Goal: Transaction & Acquisition: Purchase product/service

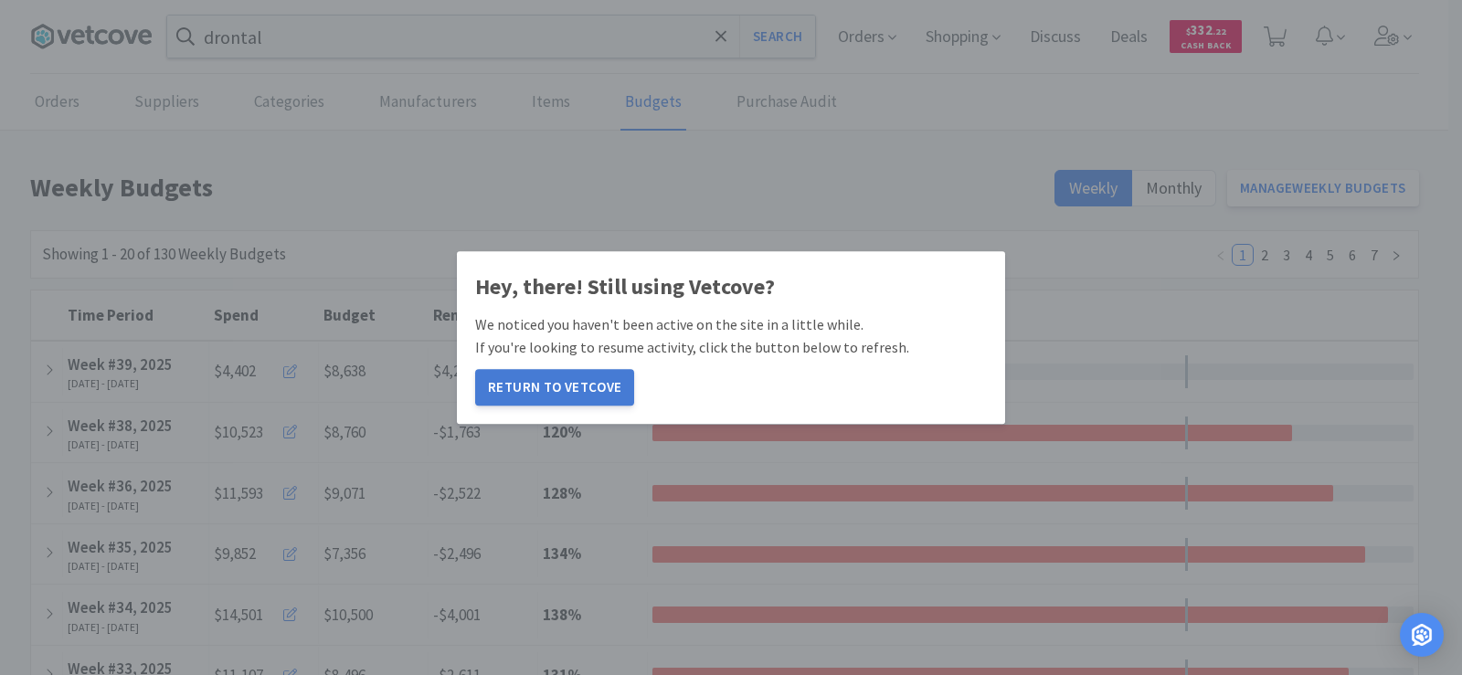
click at [581, 381] on button "Return to Vetcove" at bounding box center [554, 387] width 159 height 37
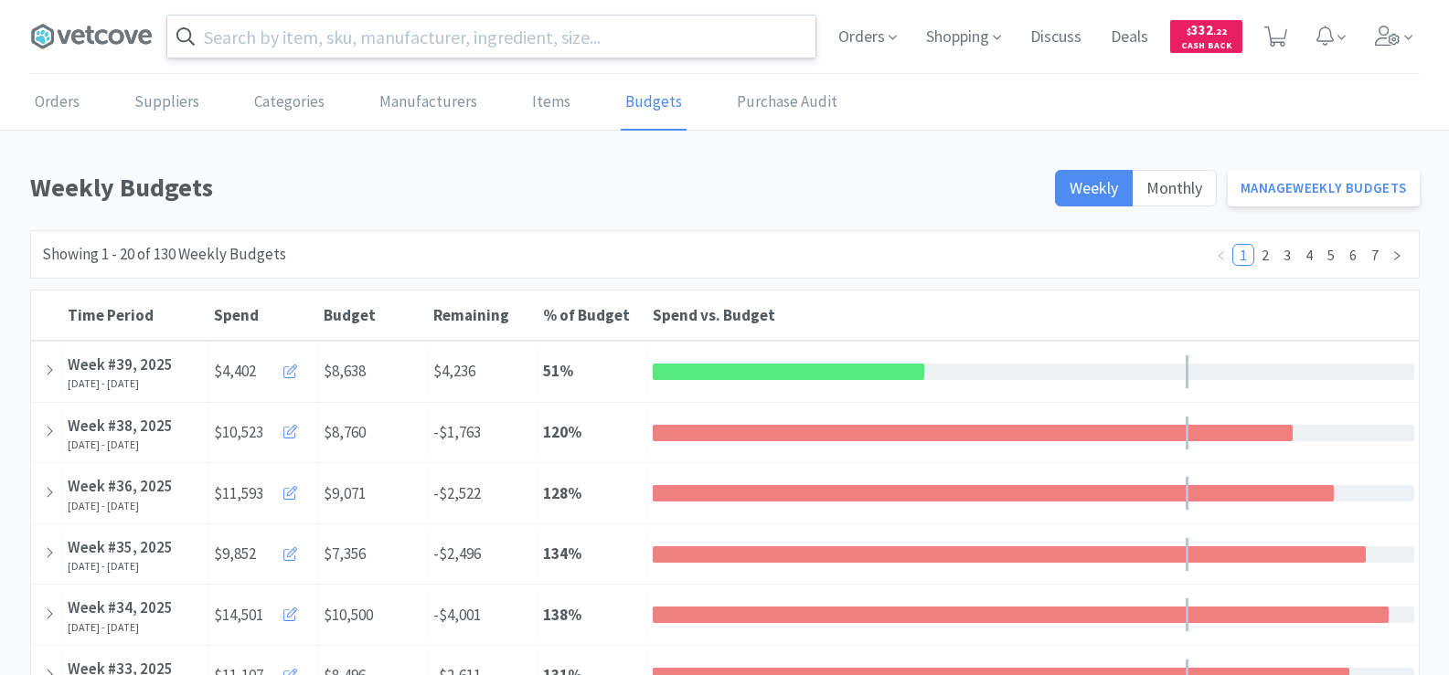
click at [335, 34] on input "text" at bounding box center [491, 37] width 648 height 42
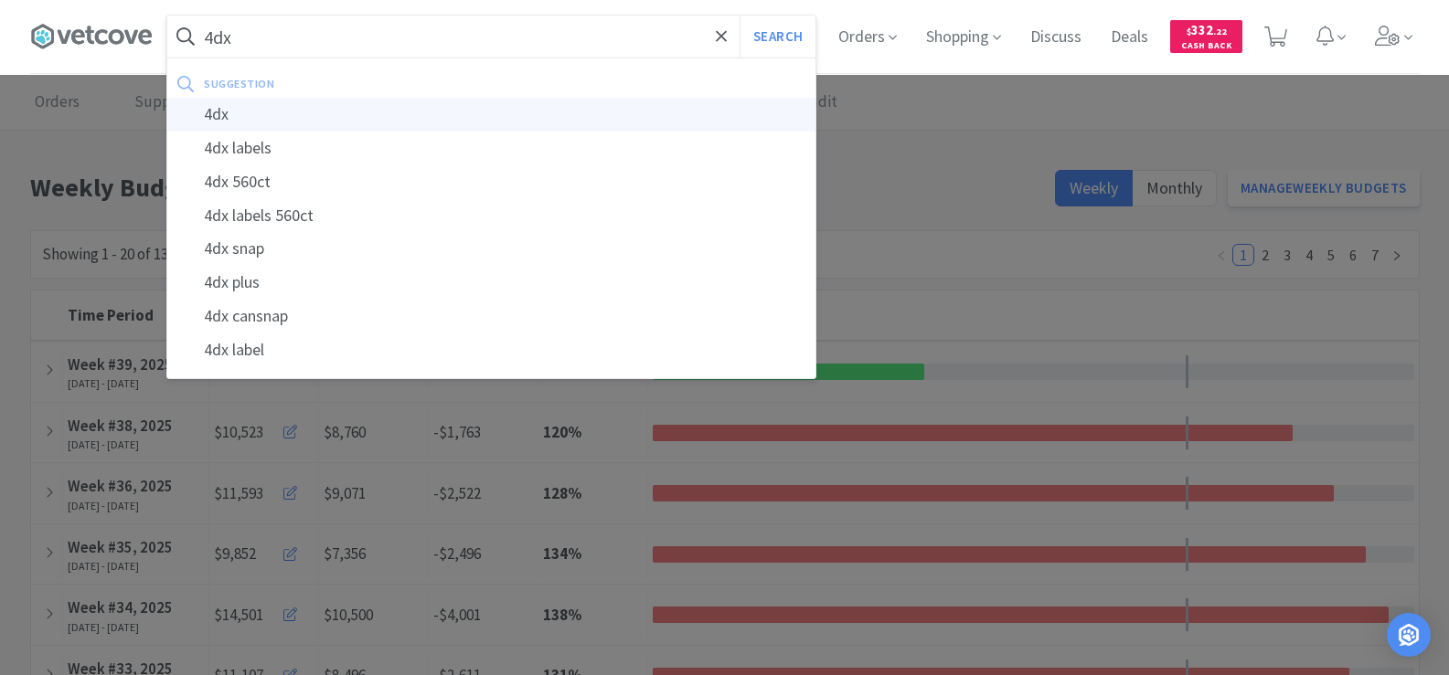
type input "4dx"
click at [301, 109] on div "4dx" at bounding box center [491, 115] width 648 height 34
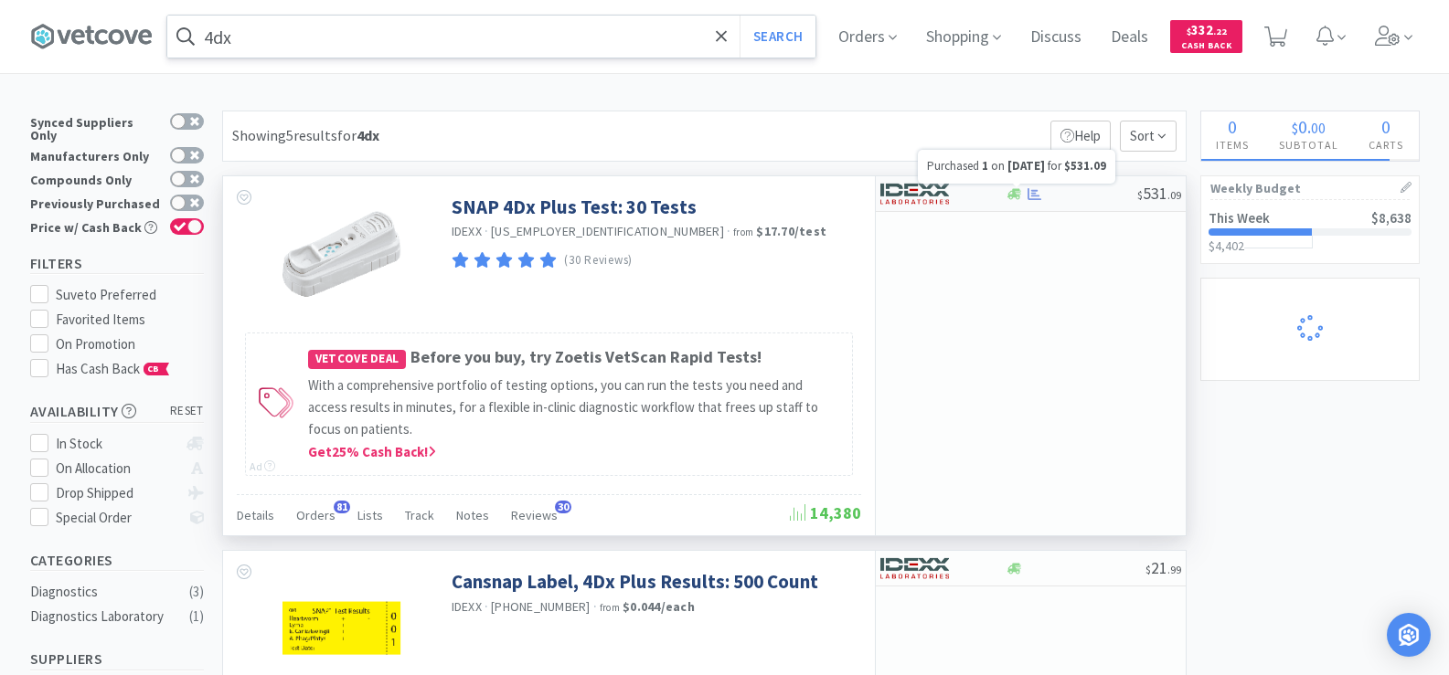
click at [1029, 188] on icon at bounding box center [1034, 194] width 14 height 14
select select "1"
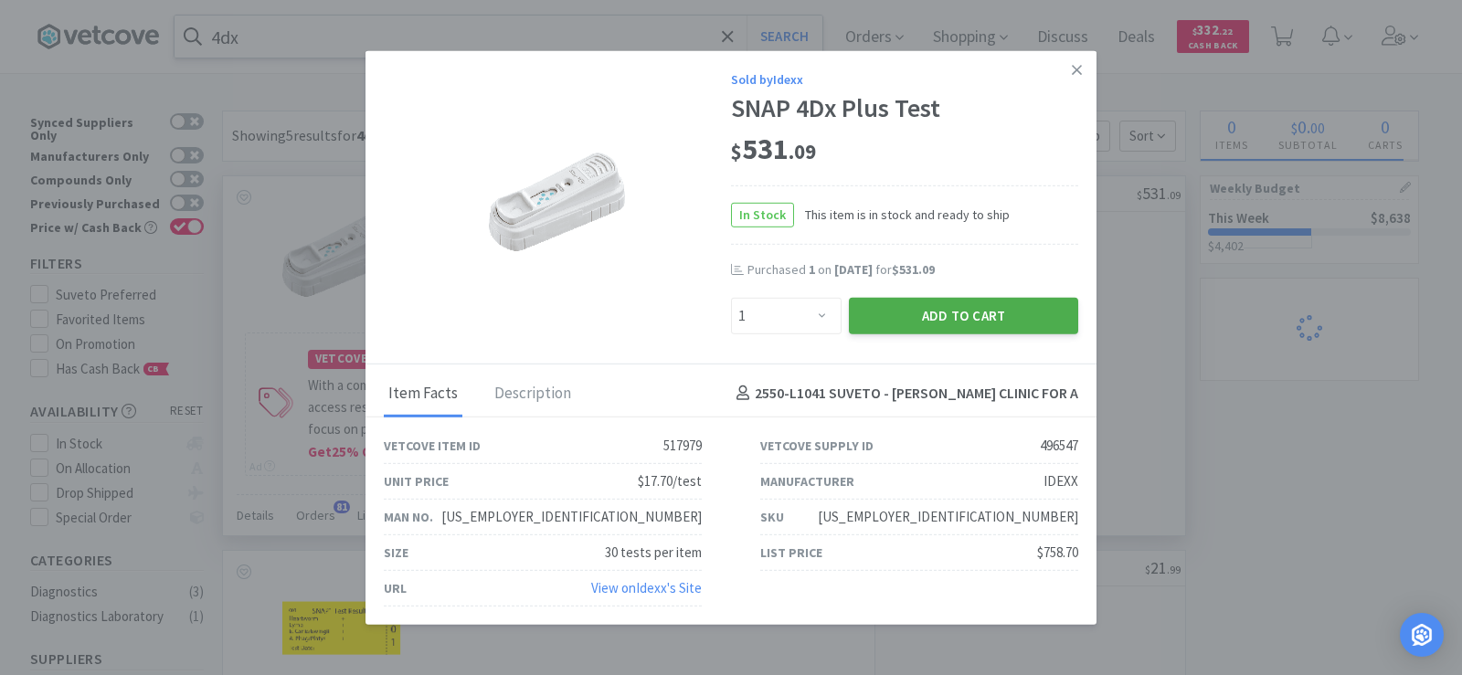
click at [993, 310] on button "Add to Cart" at bounding box center [963, 315] width 229 height 37
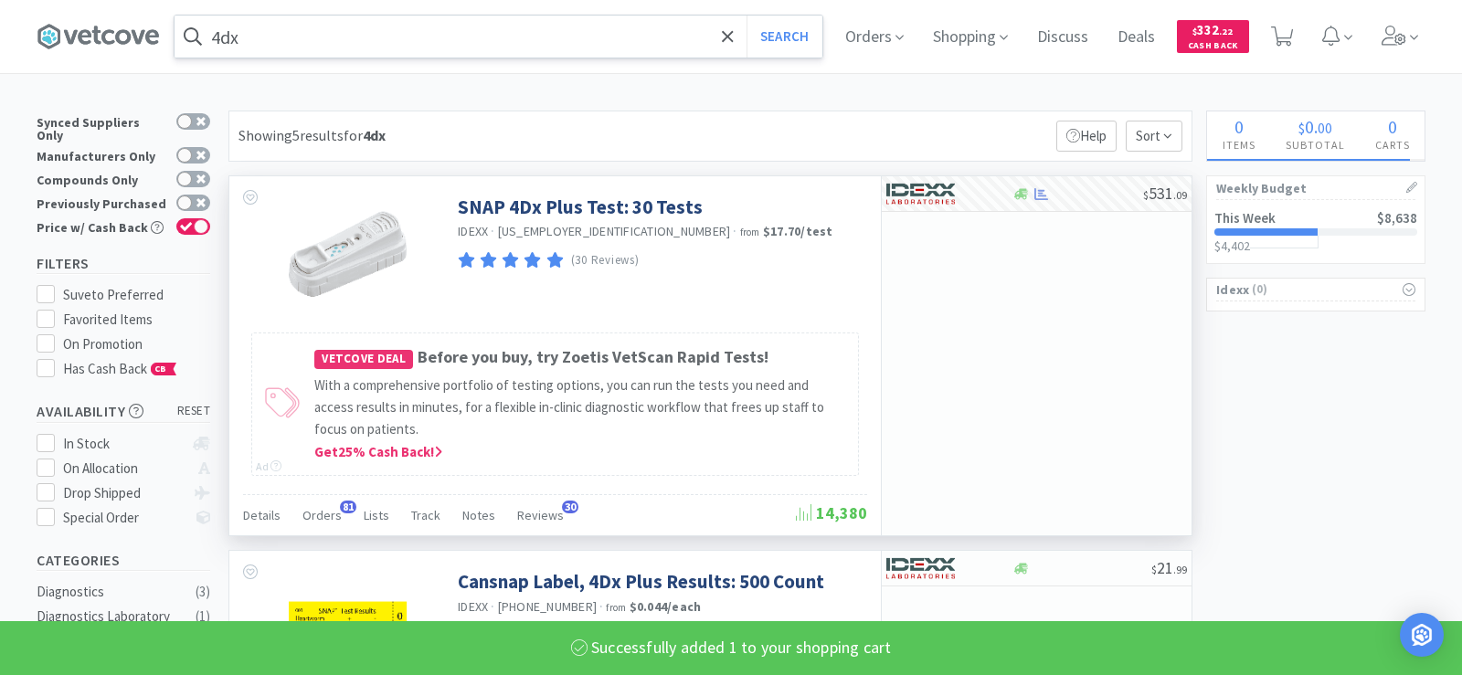
select select "1"
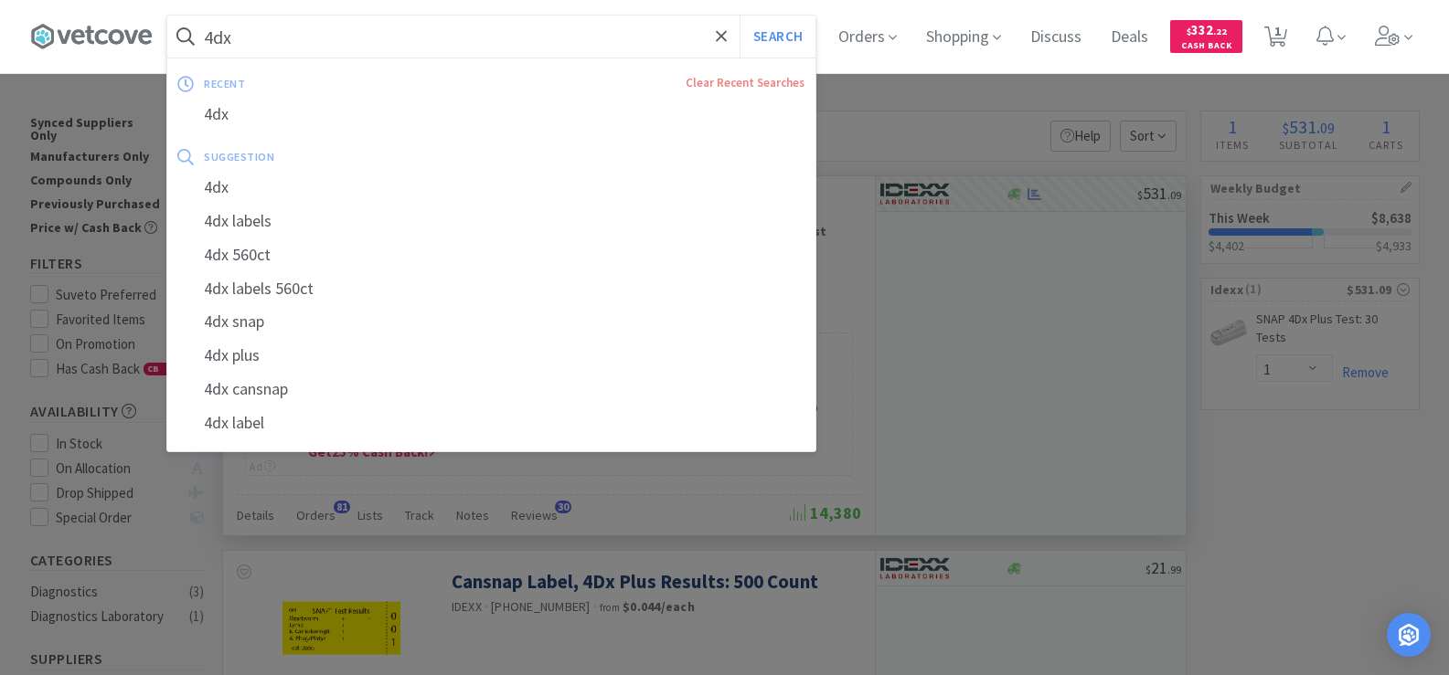
click at [253, 47] on input "4dx" at bounding box center [491, 37] width 648 height 42
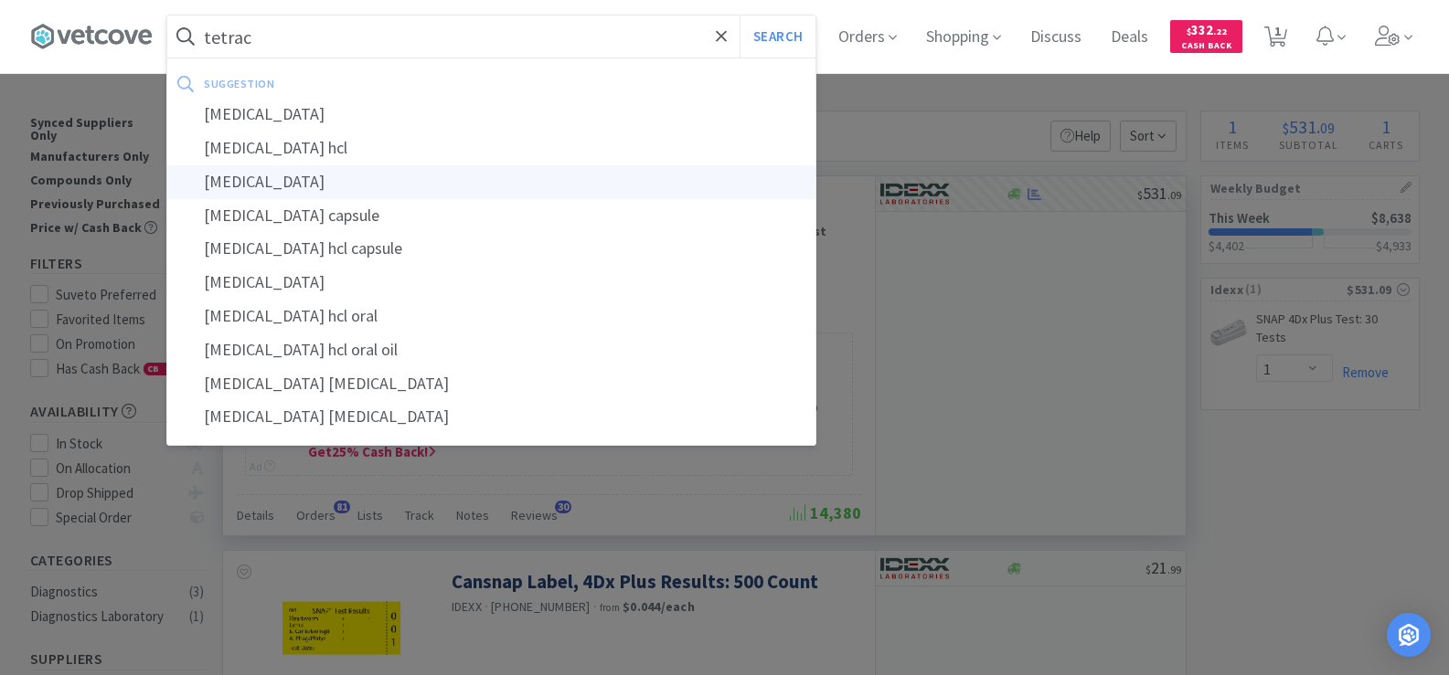
click at [301, 188] on div "tetracaine" at bounding box center [491, 182] width 648 height 34
type input "tetracaine"
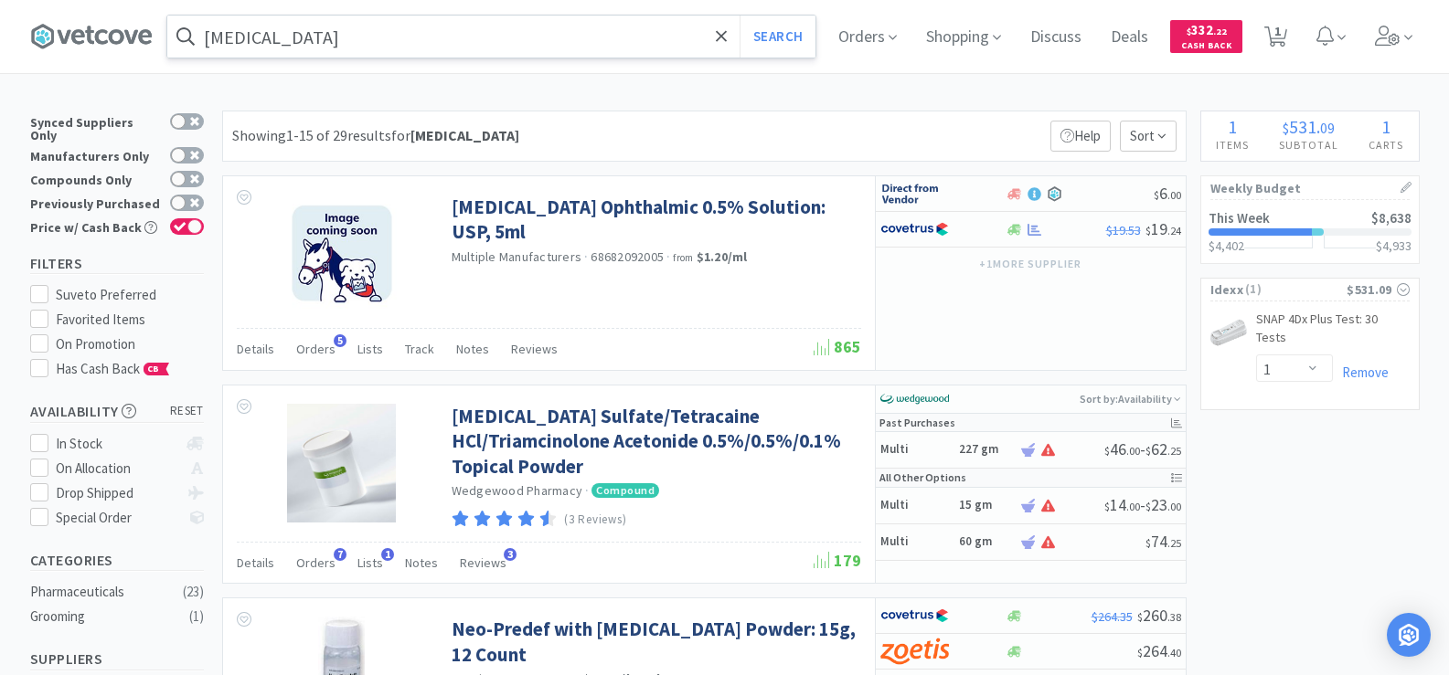
click at [320, 46] on input "tetracaine" at bounding box center [491, 37] width 648 height 42
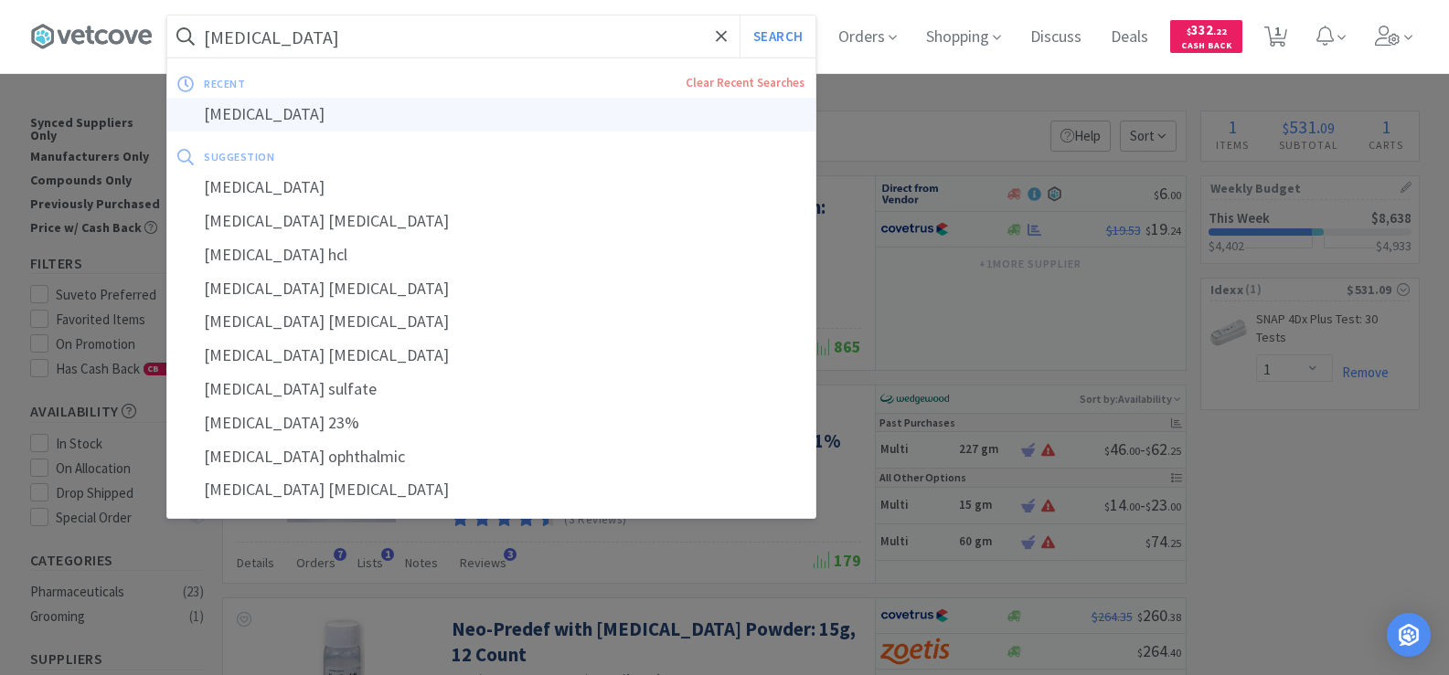
click at [296, 105] on div "tetracaine" at bounding box center [491, 115] width 648 height 34
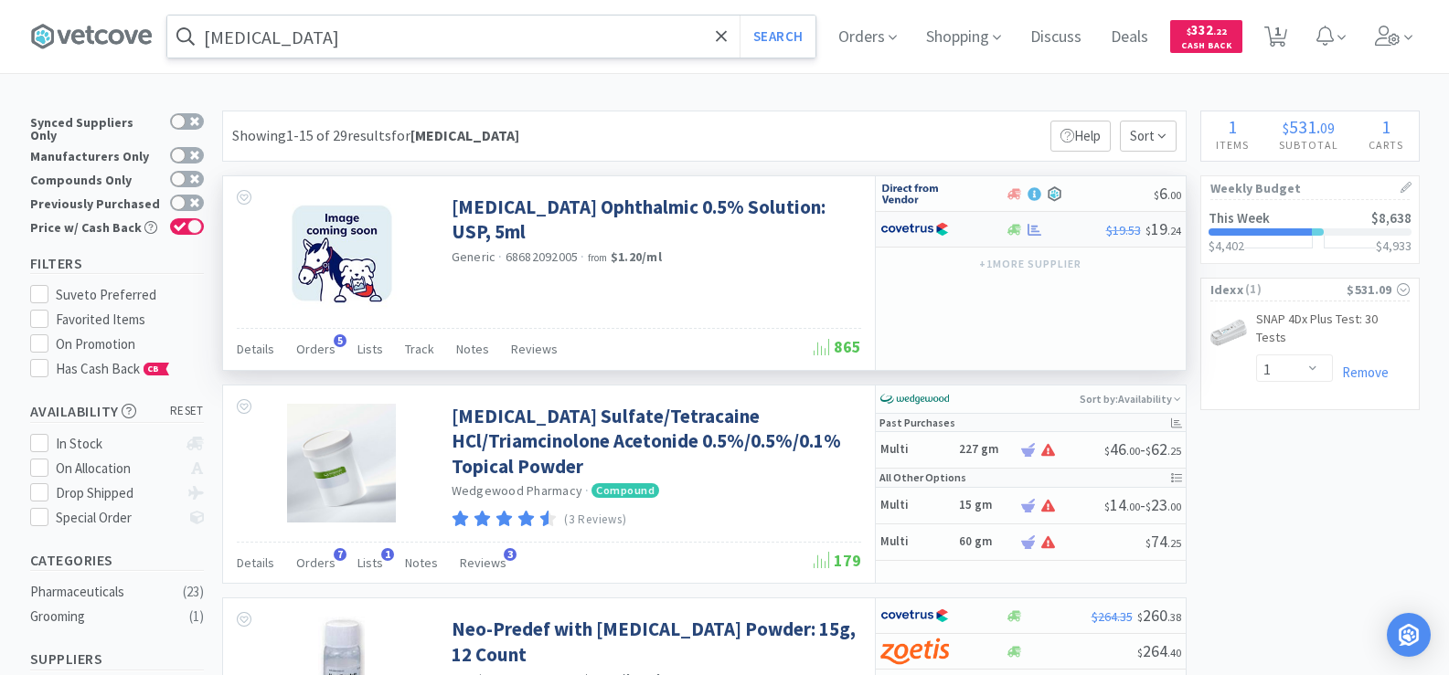
click at [1026, 233] on div at bounding box center [1035, 230] width 18 height 14
select select "1"
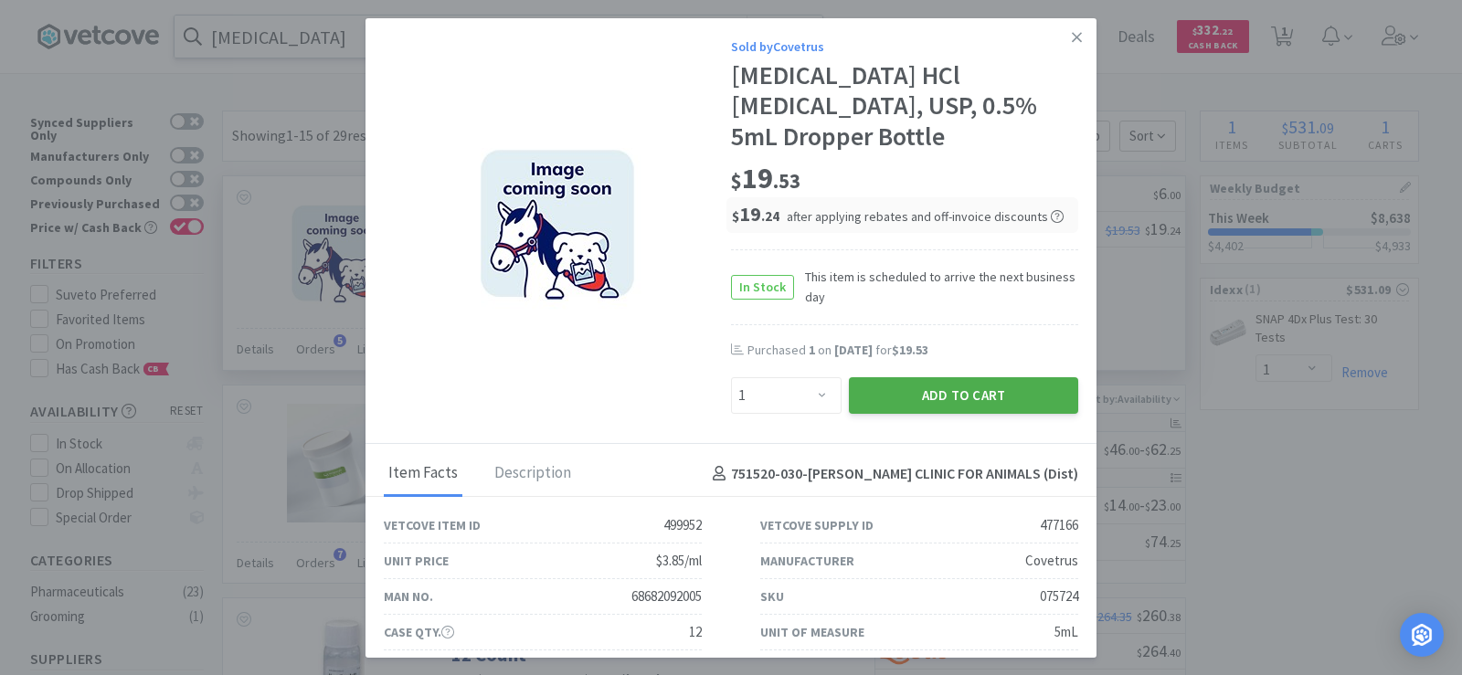
click at [908, 395] on button "Add to Cart" at bounding box center [963, 395] width 229 height 37
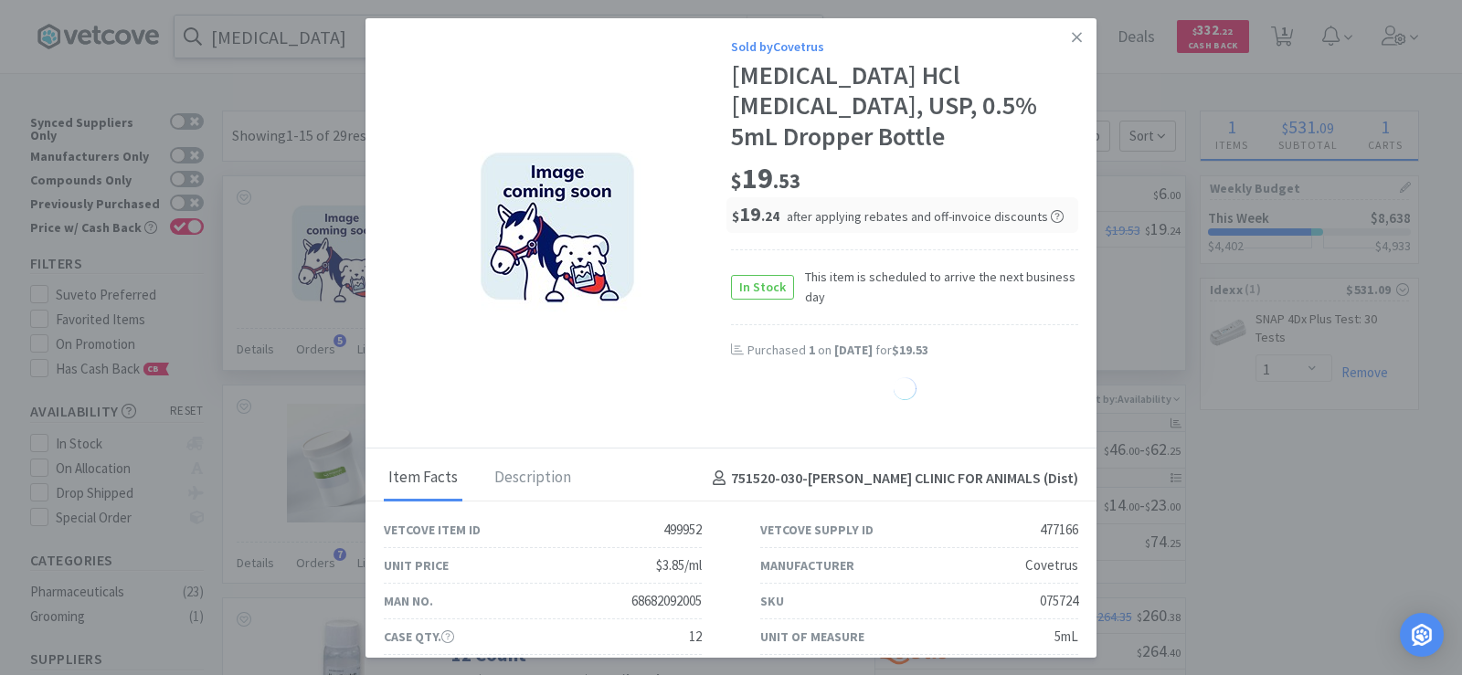
select select "1"
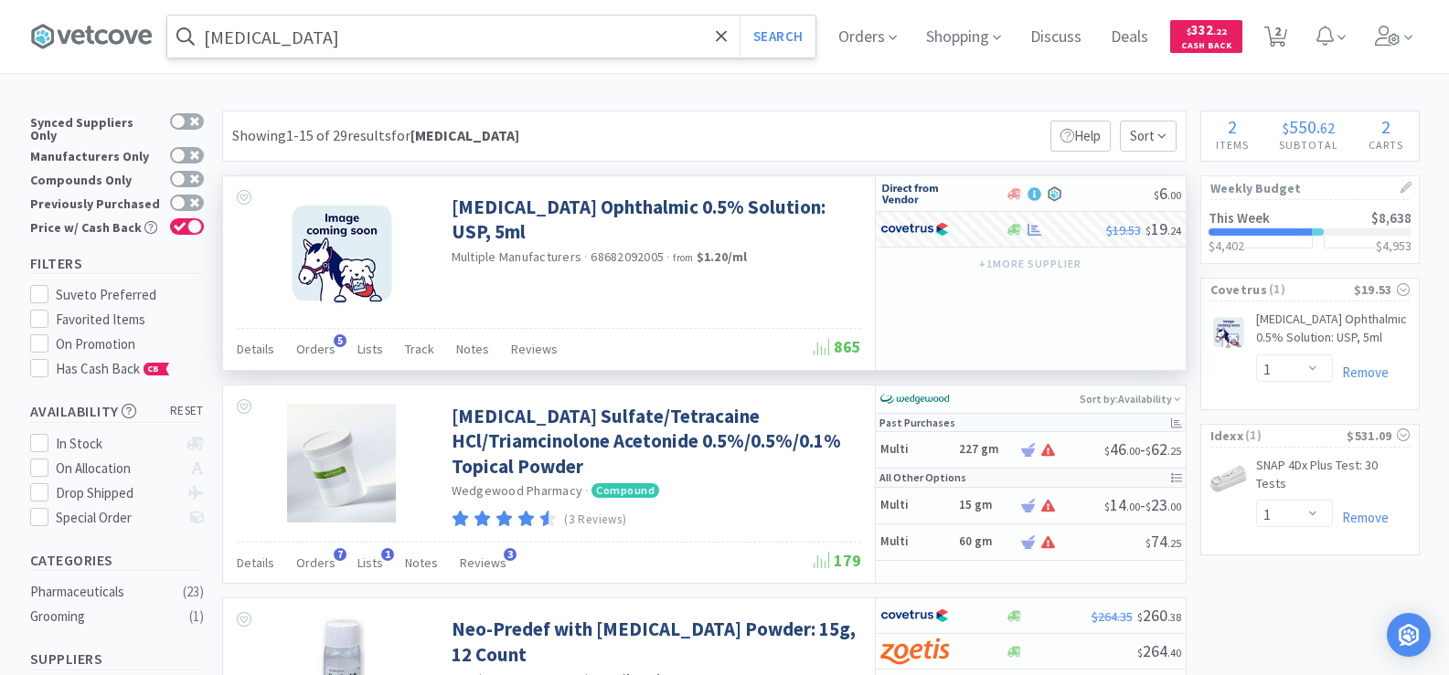
click at [320, 37] on input "tetracaine" at bounding box center [491, 37] width 648 height 42
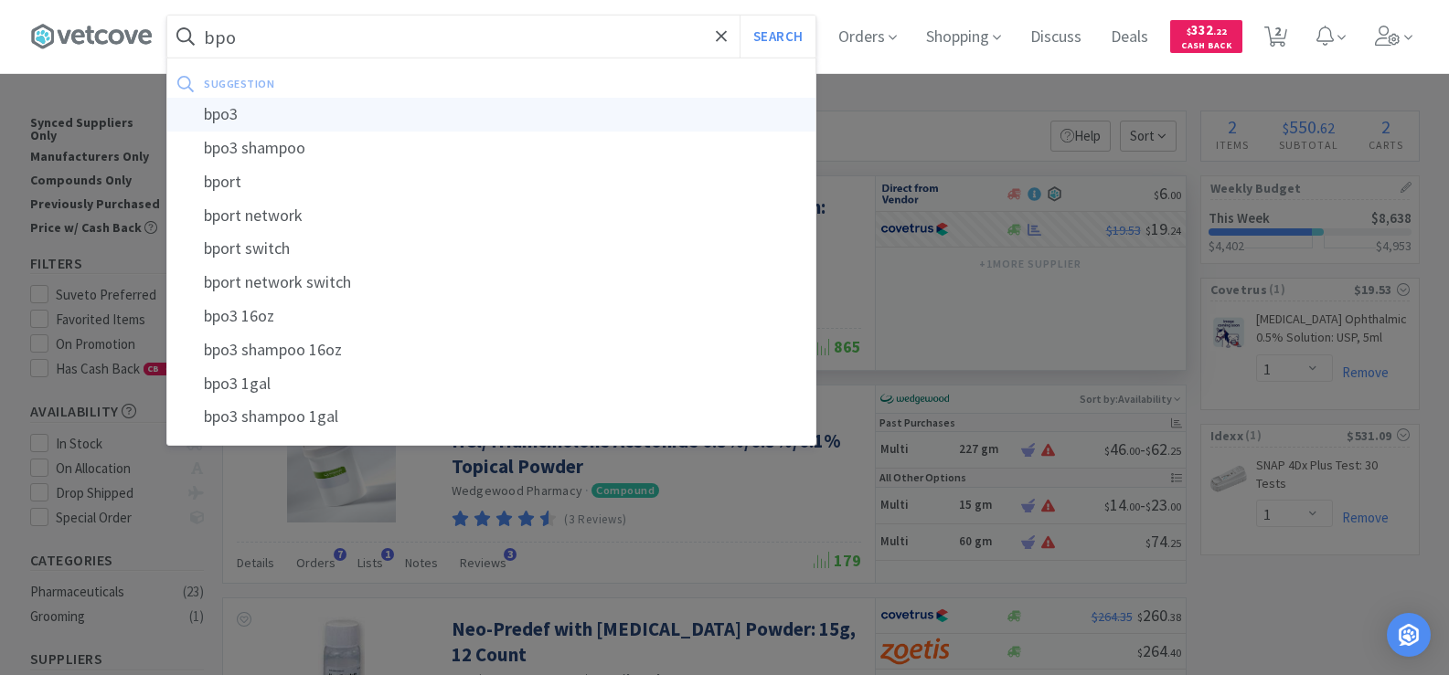
click at [296, 109] on div "bpo3" at bounding box center [491, 115] width 648 height 34
type input "bpo3"
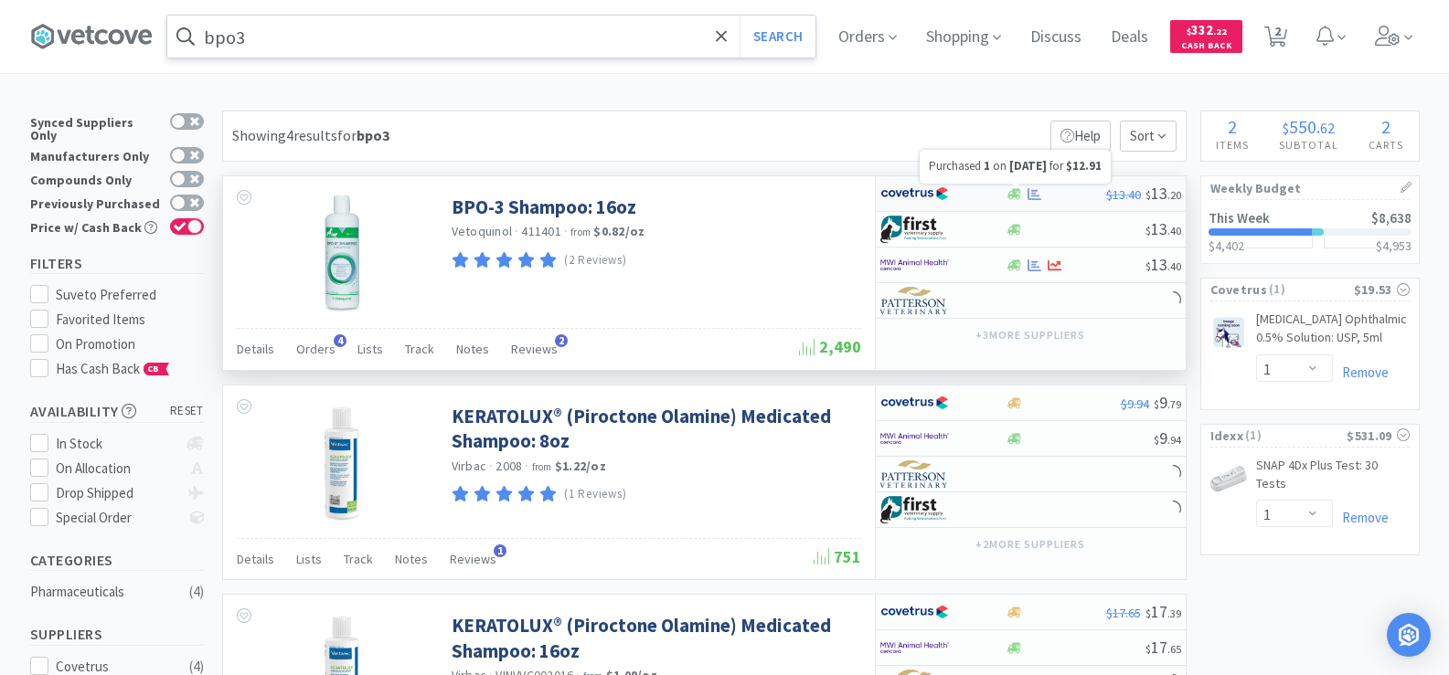
click at [1029, 197] on icon at bounding box center [1034, 194] width 14 height 14
select select "1"
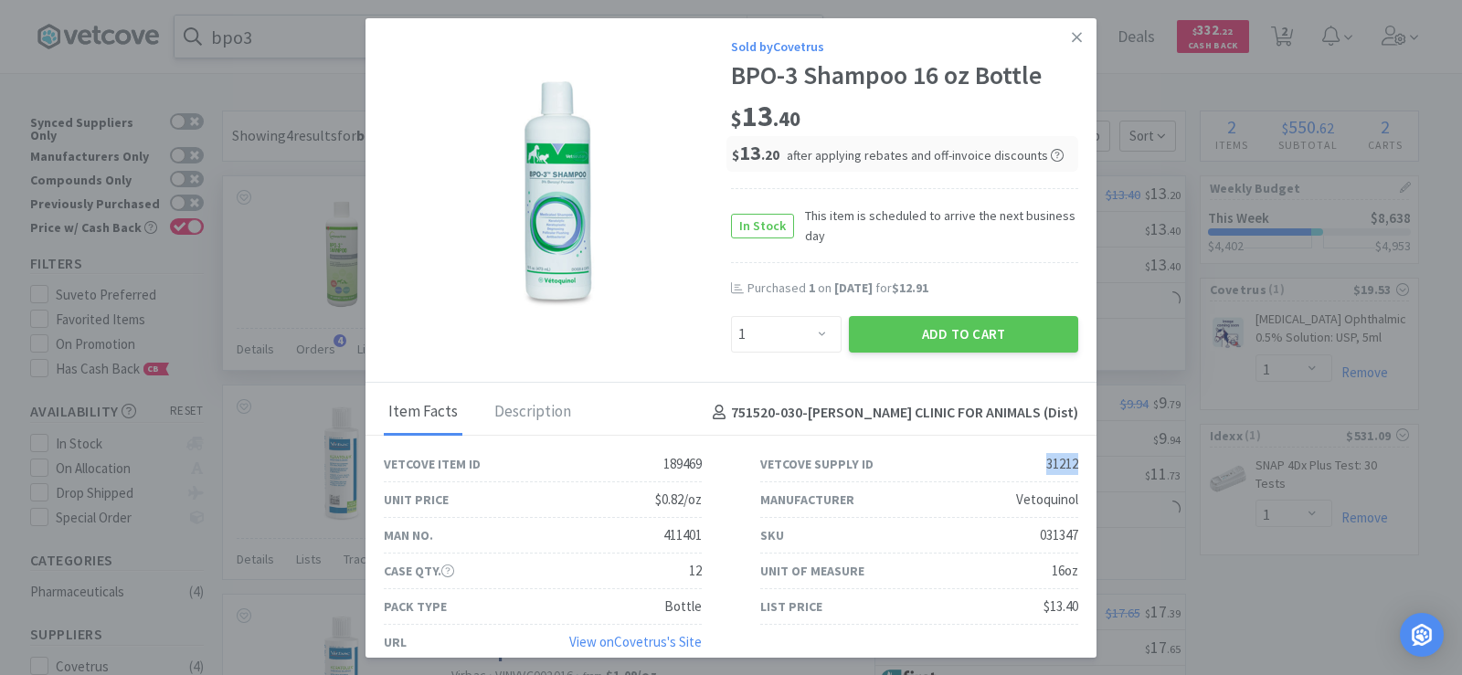
drag, startPoint x: 982, startPoint y: 473, endPoint x: 1066, endPoint y: 461, distance: 85.1
click at [1066, 461] on div "Vetcove Supply ID 31212" at bounding box center [919, 465] width 377 height 36
copy div "31212"
click at [948, 334] on button "Add to Cart" at bounding box center [963, 334] width 229 height 37
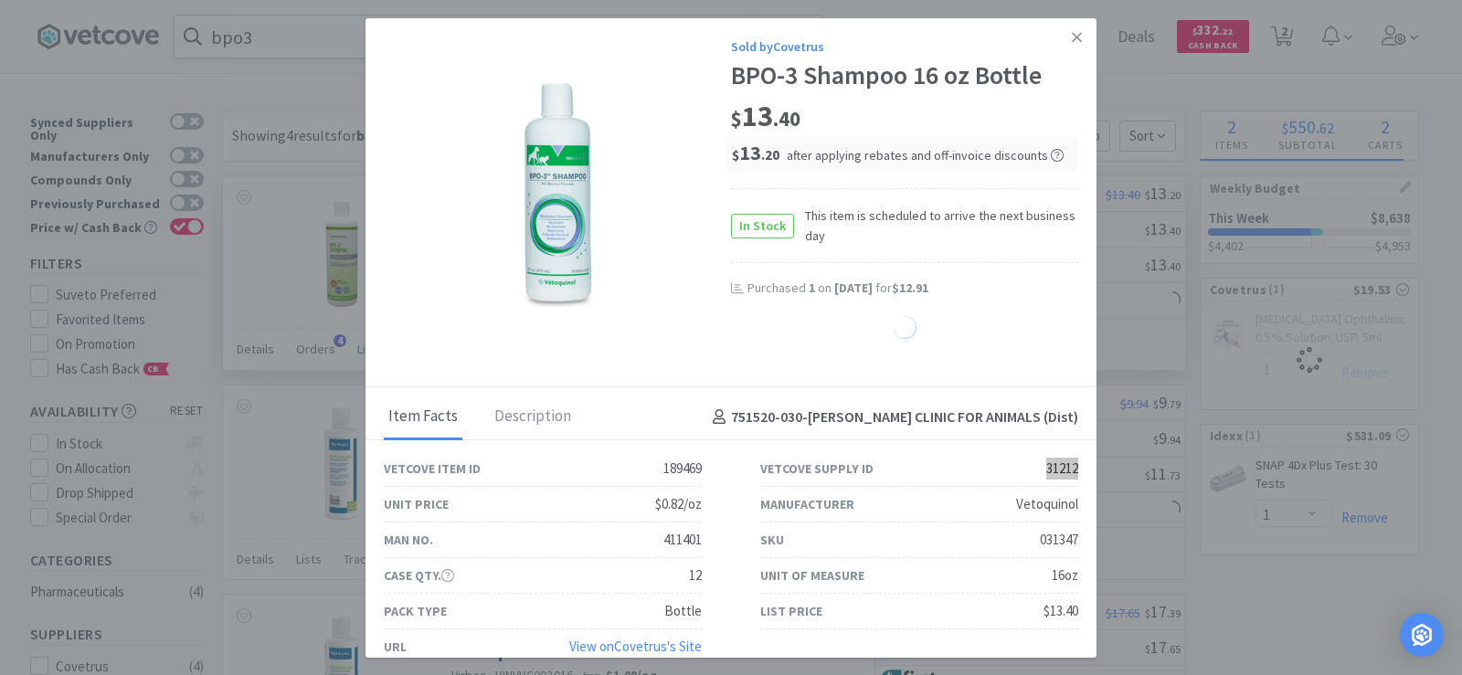
select select "1"
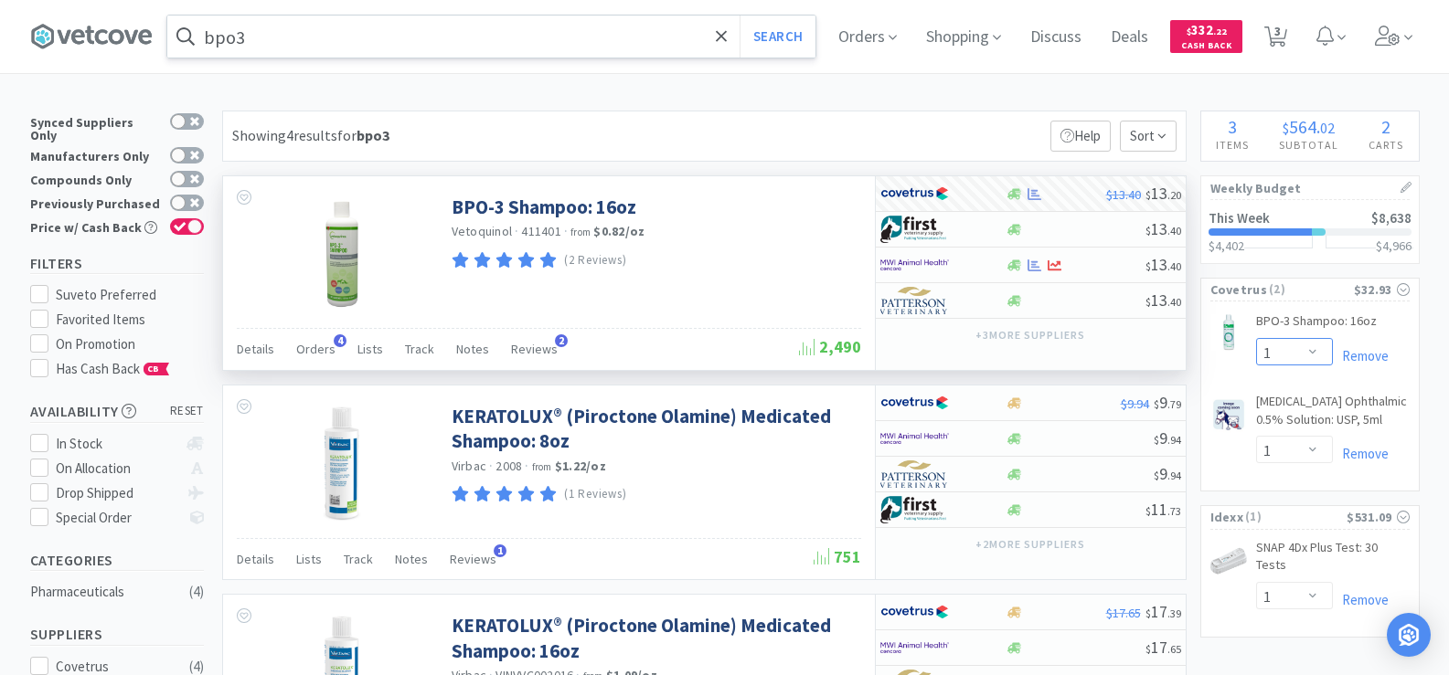
click at [1291, 347] on select "Enter Quantity 1 2 3 4 5 6 7 8 9 10 11 12 13 14 15 16 17 18 19 20 Enter Quantity" at bounding box center [1294, 351] width 77 height 27
click at [1256, 338] on select "Enter Quantity 1 2 3 4 5 6 7 8 9 10 11 12 13 14 15 16 17 18 19 20 Enter Quantity" at bounding box center [1294, 351] width 77 height 27
select select "3"
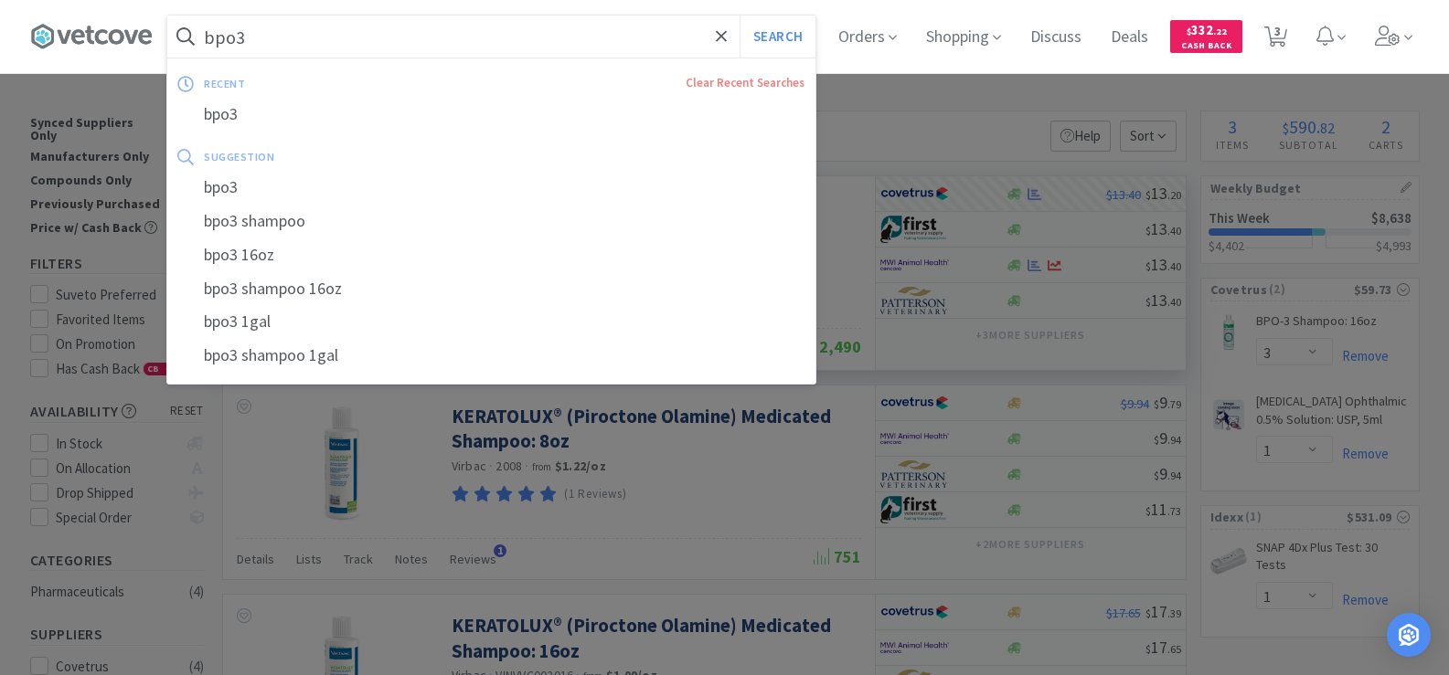
click at [271, 31] on input "bpo3" at bounding box center [491, 37] width 648 height 42
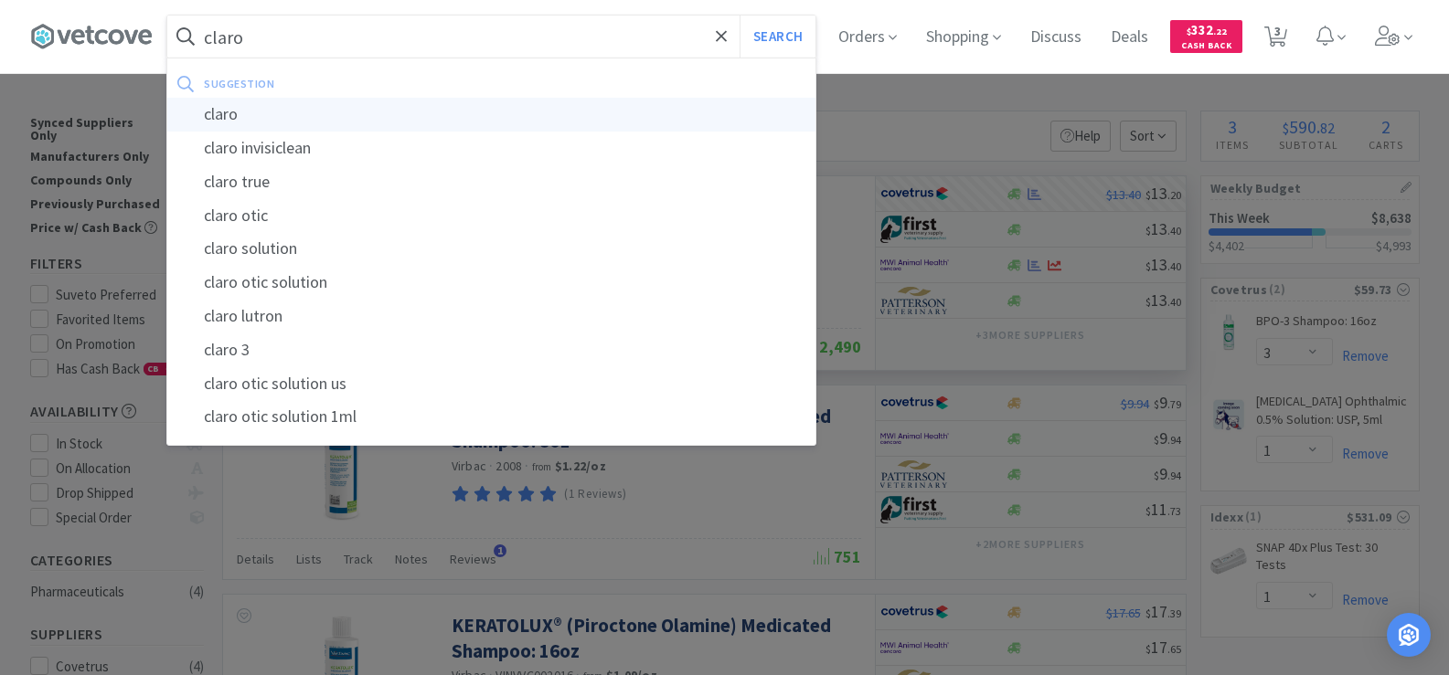
type input "claro"
click at [307, 111] on div "claro" at bounding box center [491, 115] width 648 height 34
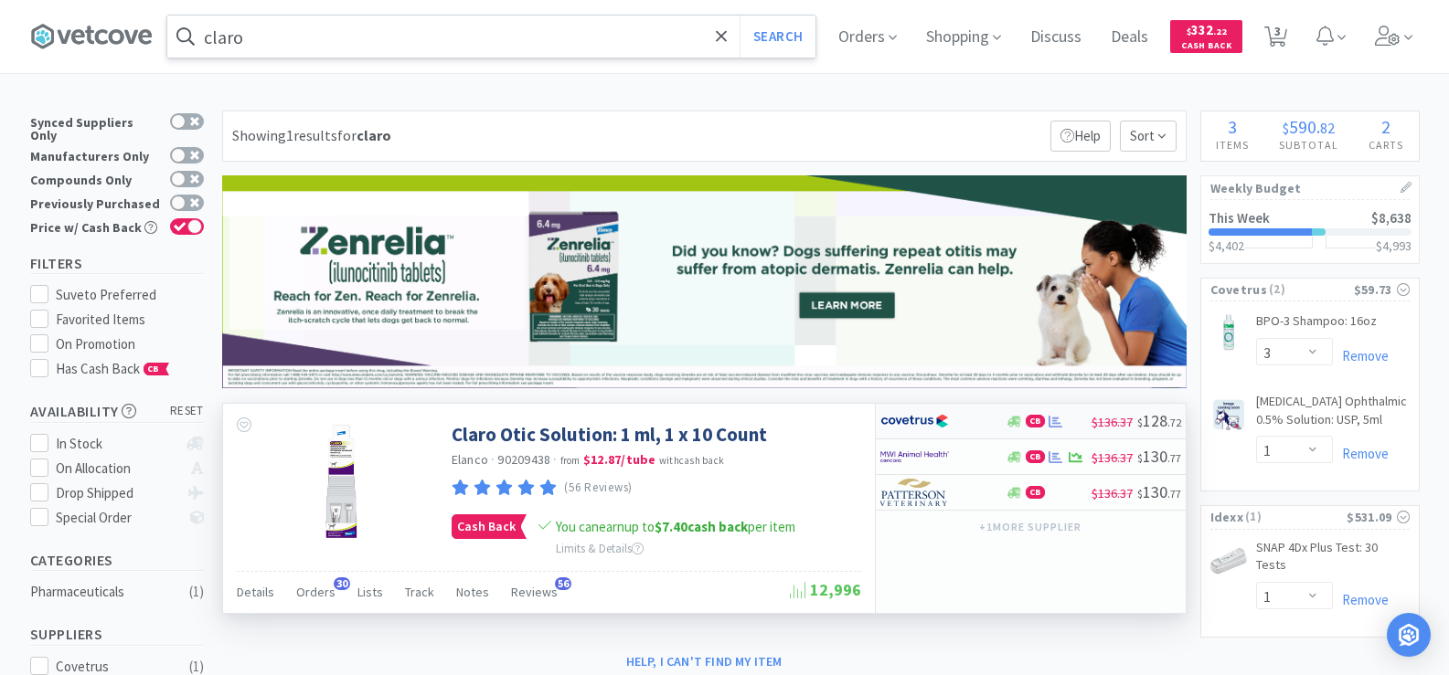
click at [1047, 425] on div at bounding box center [1056, 422] width 18 height 14
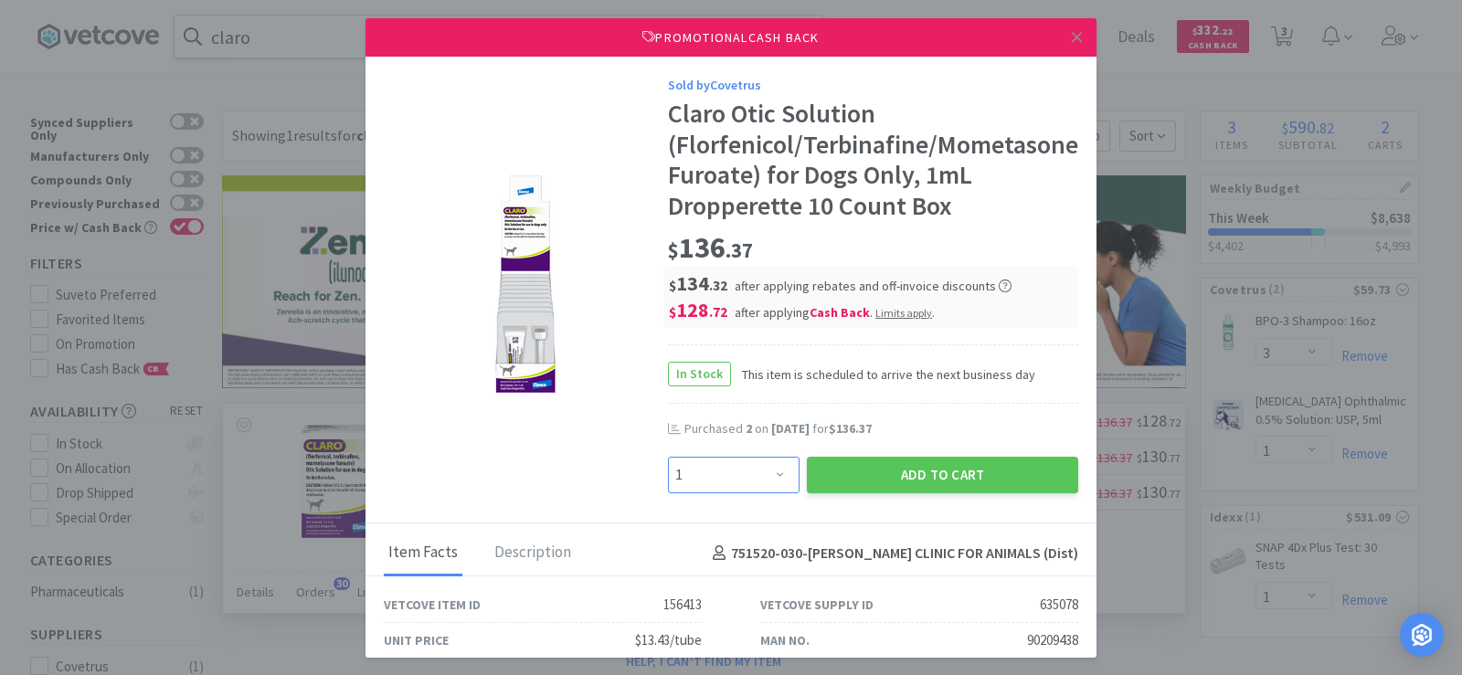
click at [719, 469] on select "Enter Quantity 1 2 3 4 5 6 7 8 9 10 11 12 13 14 15 16 17 18 19 20 Enter Quantity" at bounding box center [734, 475] width 132 height 37
select select "2"
click at [668, 457] on select "Enter Quantity 1 2 3 4 5 6 7 8 9 10 11 12 13 14 15 16 17 18 19 20 Enter Quantity" at bounding box center [734, 475] width 132 height 37
click at [903, 463] on button "Add to Cart" at bounding box center [942, 475] width 271 height 37
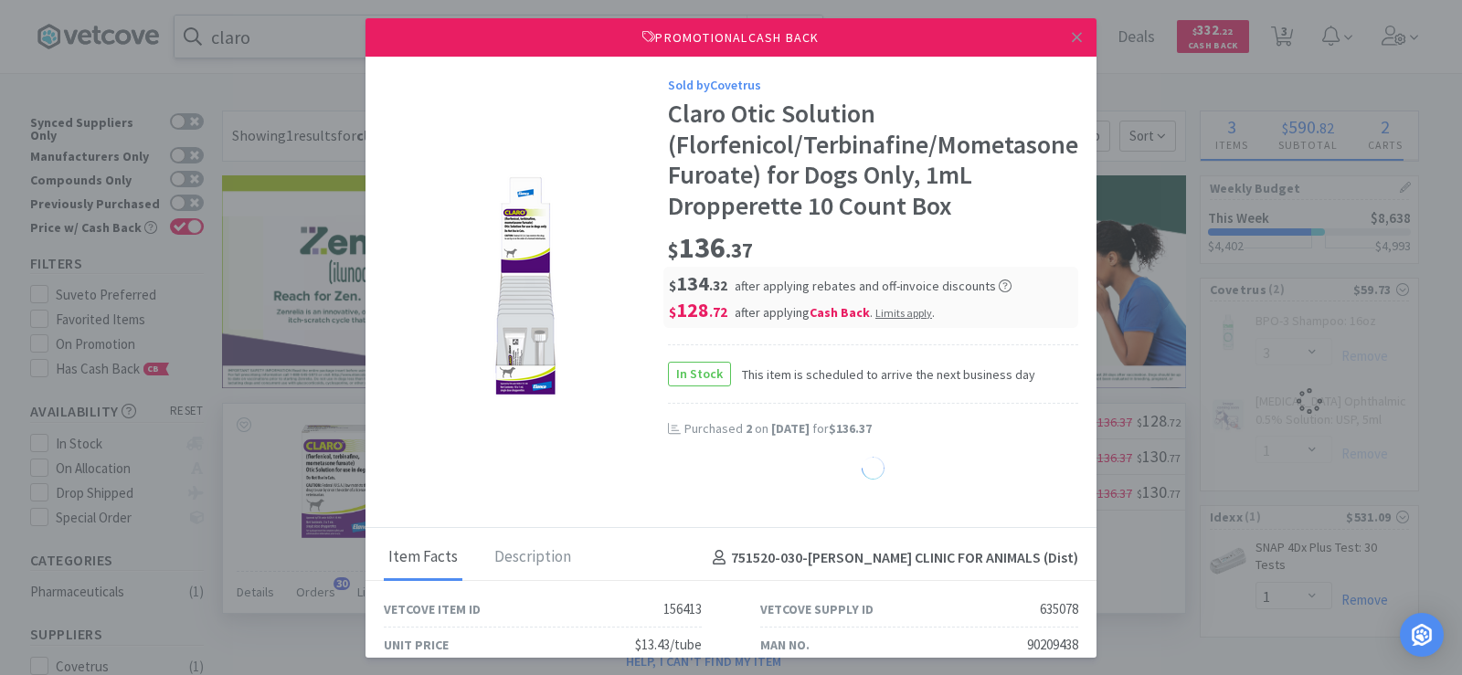
select select "1"
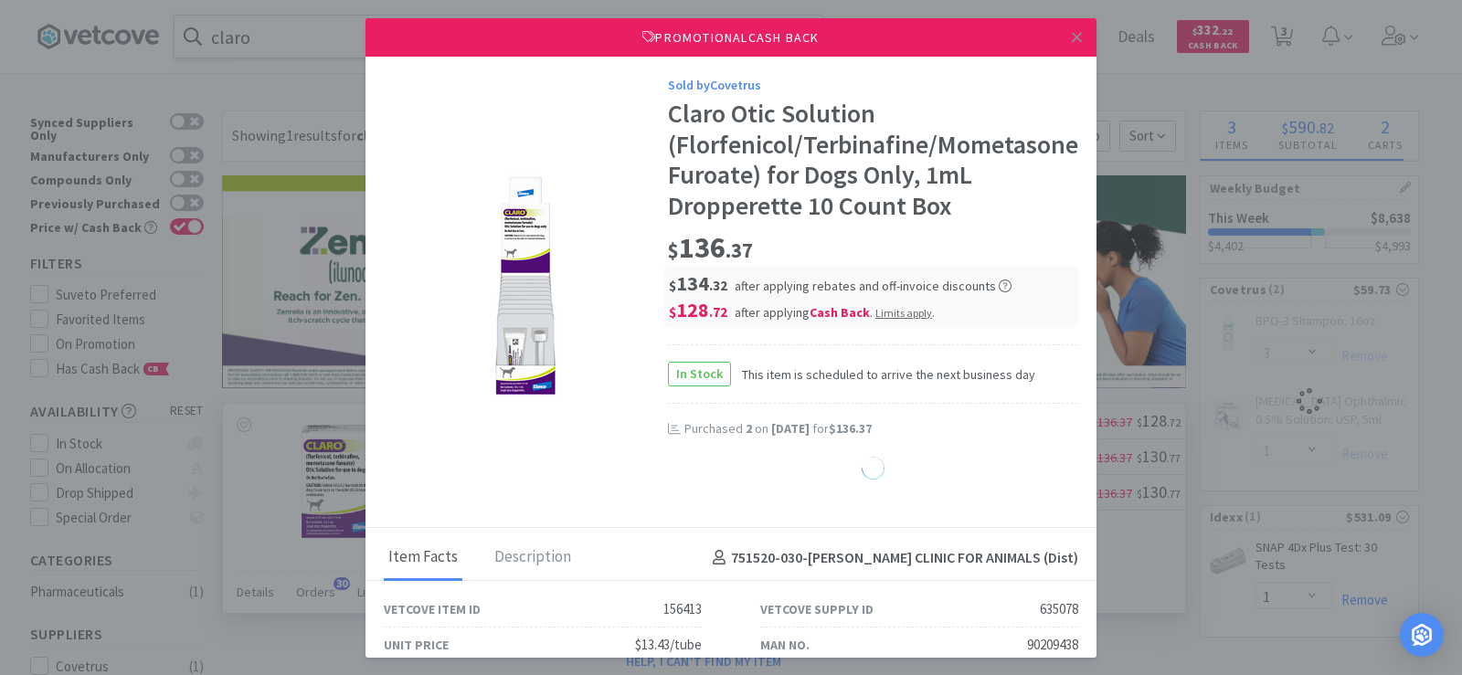
select select "1"
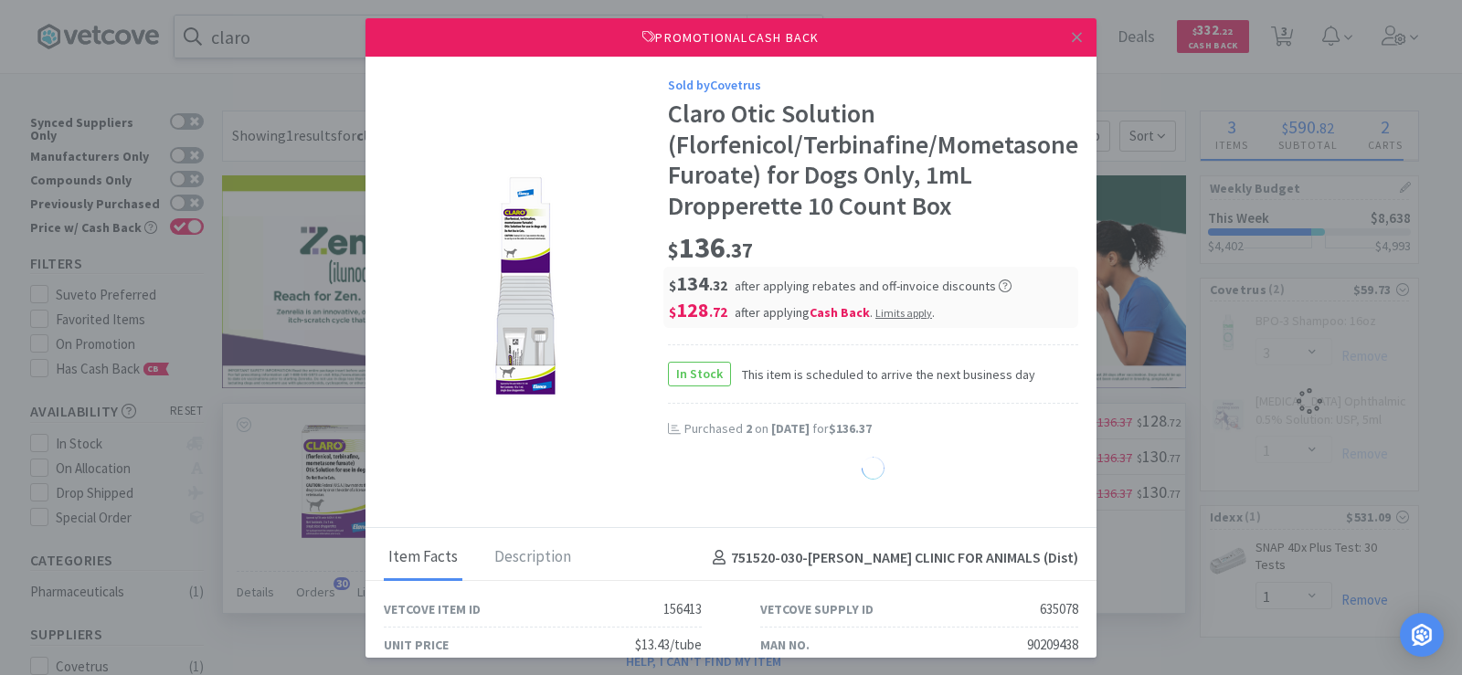
select select "1"
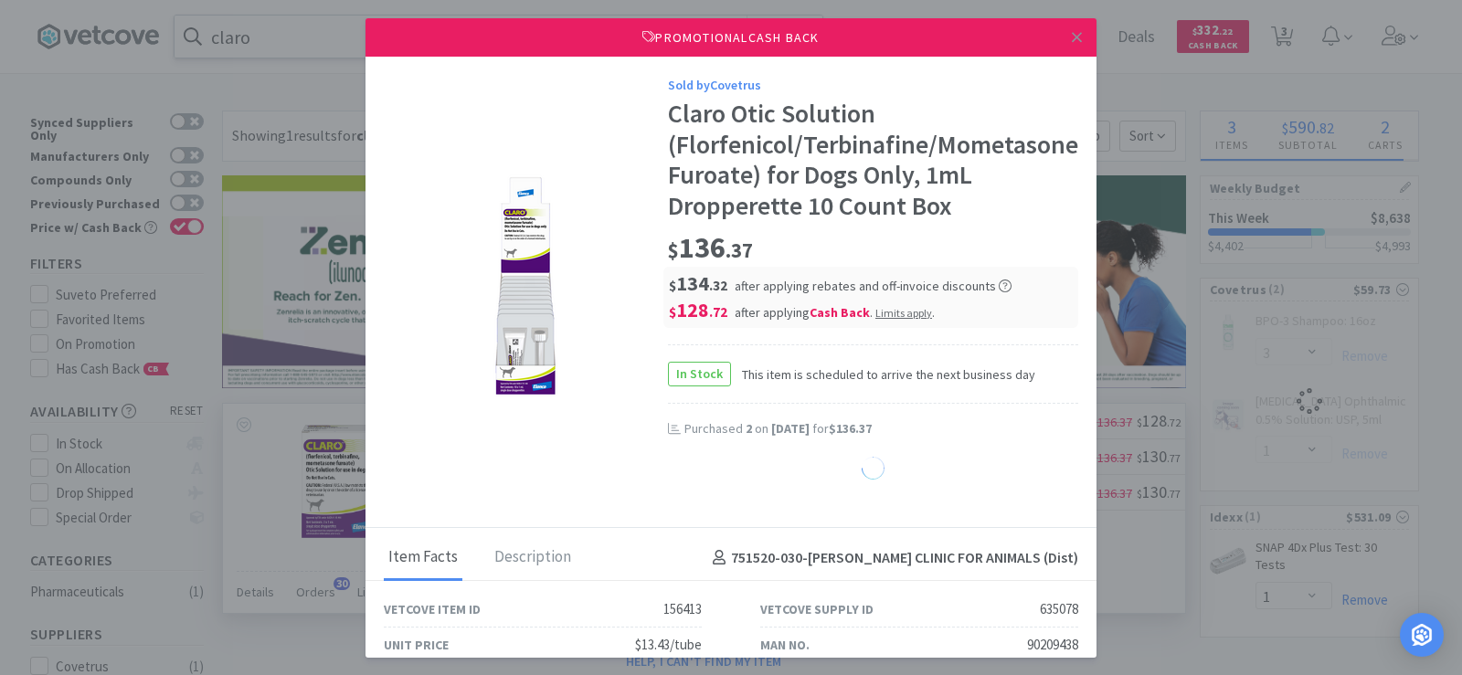
select select "1"
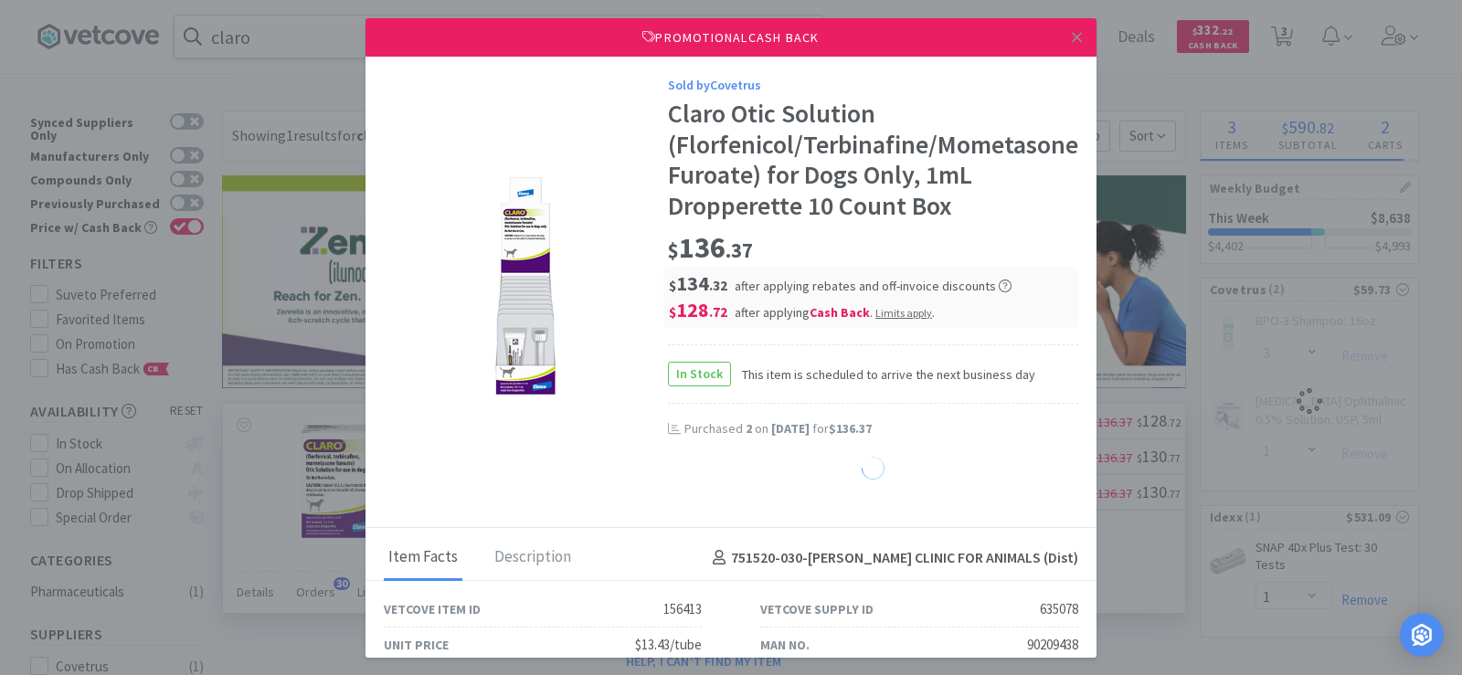
select select "1"
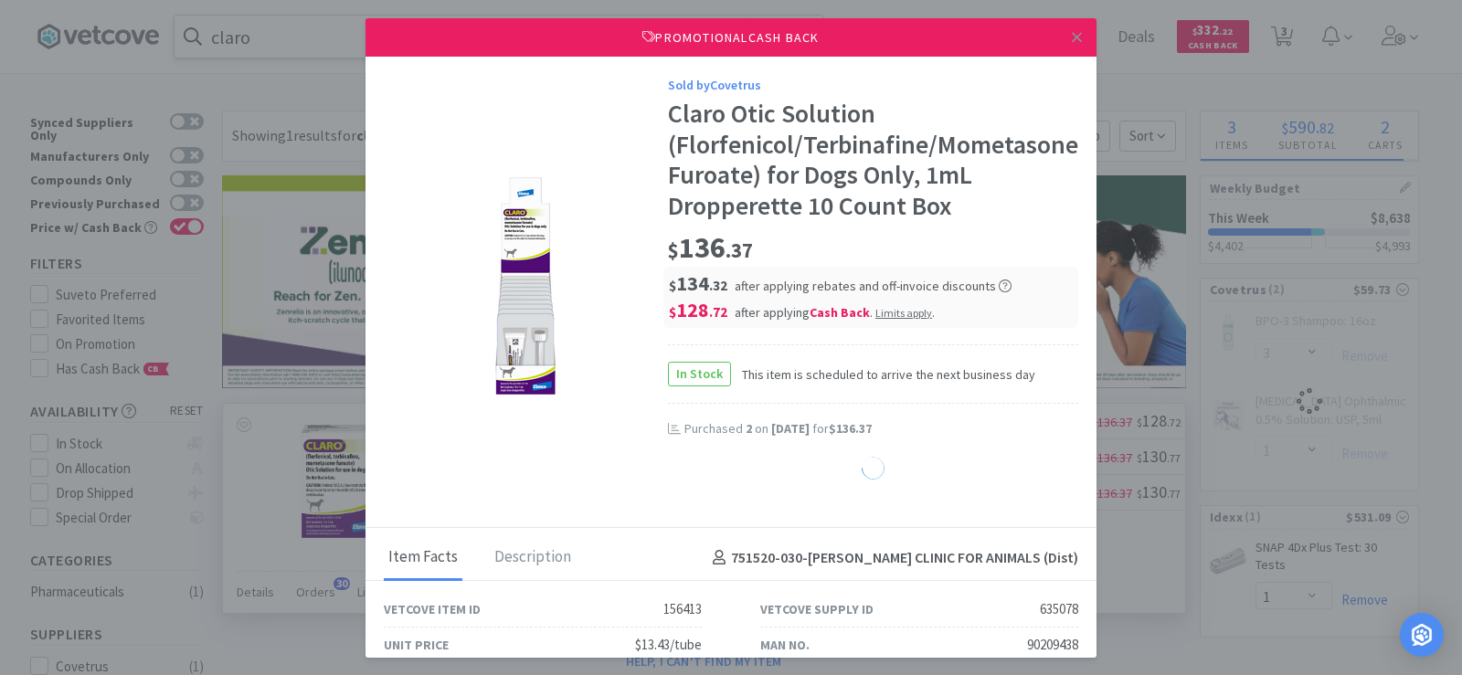
select select "1"
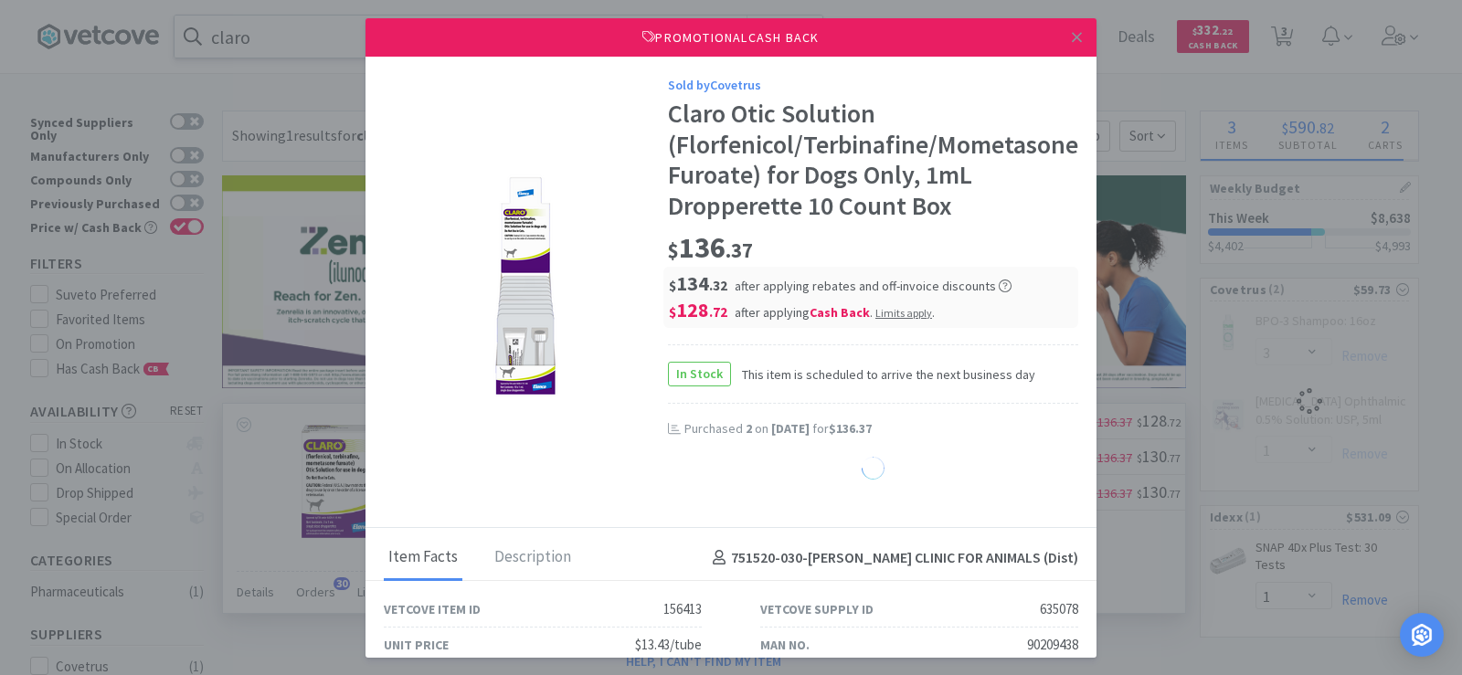
select select "1"
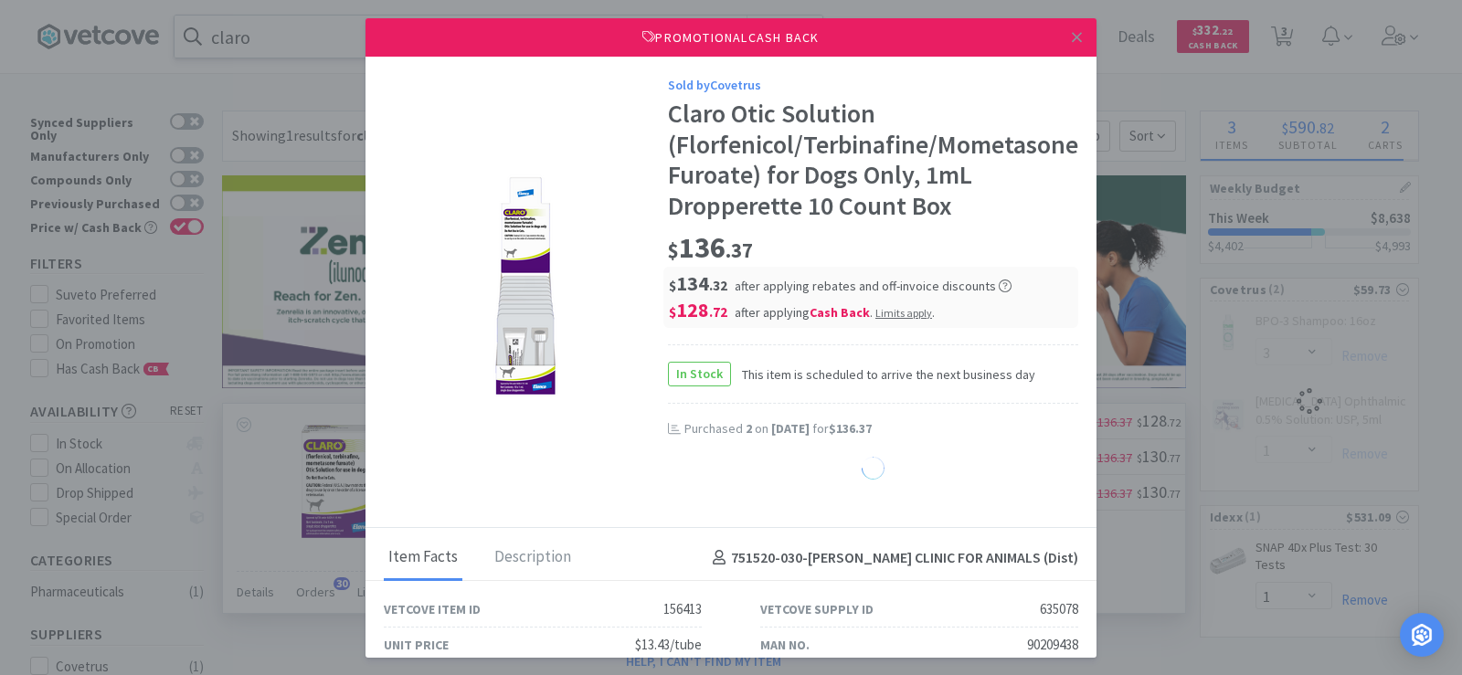
select select "1"
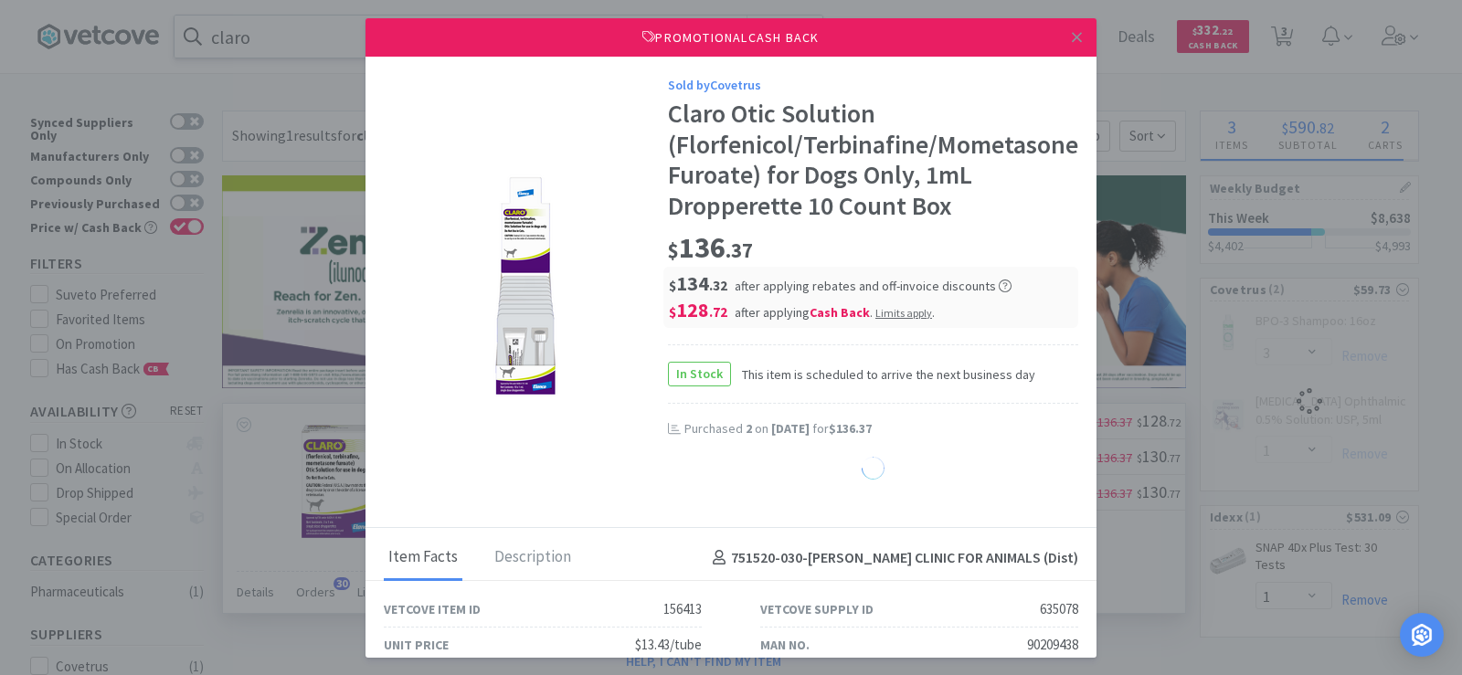
select select "1"
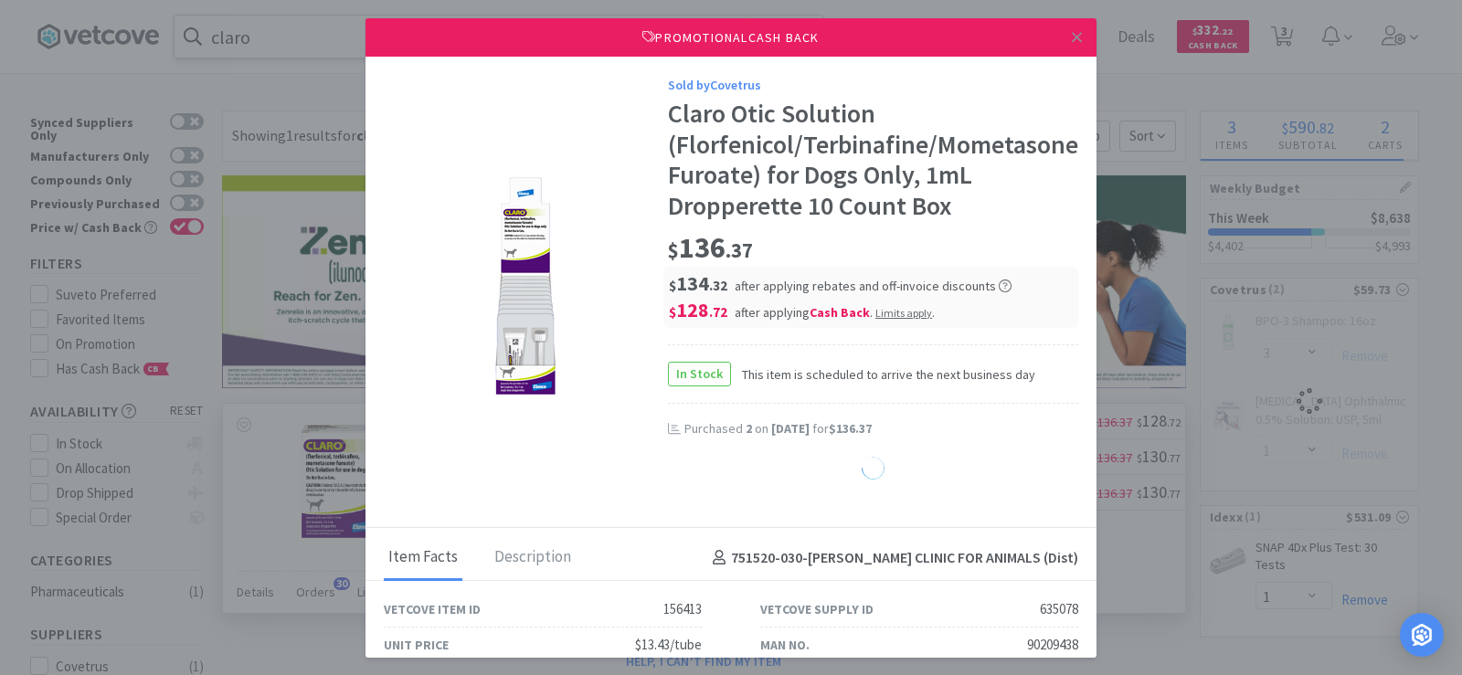
select select "1"
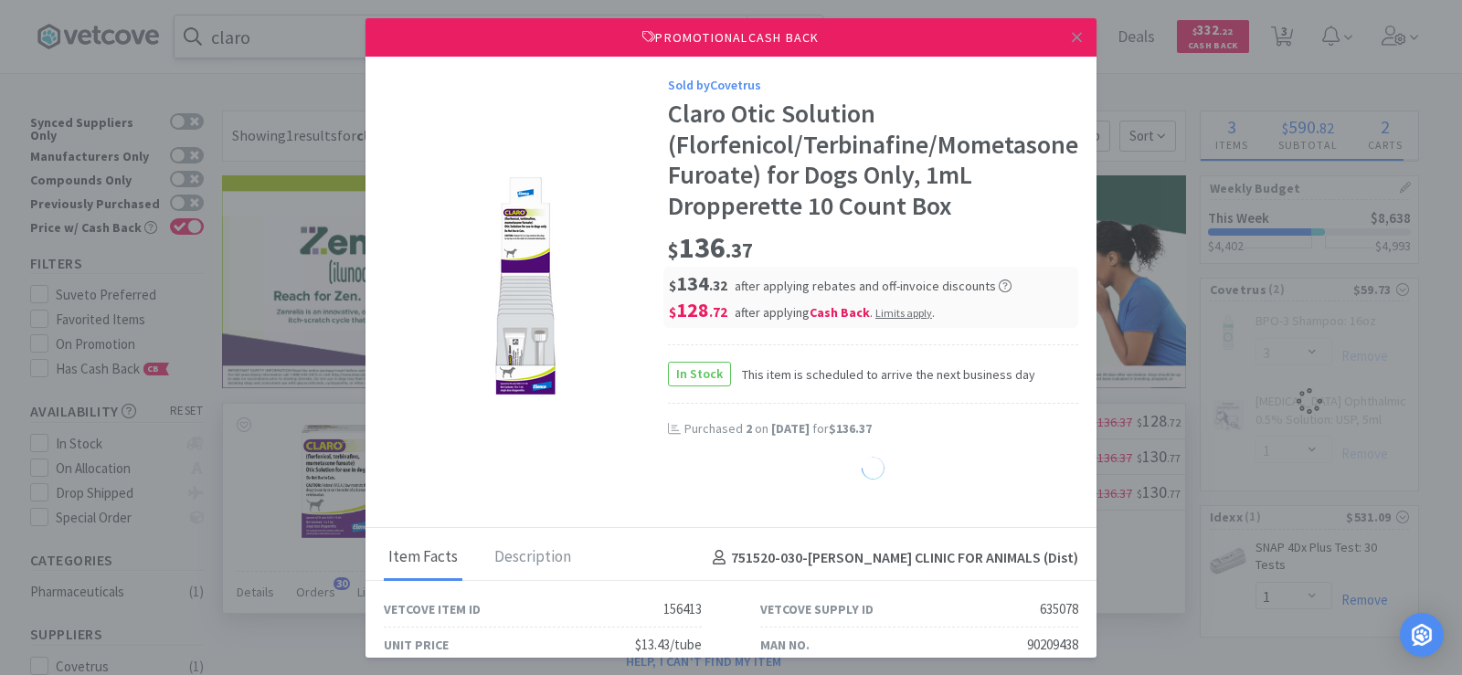
select select "1"
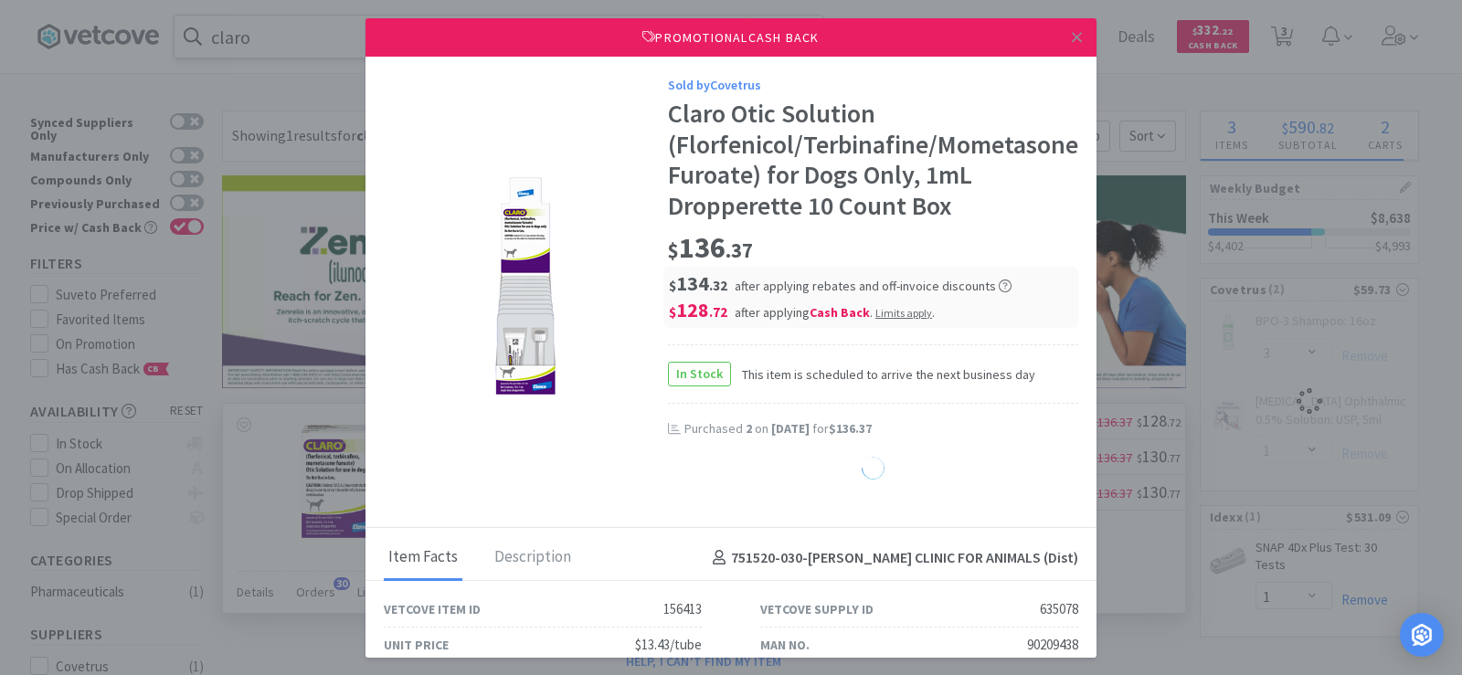
select select "1"
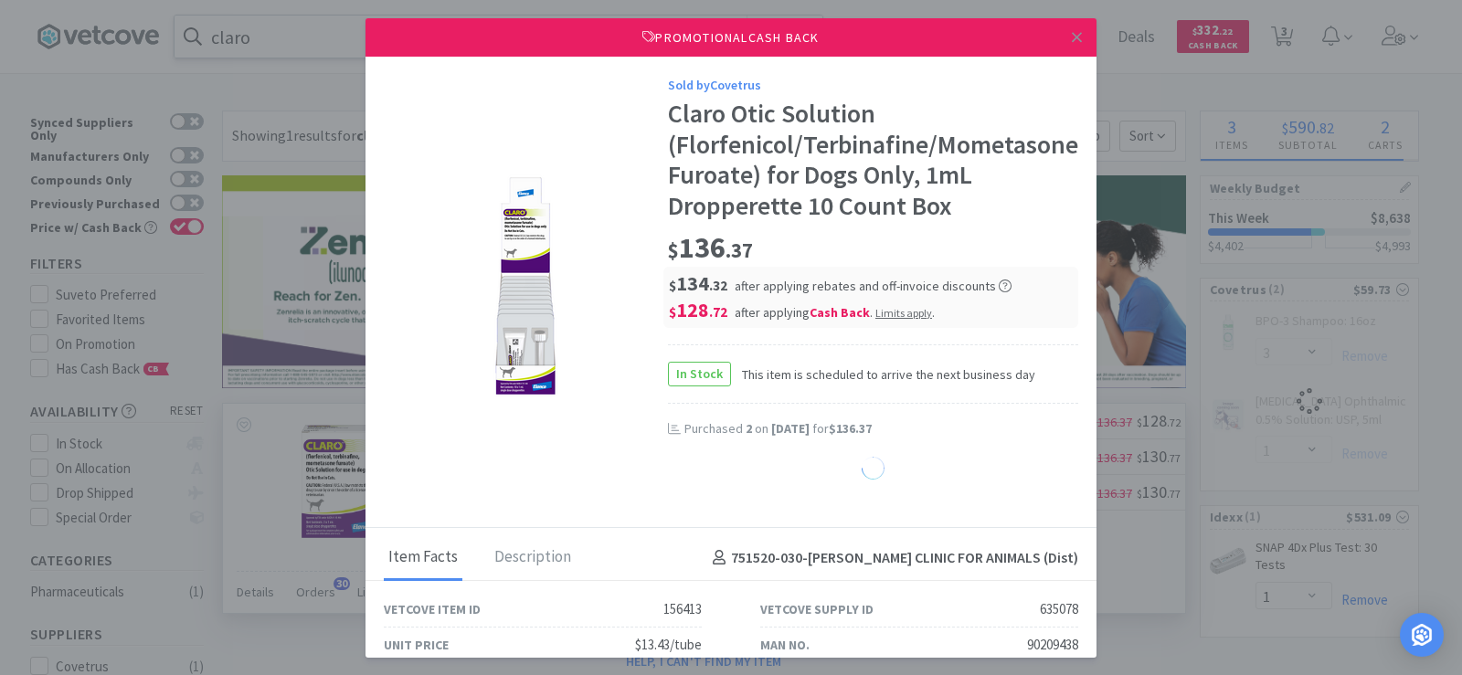
select select "1"
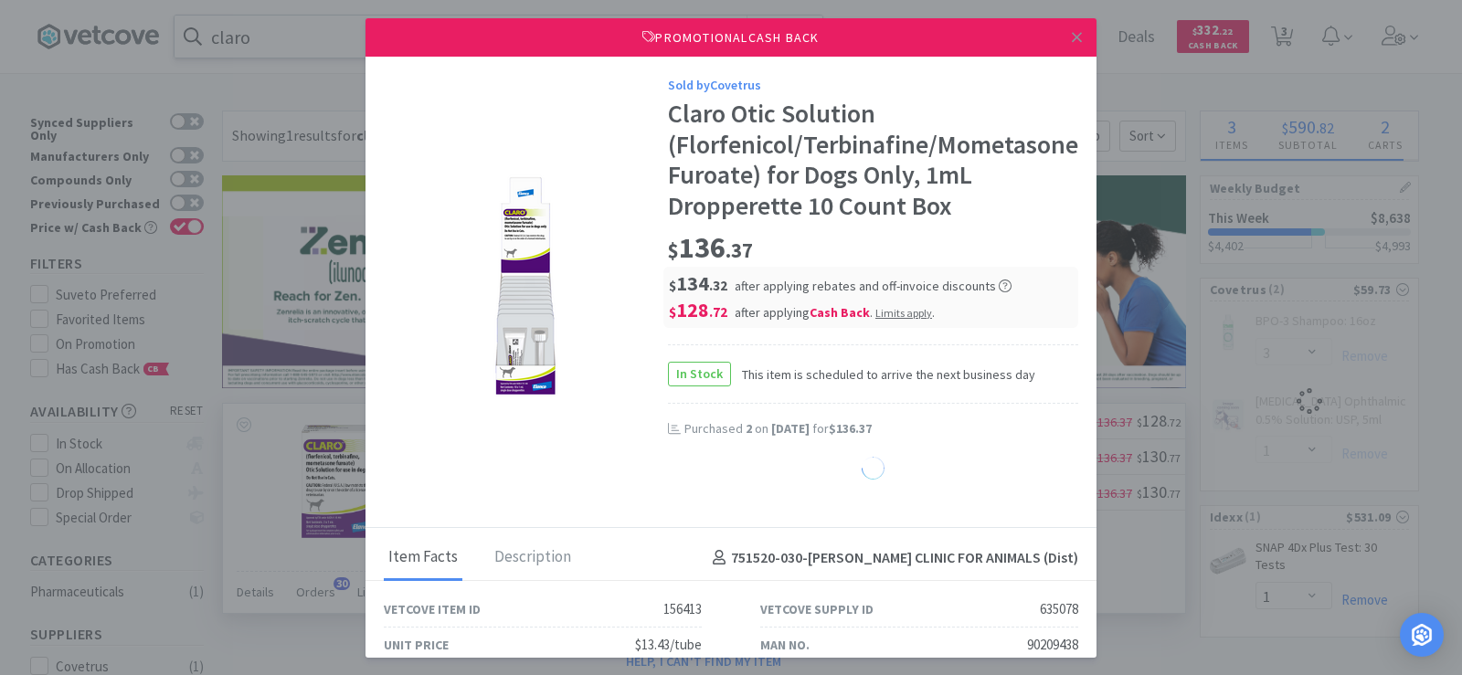
select select "1"
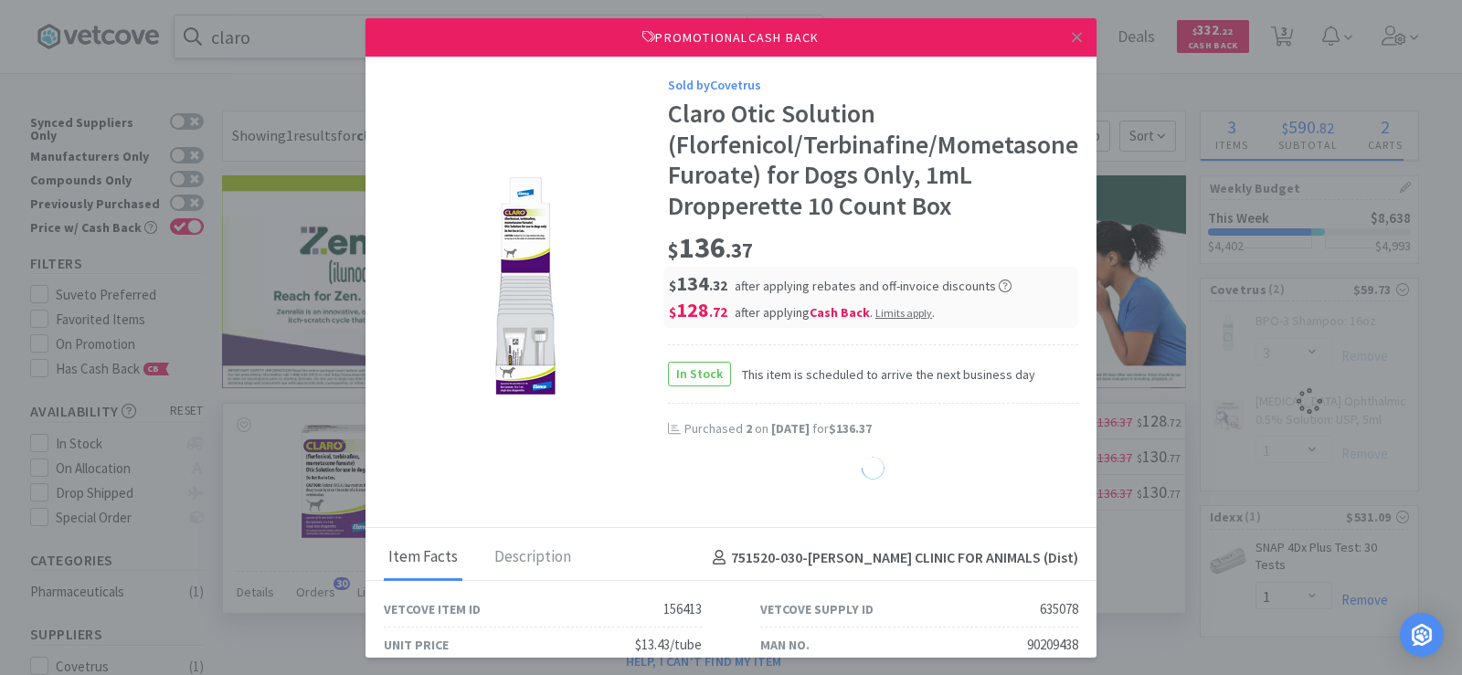
select select "1"
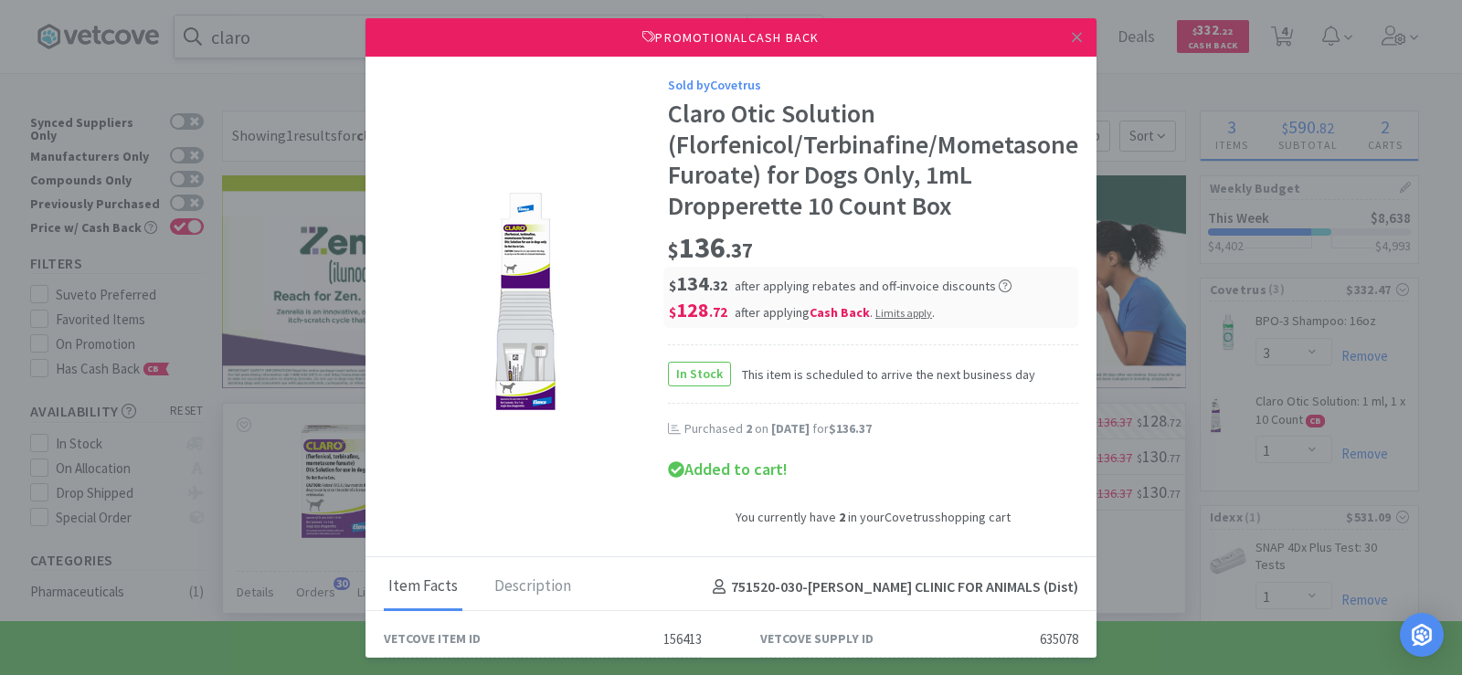
select select "2"
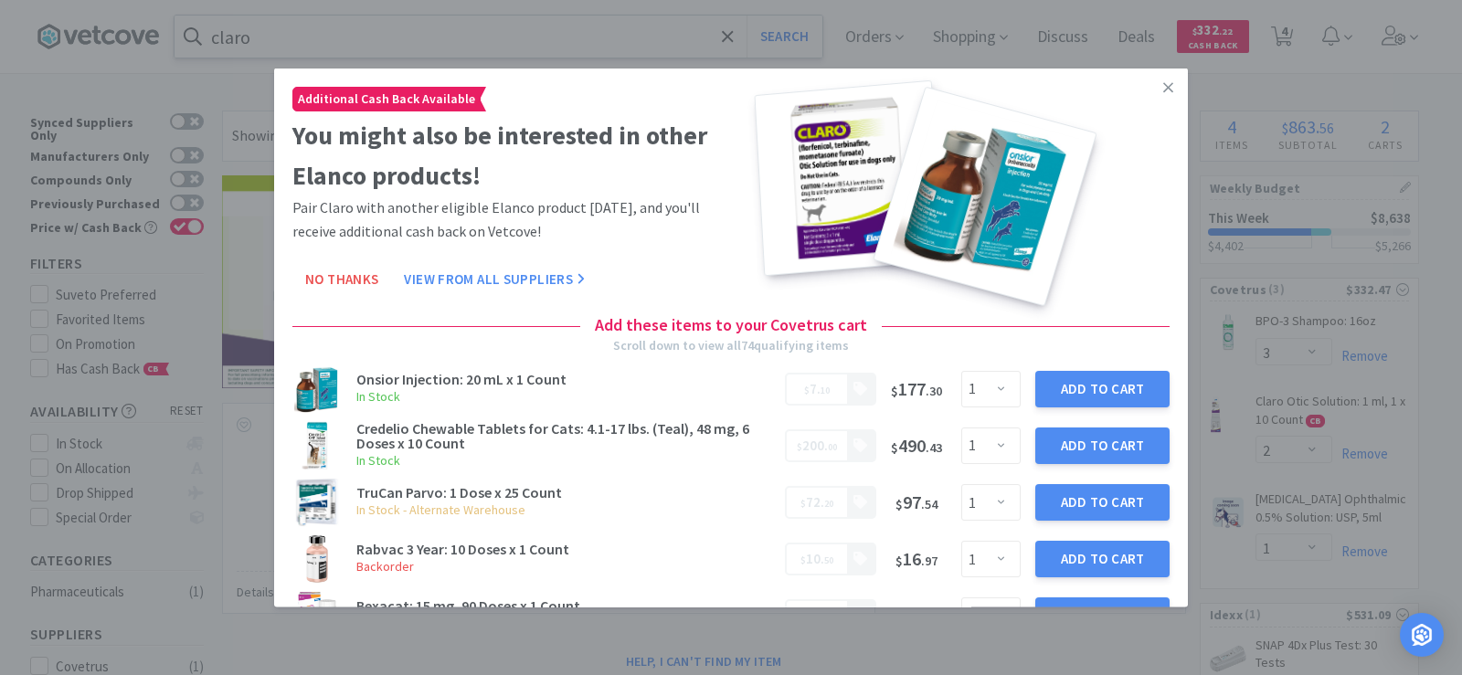
click at [1164, 90] on icon at bounding box center [1169, 87] width 10 height 16
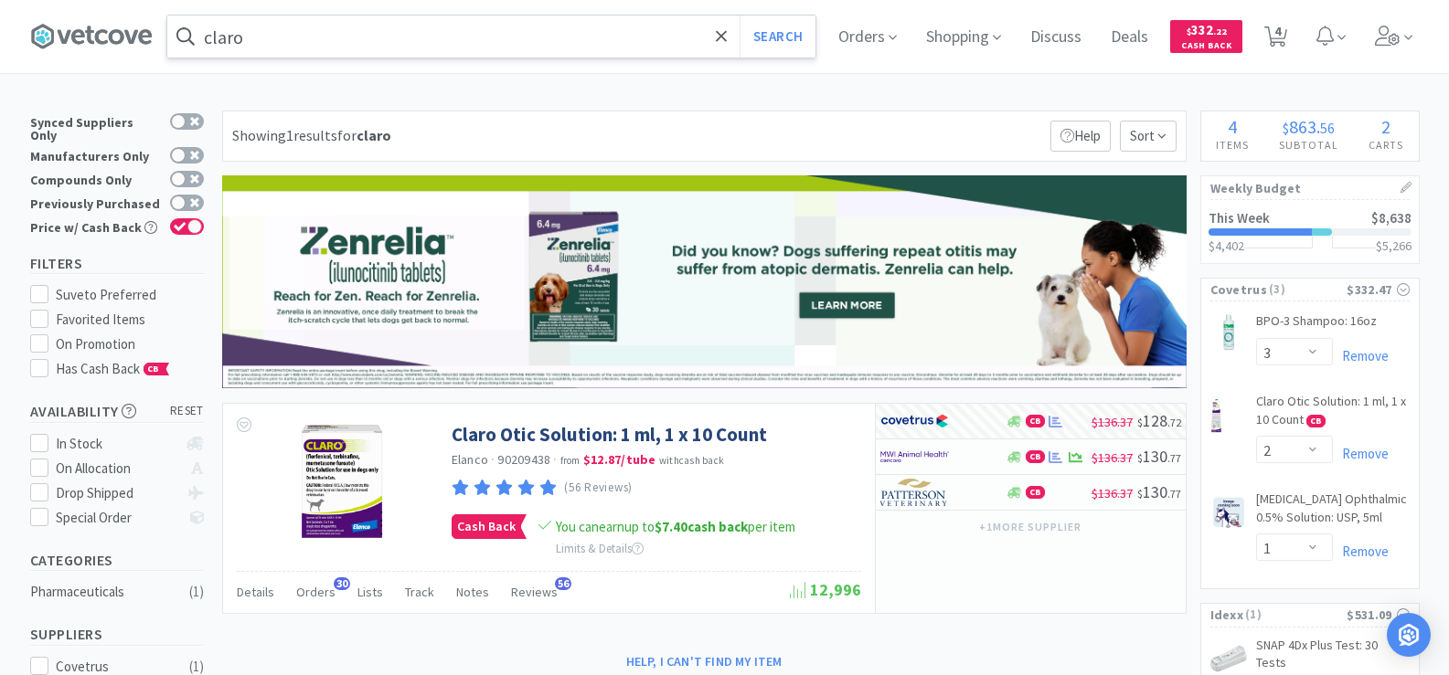
click at [376, 45] on input "claro" at bounding box center [491, 37] width 648 height 42
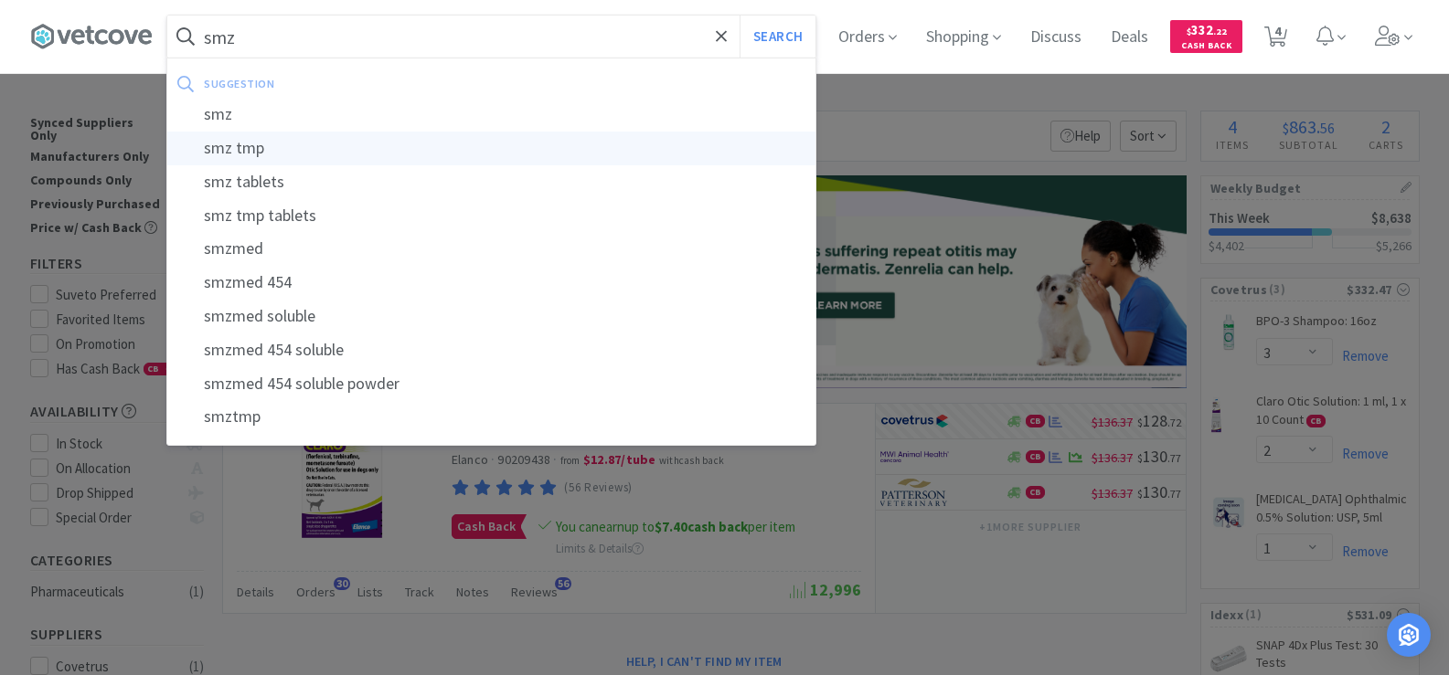
click at [345, 149] on div "smz tmp" at bounding box center [491, 149] width 648 height 34
type input "smz tmp"
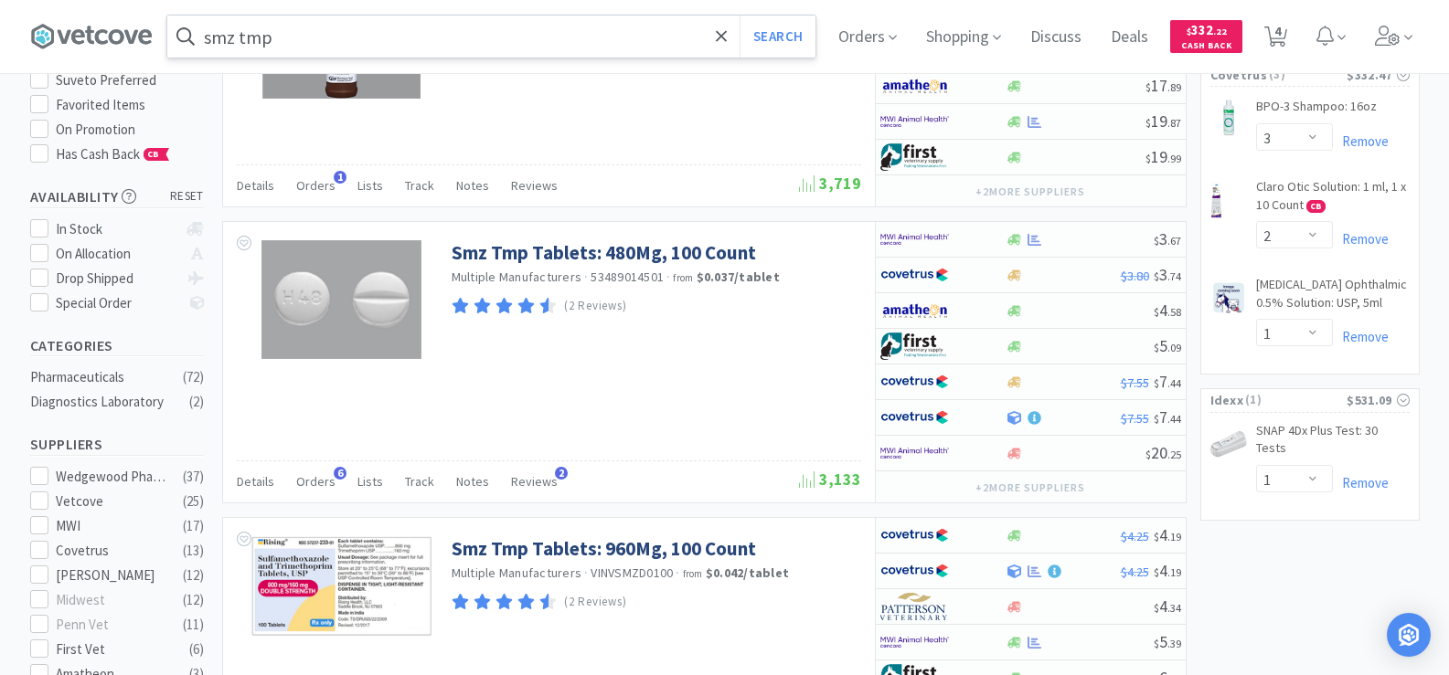
scroll to position [183, 0]
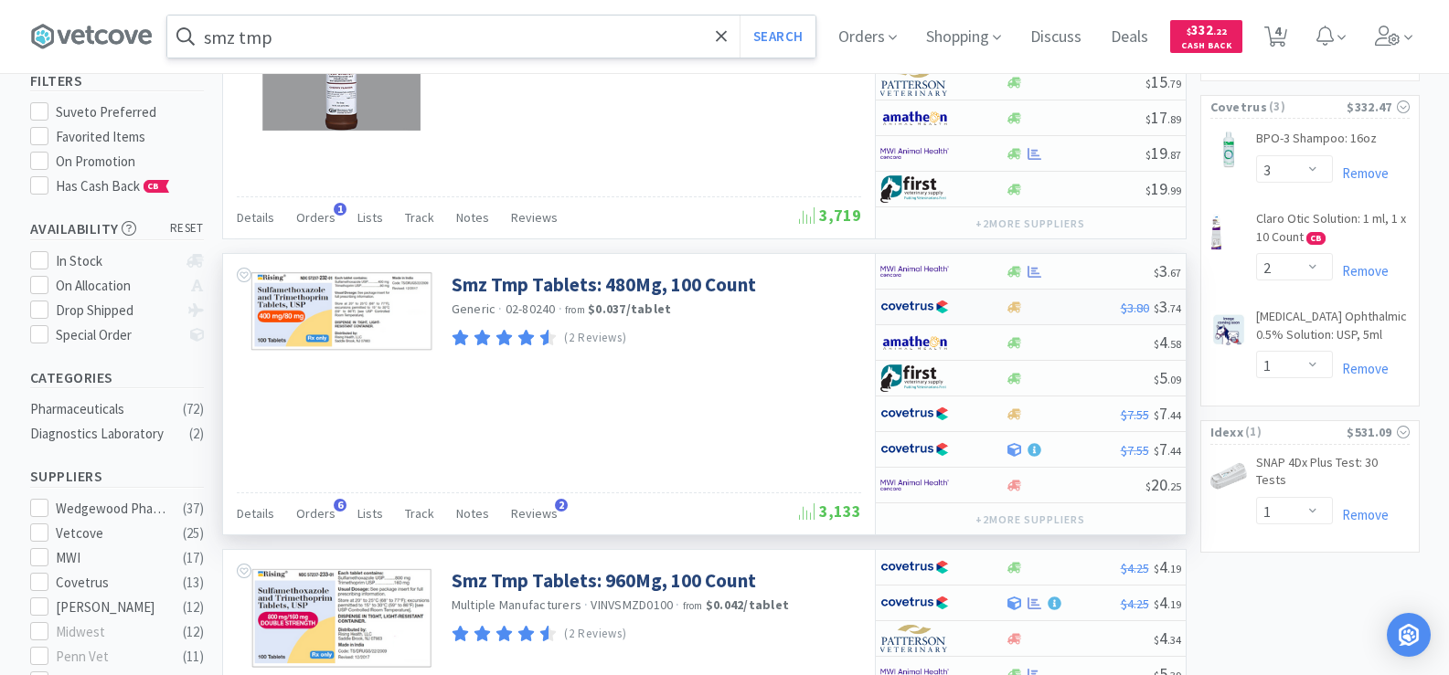
click at [1004, 308] on div at bounding box center [942, 307] width 125 height 31
select select "1"
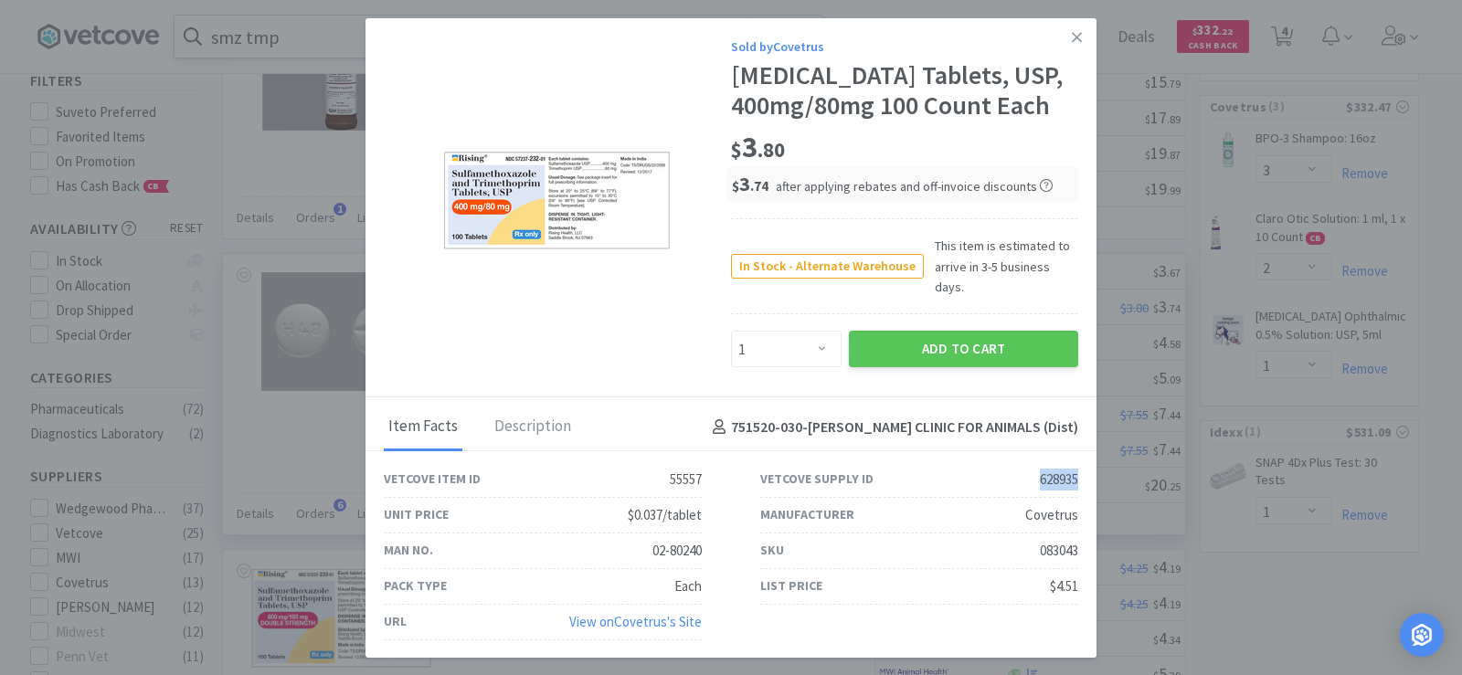
drag, startPoint x: 1015, startPoint y: 484, endPoint x: 1071, endPoint y: 491, distance: 57.0
click at [1071, 491] on div "Vetcove Supply ID 628935" at bounding box center [919, 480] width 377 height 36
copy div "628935"
click at [980, 367] on button "Add to Cart" at bounding box center [963, 349] width 229 height 37
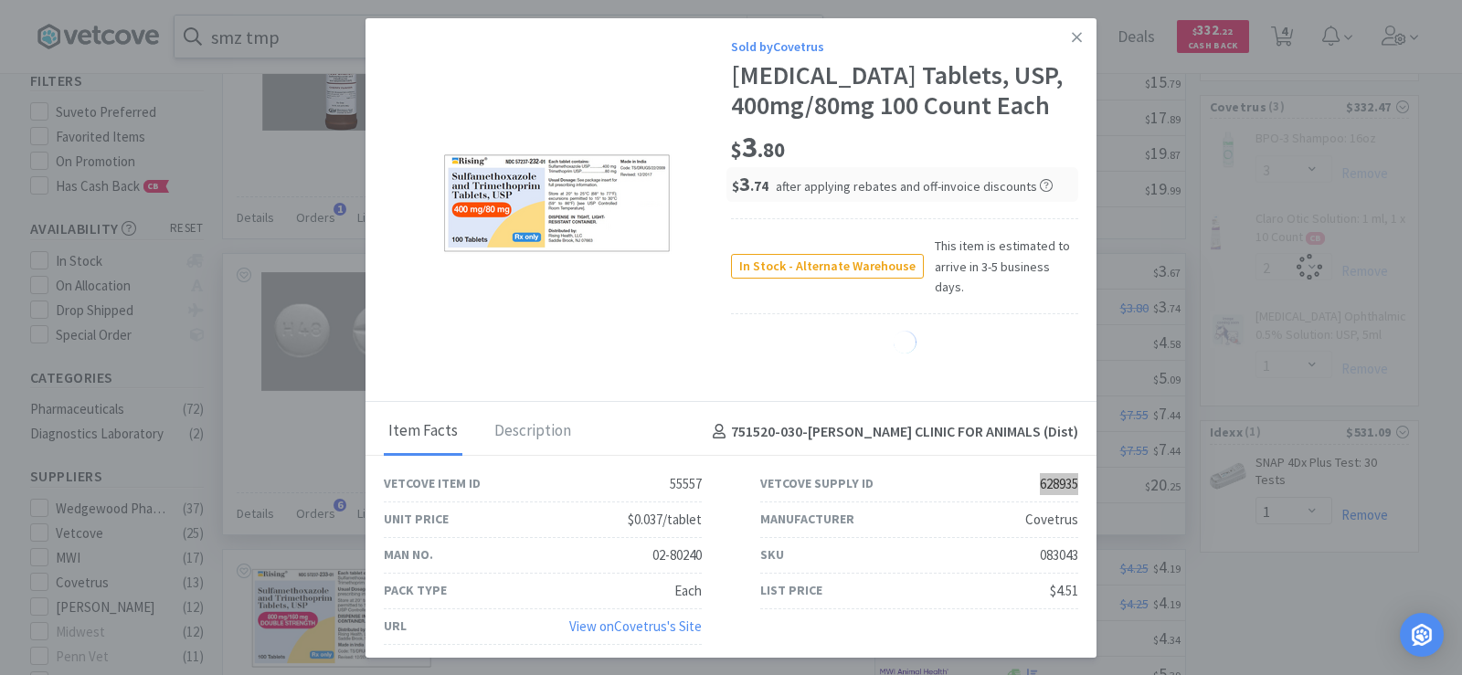
select select "1"
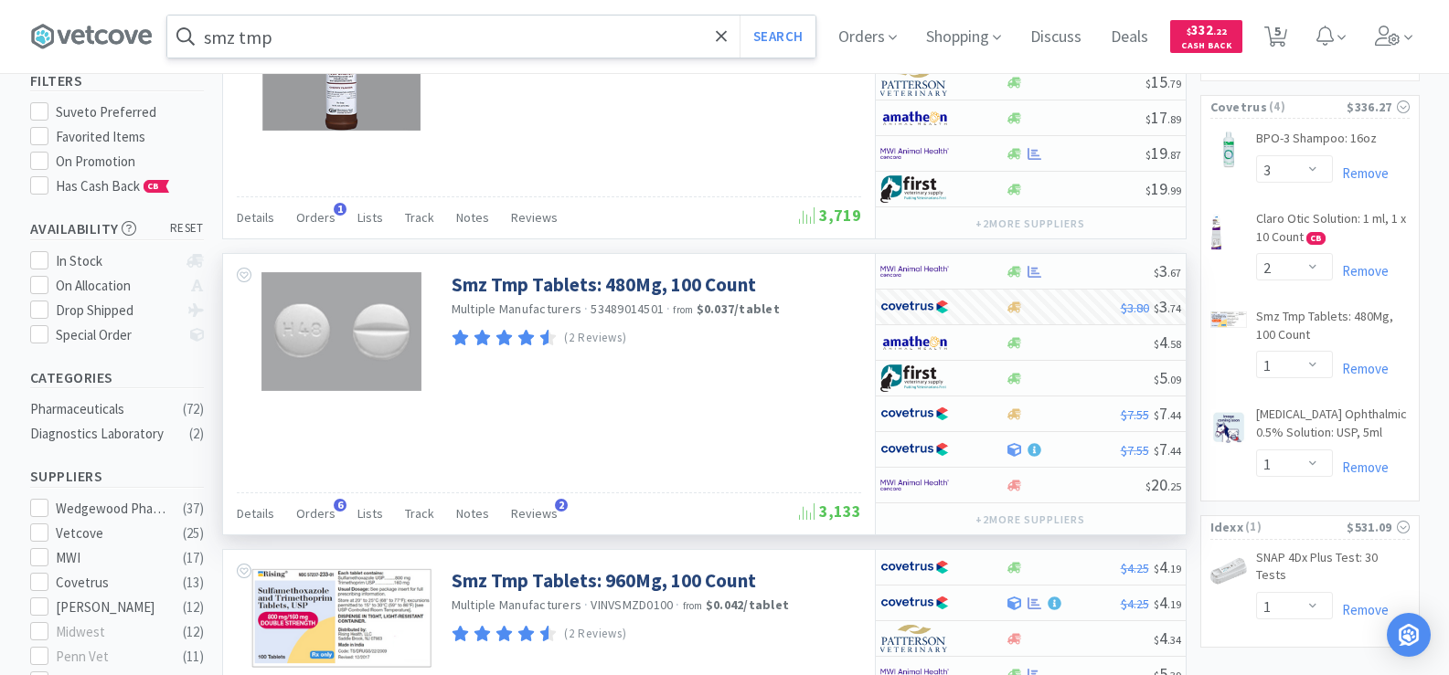
click at [290, 37] on input "smz tmp" at bounding box center [491, 37] width 648 height 42
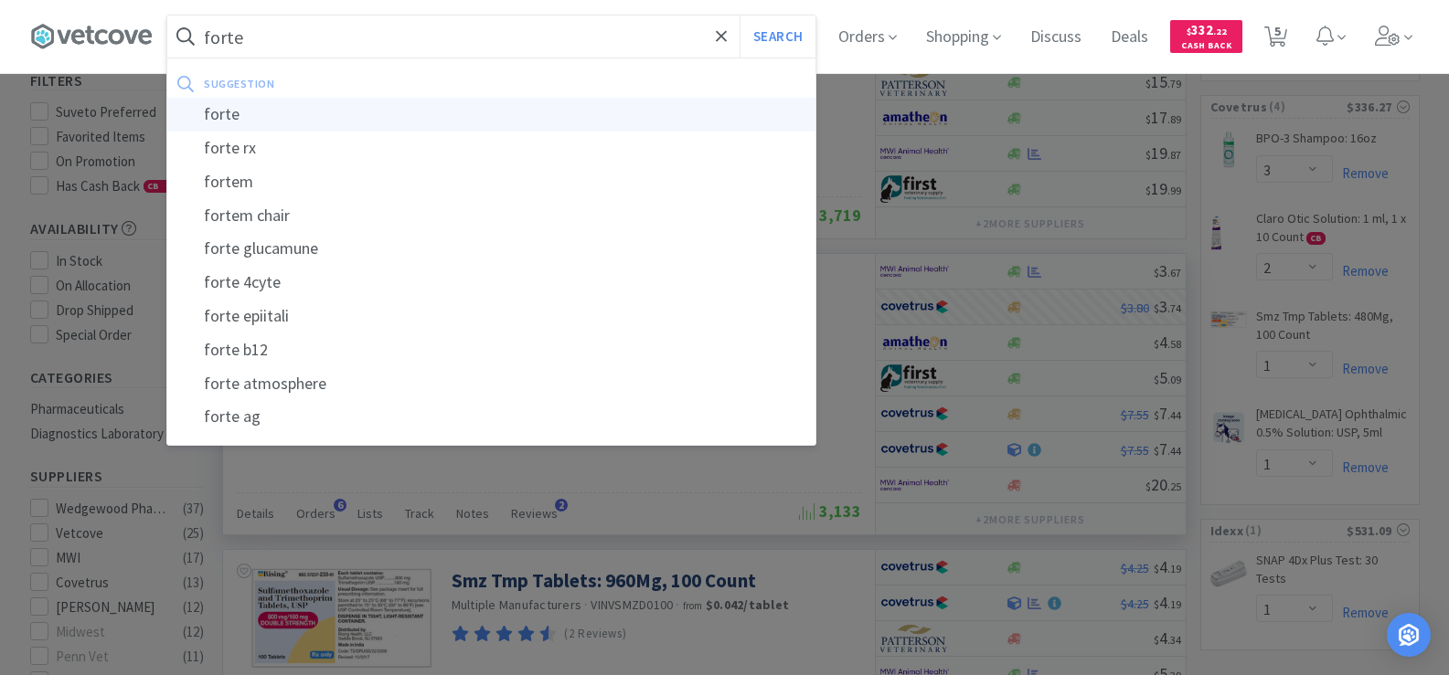
type input "forte"
click at [305, 114] on div "forte" at bounding box center [491, 115] width 648 height 34
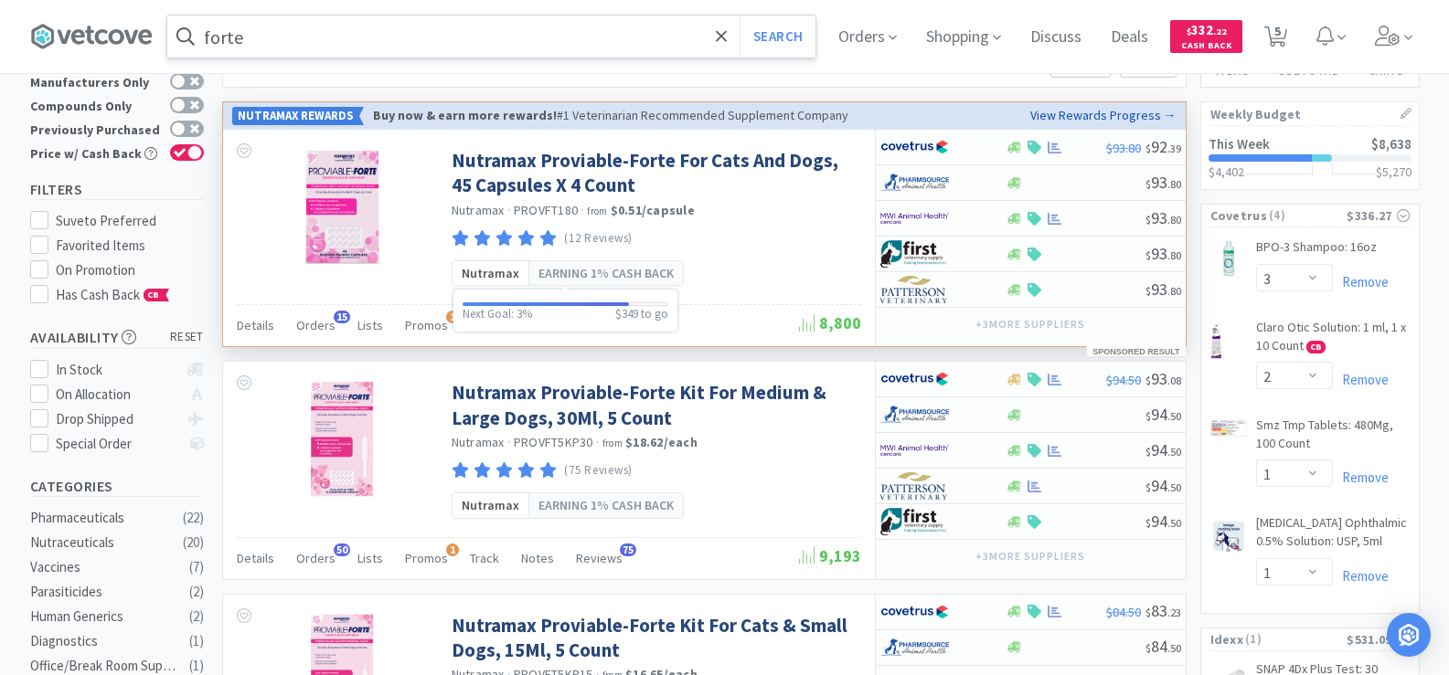
scroll to position [91, 0]
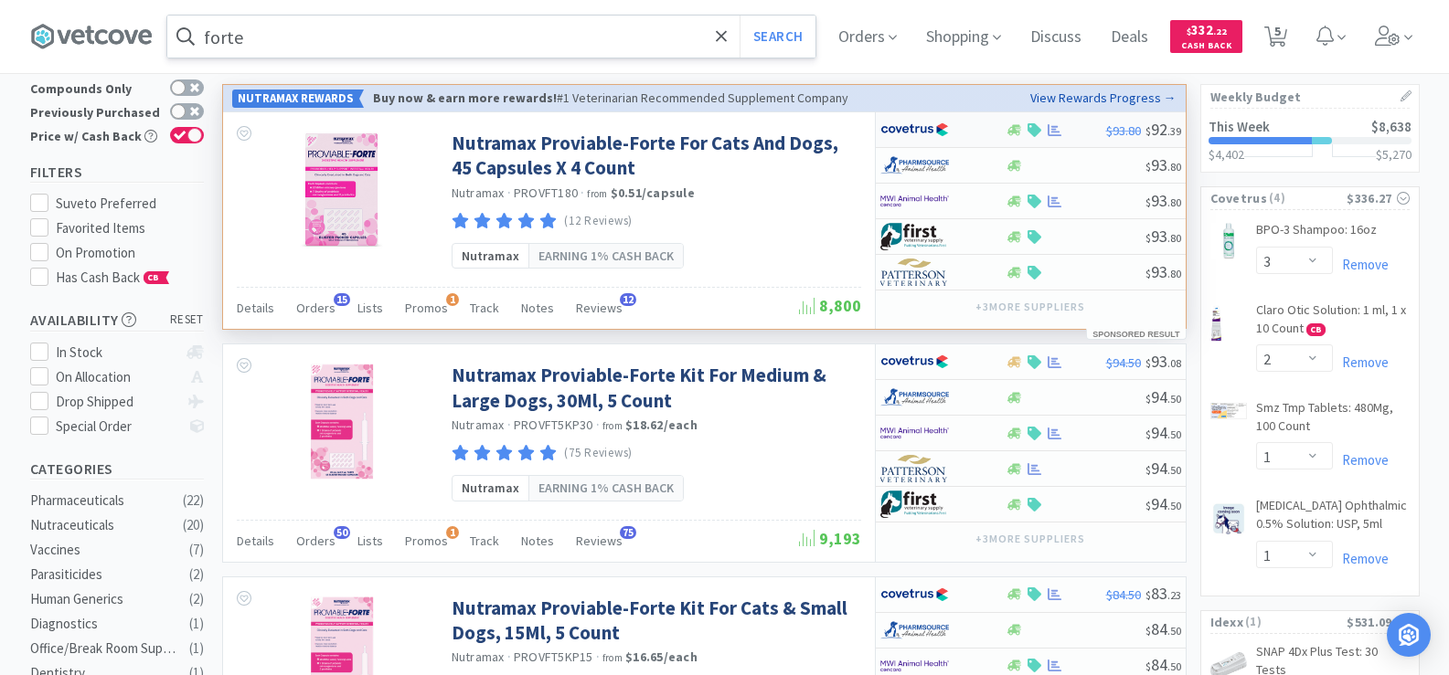
click at [1051, 137] on div "$93.80 $ 92 . 39" at bounding box center [1031, 130] width 310 height 36
select select "1"
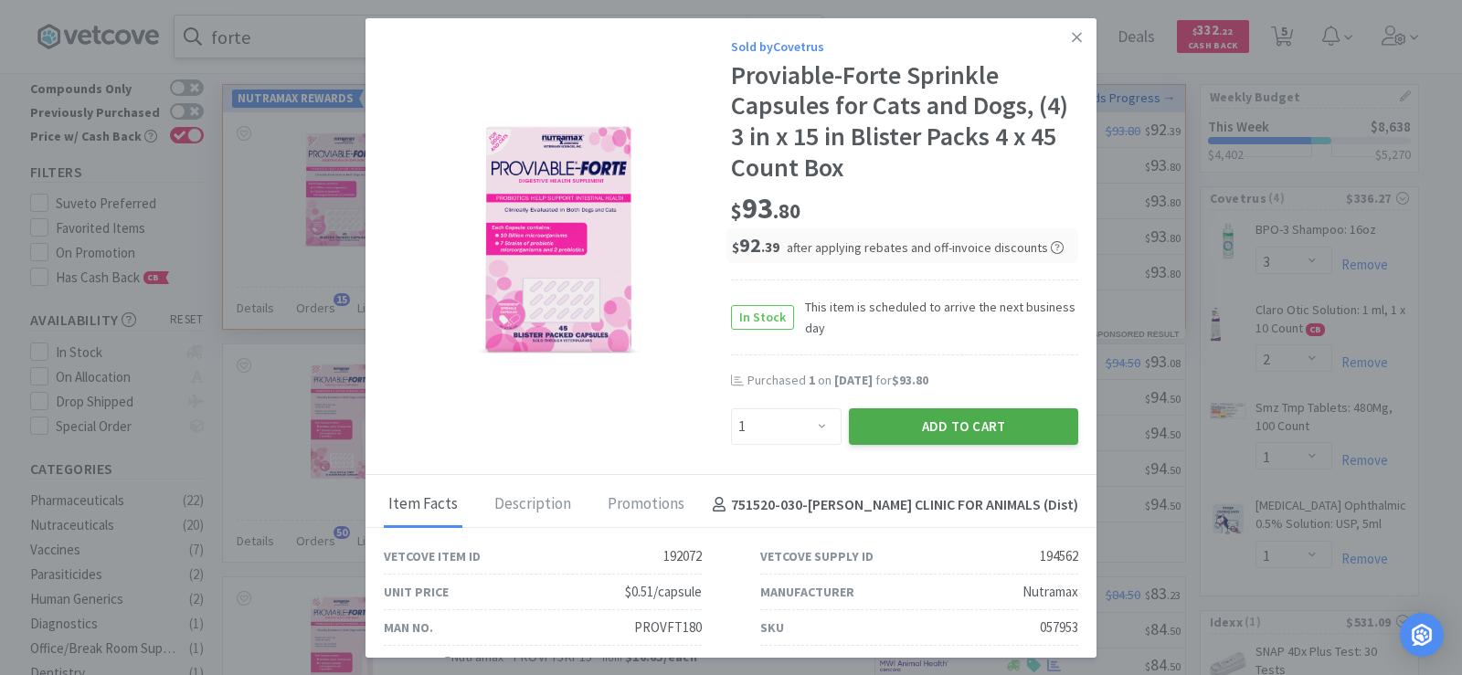
click at [911, 433] on button "Add to Cart" at bounding box center [963, 427] width 229 height 37
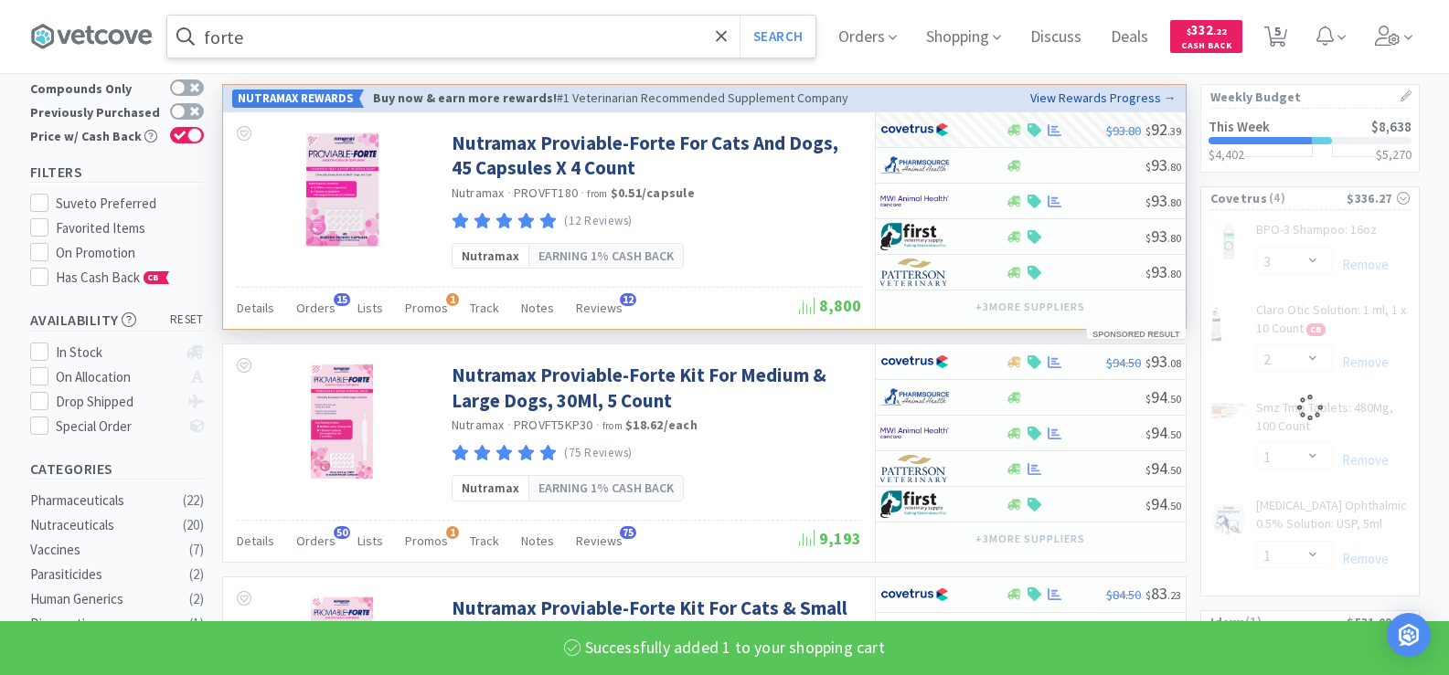
select select "1"
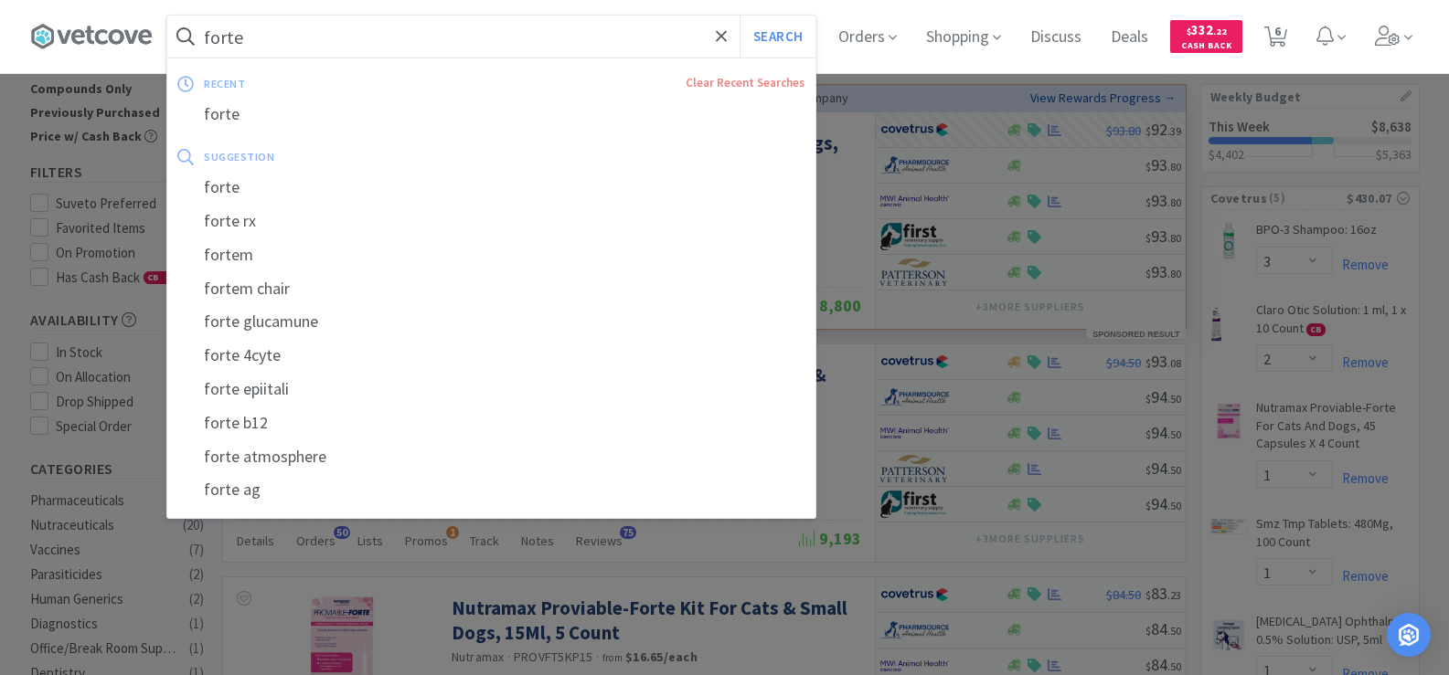
click at [257, 48] on input "forte" at bounding box center [491, 37] width 648 height 42
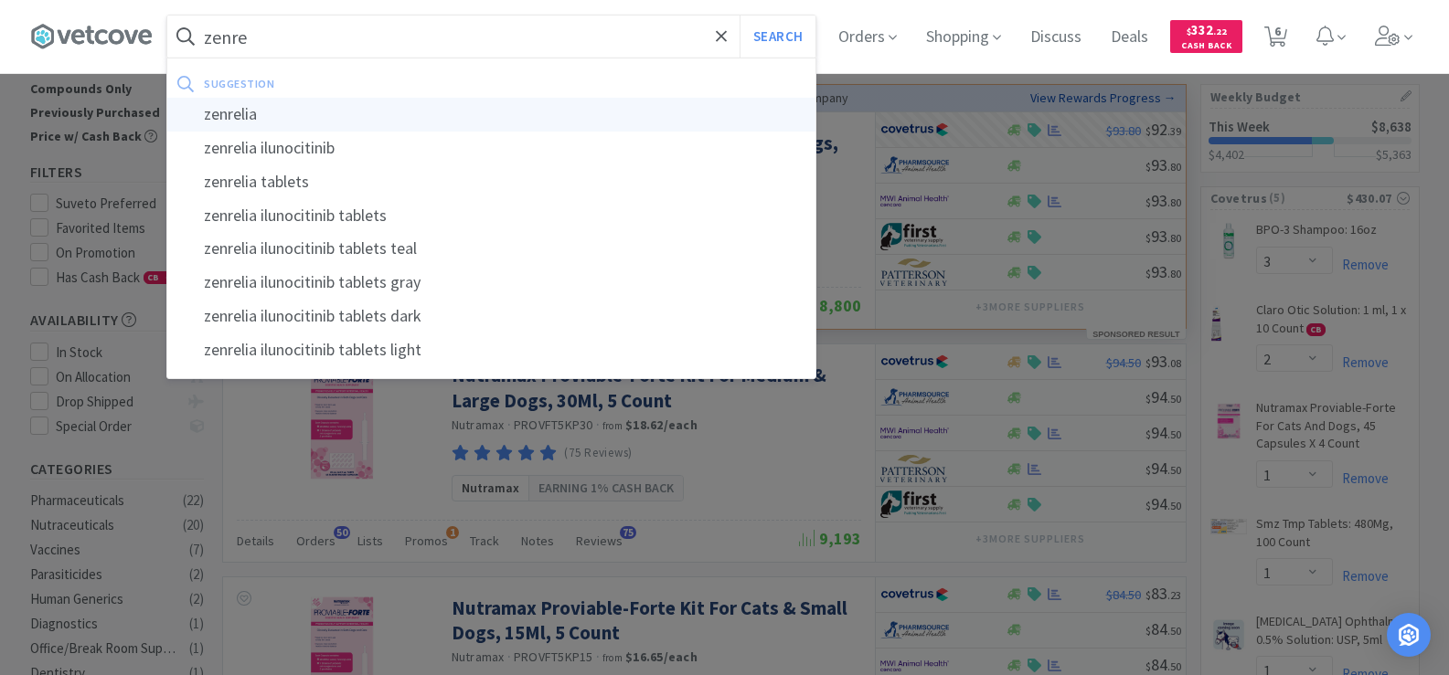
click at [269, 118] on div "zenrelia" at bounding box center [491, 115] width 648 height 34
type input "zenrelia"
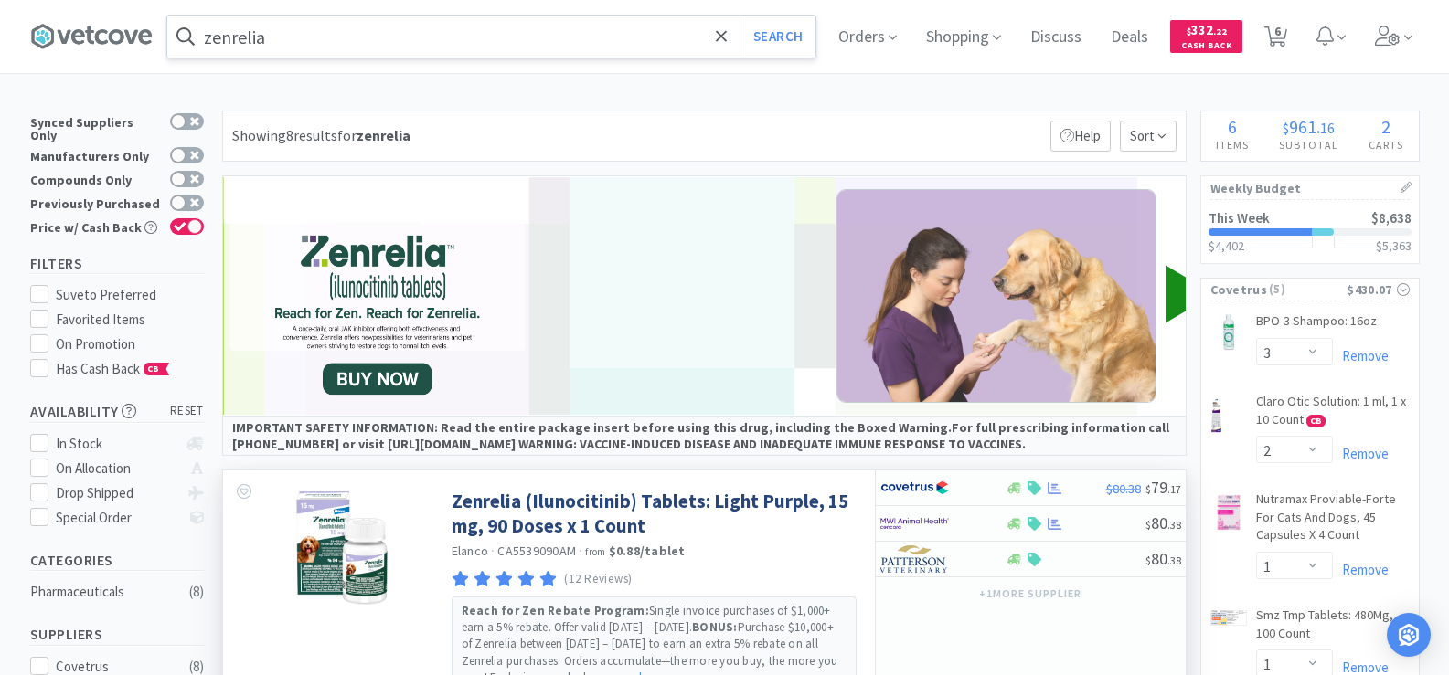
scroll to position [183, 0]
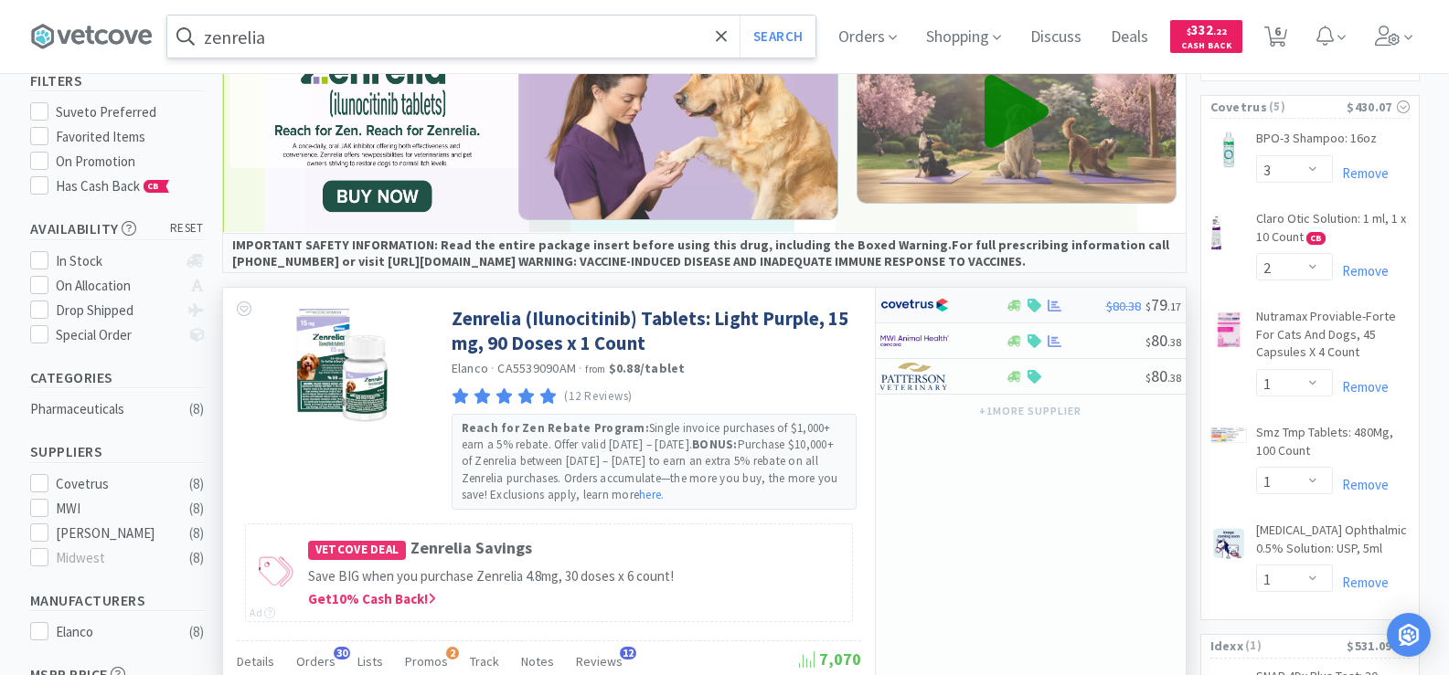
click at [1046, 308] on div at bounding box center [1055, 306] width 18 height 14
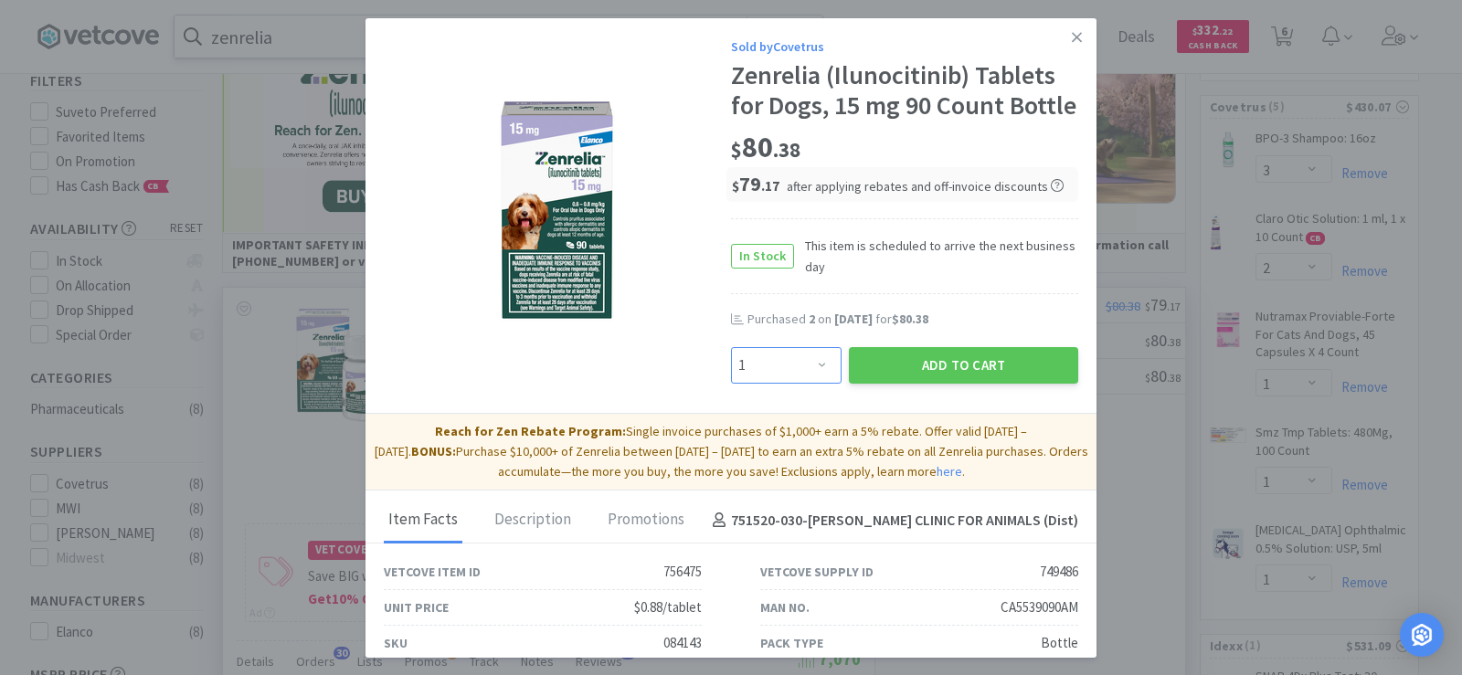
click at [806, 384] on select "Enter Quantity 1 2 3 4 5 6 7 8 9 10 11 12 13 14 15 16 17 18 19 20 Enter Quantity" at bounding box center [786, 365] width 111 height 37
select select "2"
click at [731, 377] on select "Enter Quantity 1 2 3 4 5 6 7 8 9 10 11 12 13 14 15 16 17 18 19 20 Enter Quantity" at bounding box center [786, 365] width 111 height 37
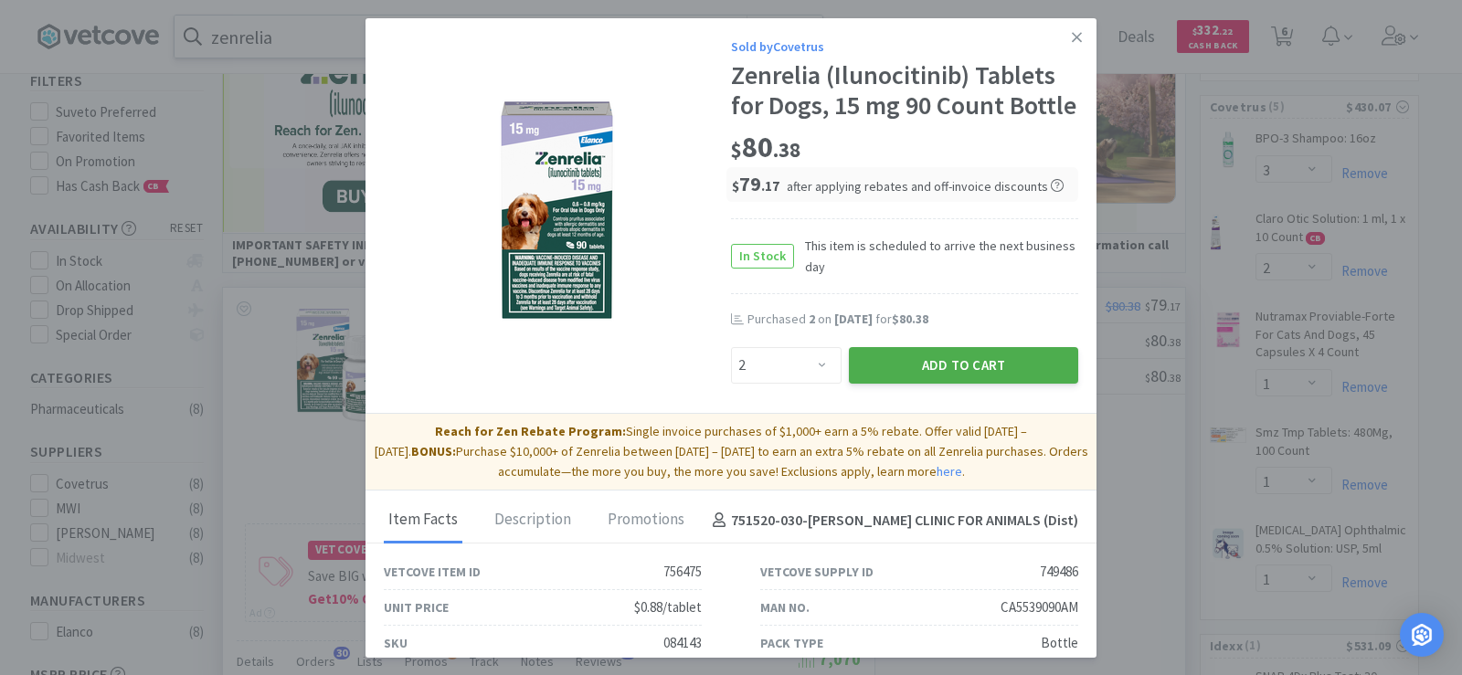
click at [977, 384] on button "Add to Cart" at bounding box center [963, 365] width 229 height 37
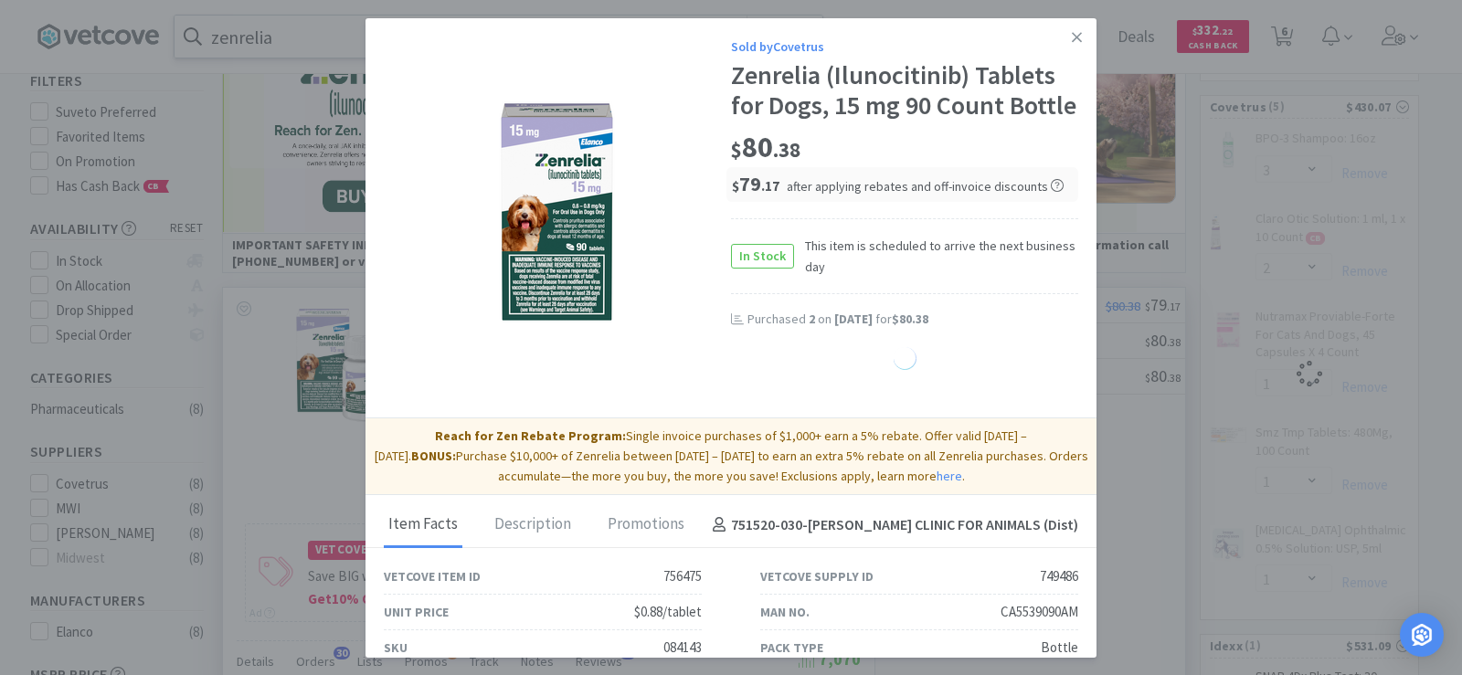
select select "2"
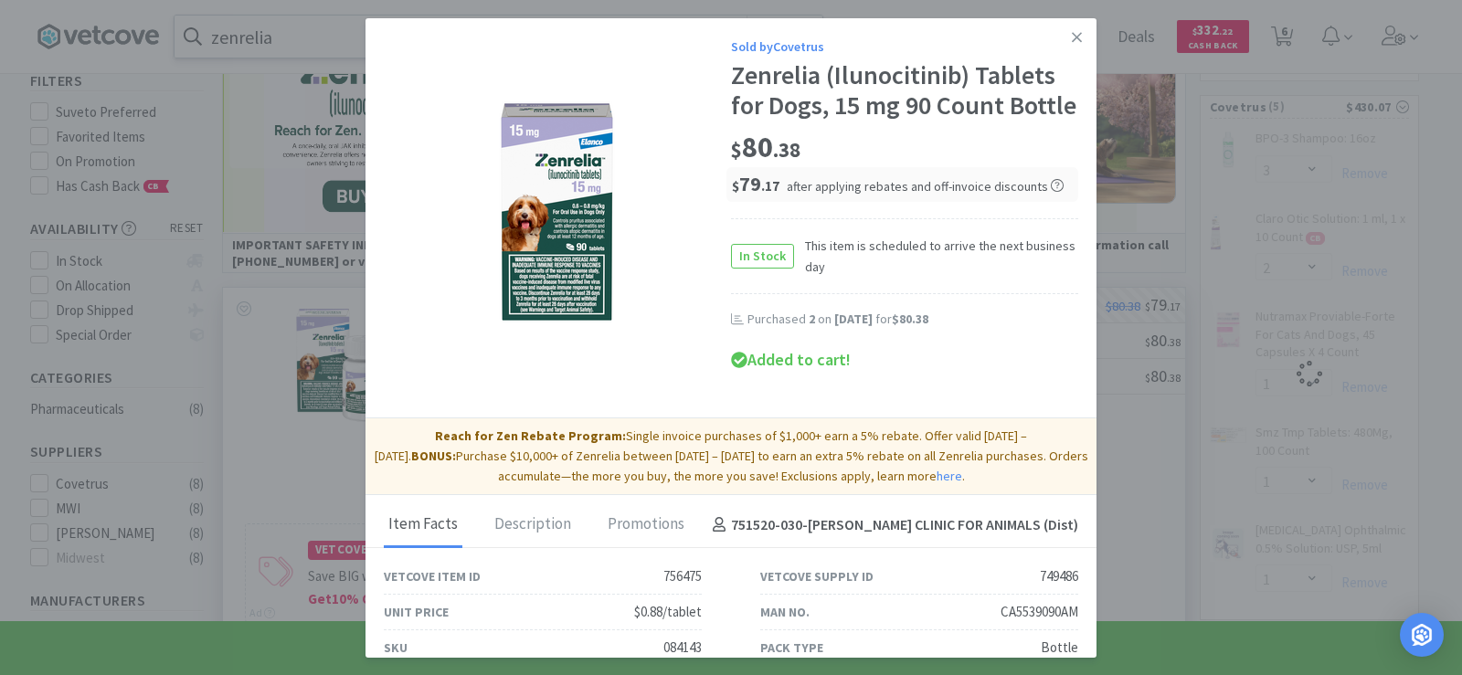
select select "2"
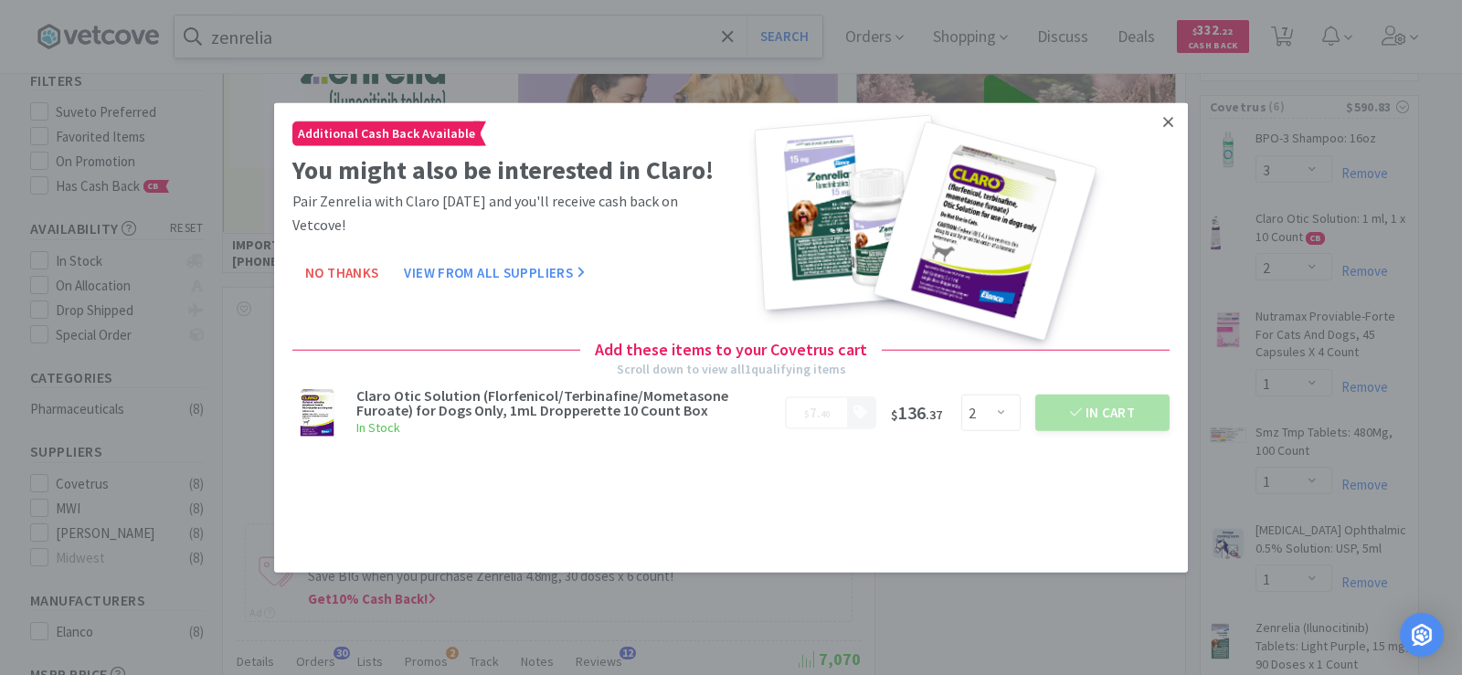
click at [1170, 122] on icon at bounding box center [1169, 122] width 10 height 10
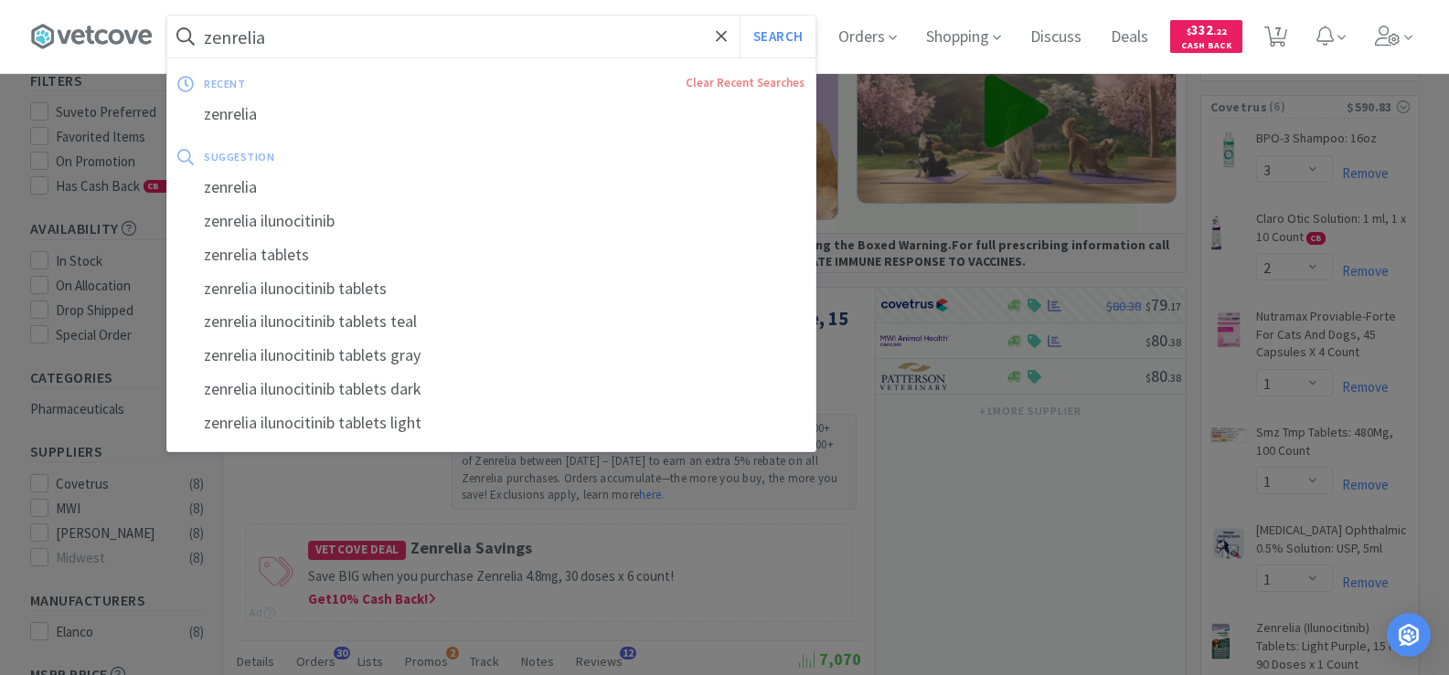
click at [356, 48] on input "zenrelia" at bounding box center [491, 37] width 648 height 42
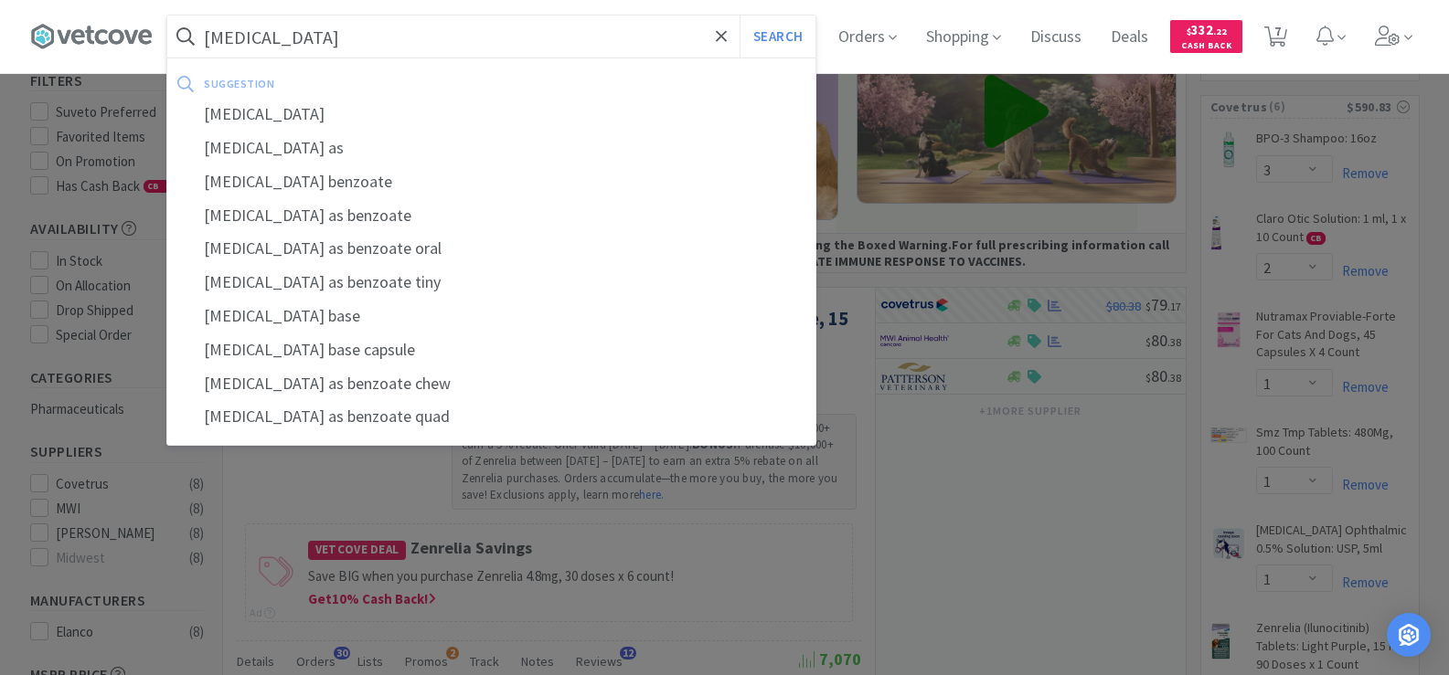
type input "metronidazole"
click at [739, 16] on button "Search" at bounding box center [777, 37] width 76 height 42
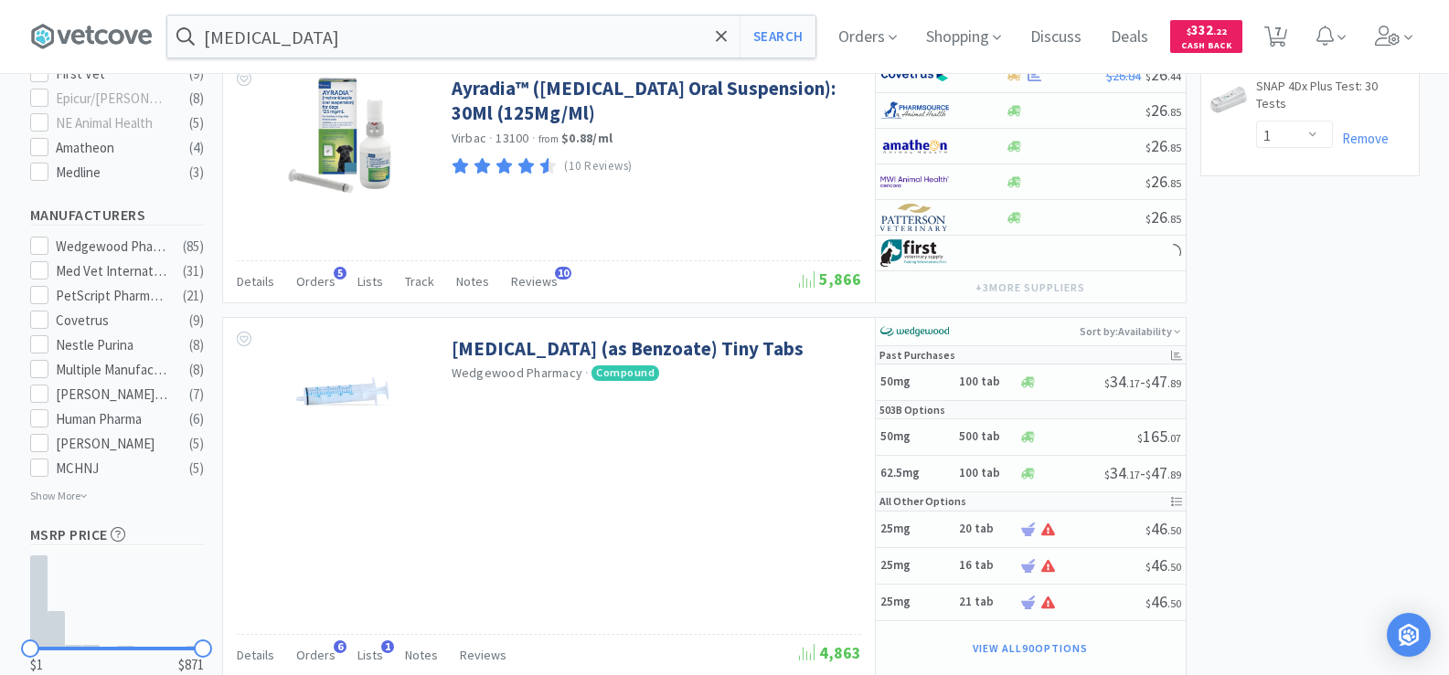
scroll to position [1005, 0]
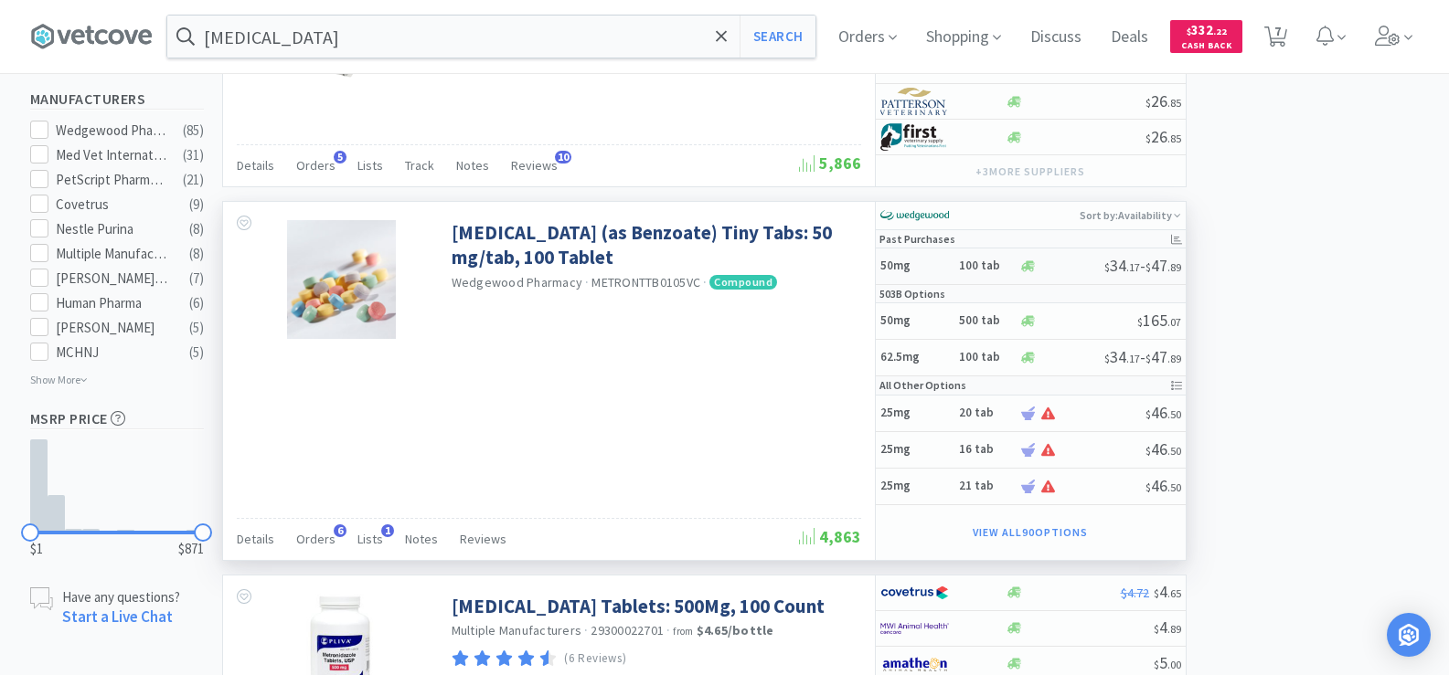
click at [983, 273] on h6 "100 tab" at bounding box center [986, 267] width 55 height 16
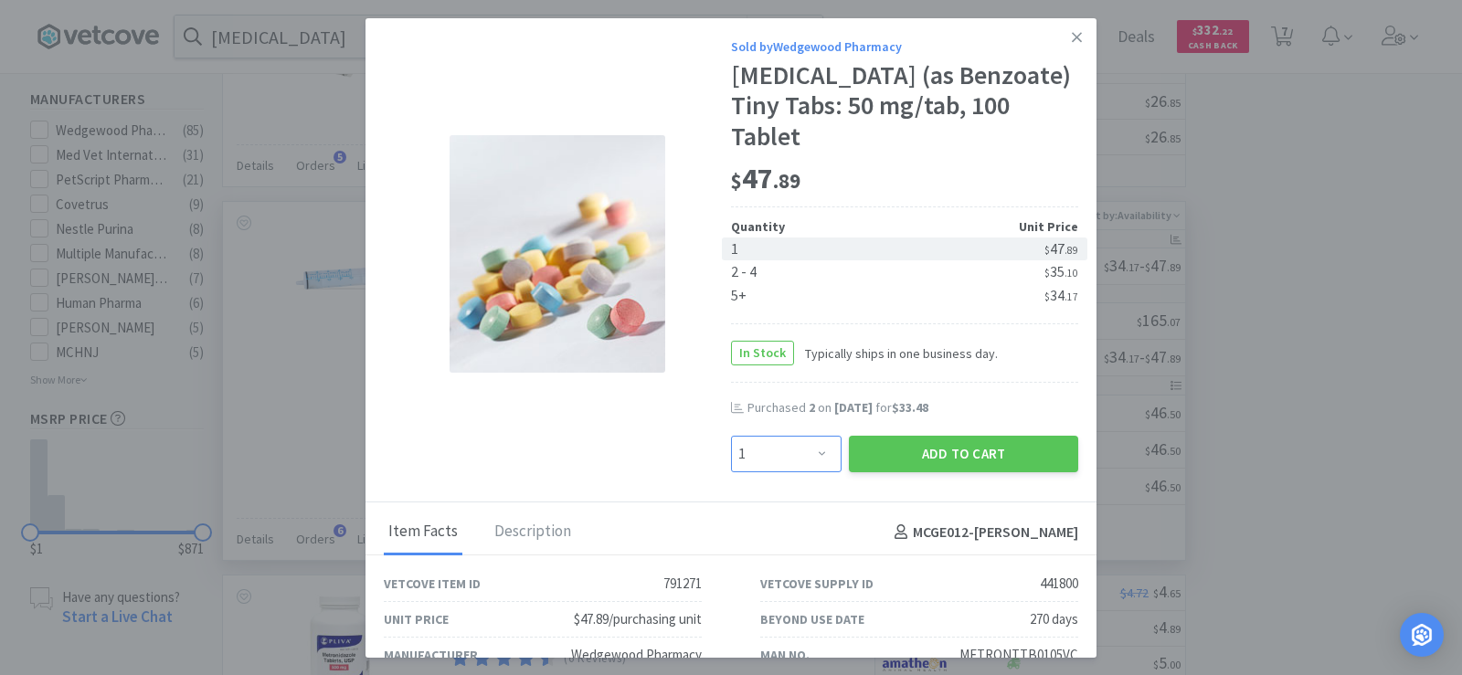
click at [813, 451] on select "Enter Quantity 1 2 3 4 5 6 7 8 9 10 11 12 13 14 15 16 17 18 19 20 Enter Quantity" at bounding box center [786, 454] width 111 height 37
select select "2"
click at [731, 436] on select "Enter Quantity 1 2 3 4 5 6 7 8 9 10 11 12 13 14 15 16 17 18 19 20 Enter Quantity" at bounding box center [786, 454] width 111 height 37
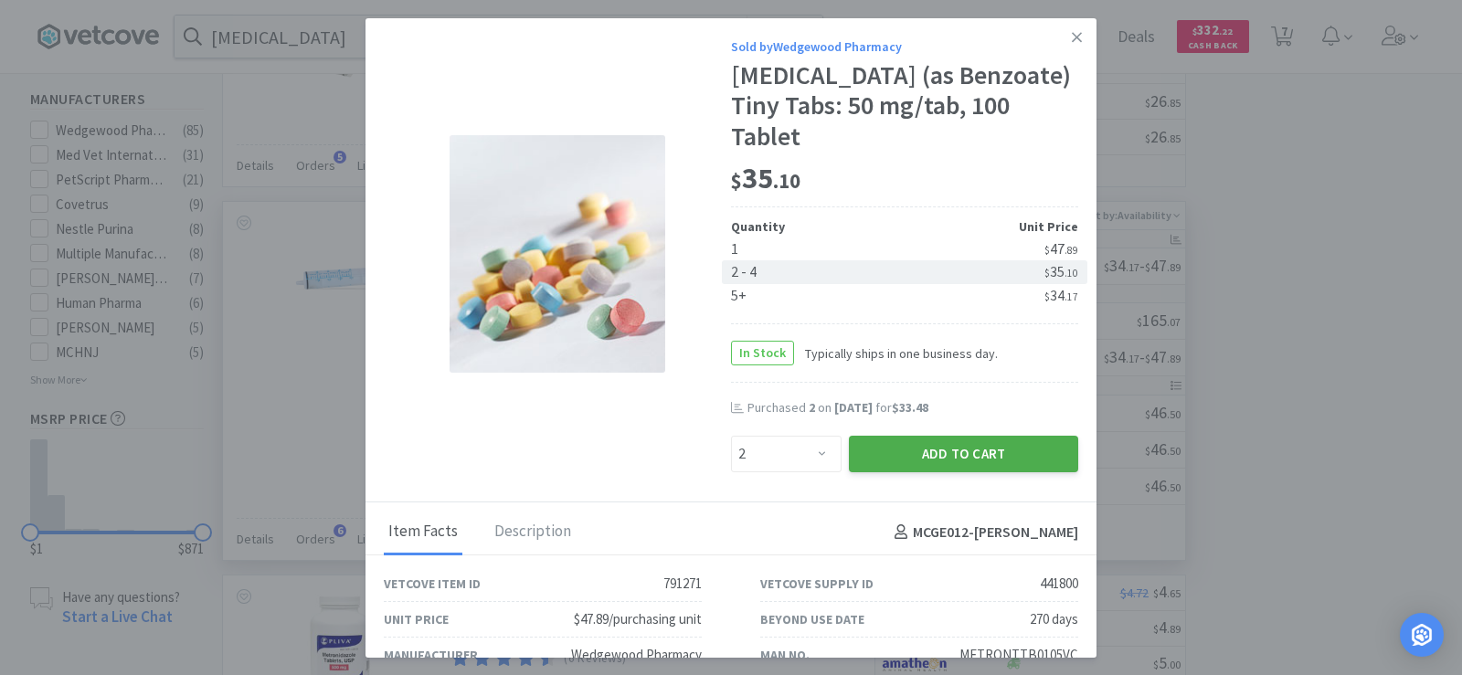
click at [954, 467] on button "Add to Cart" at bounding box center [963, 454] width 229 height 37
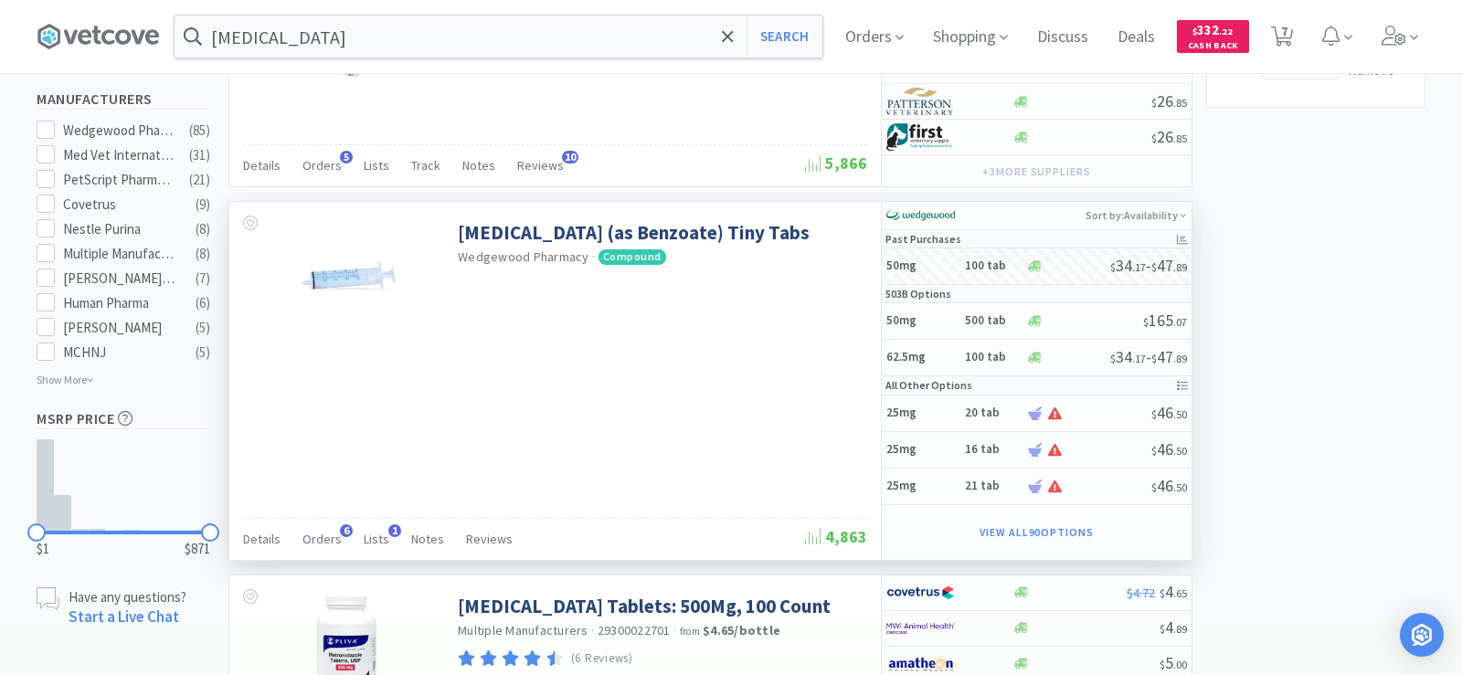
select select "2"
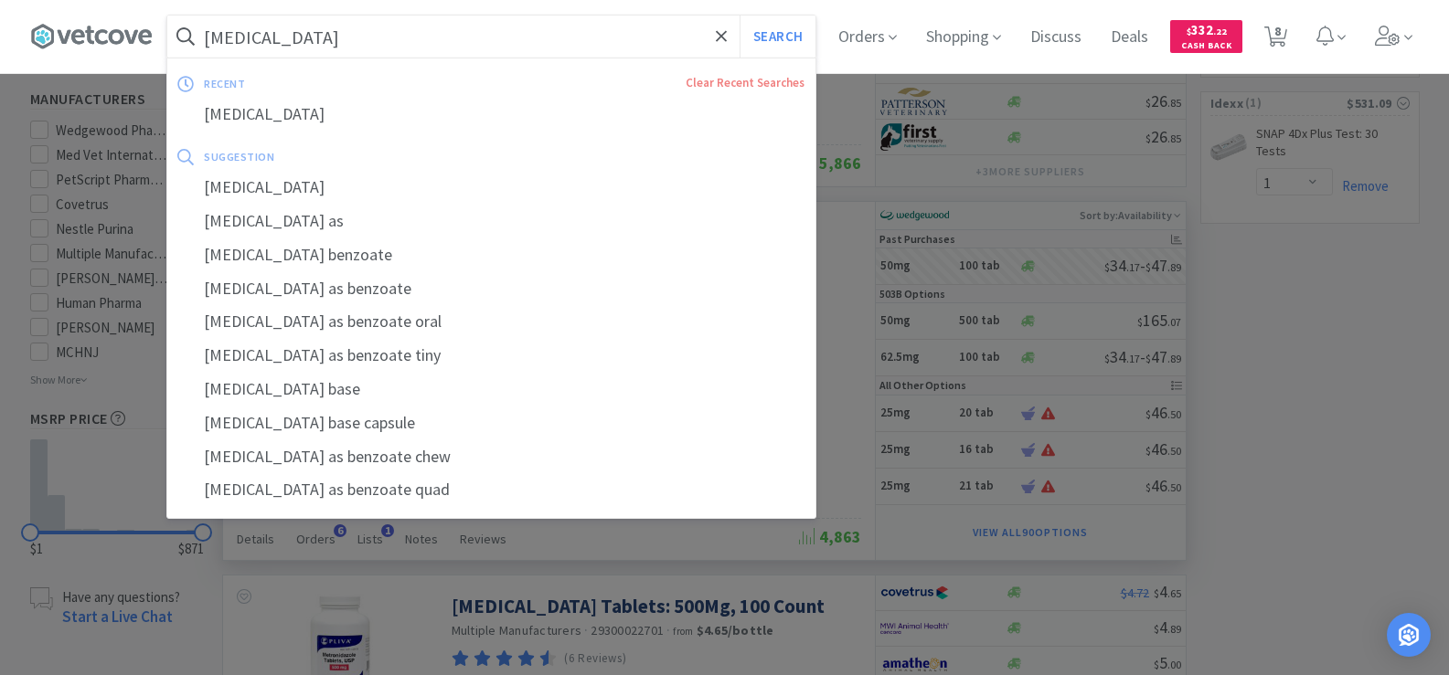
click at [337, 48] on input "metronidazole" at bounding box center [491, 37] width 648 height 42
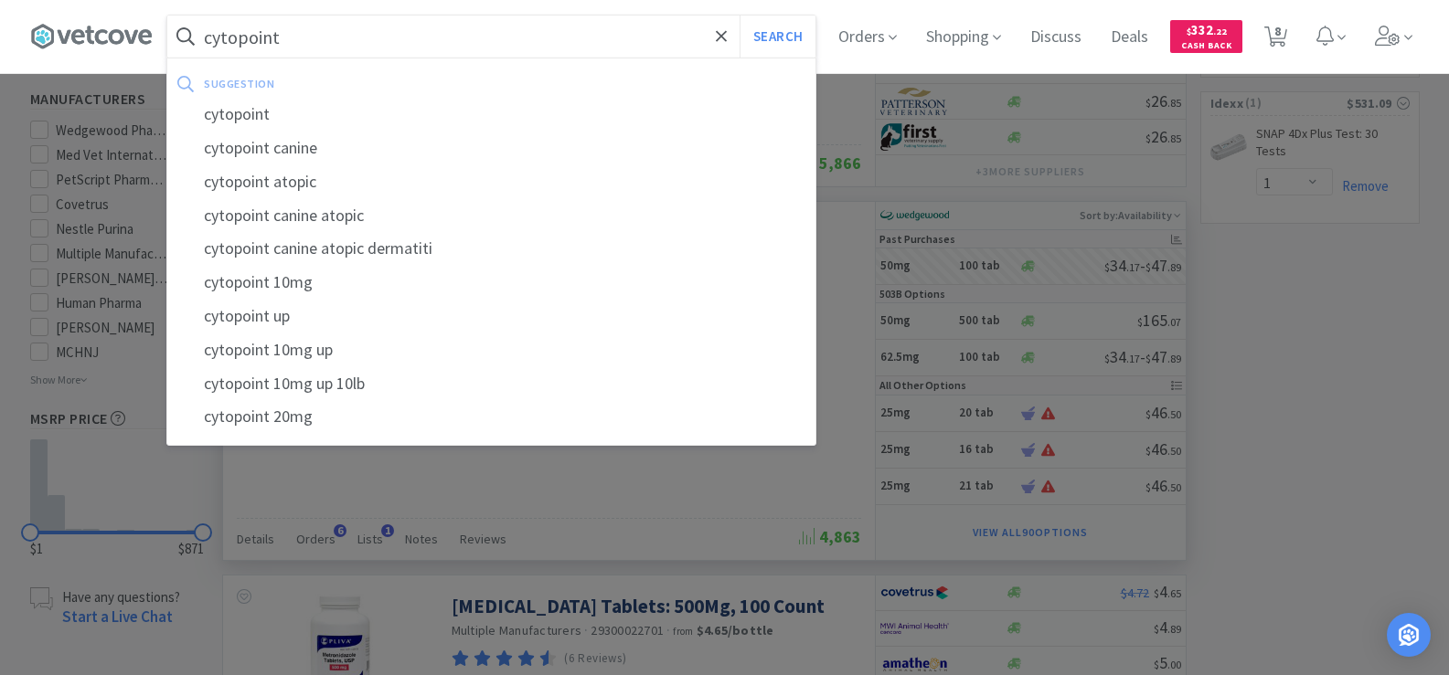
type input "cytopoint"
click at [739, 16] on button "Search" at bounding box center [777, 37] width 76 height 42
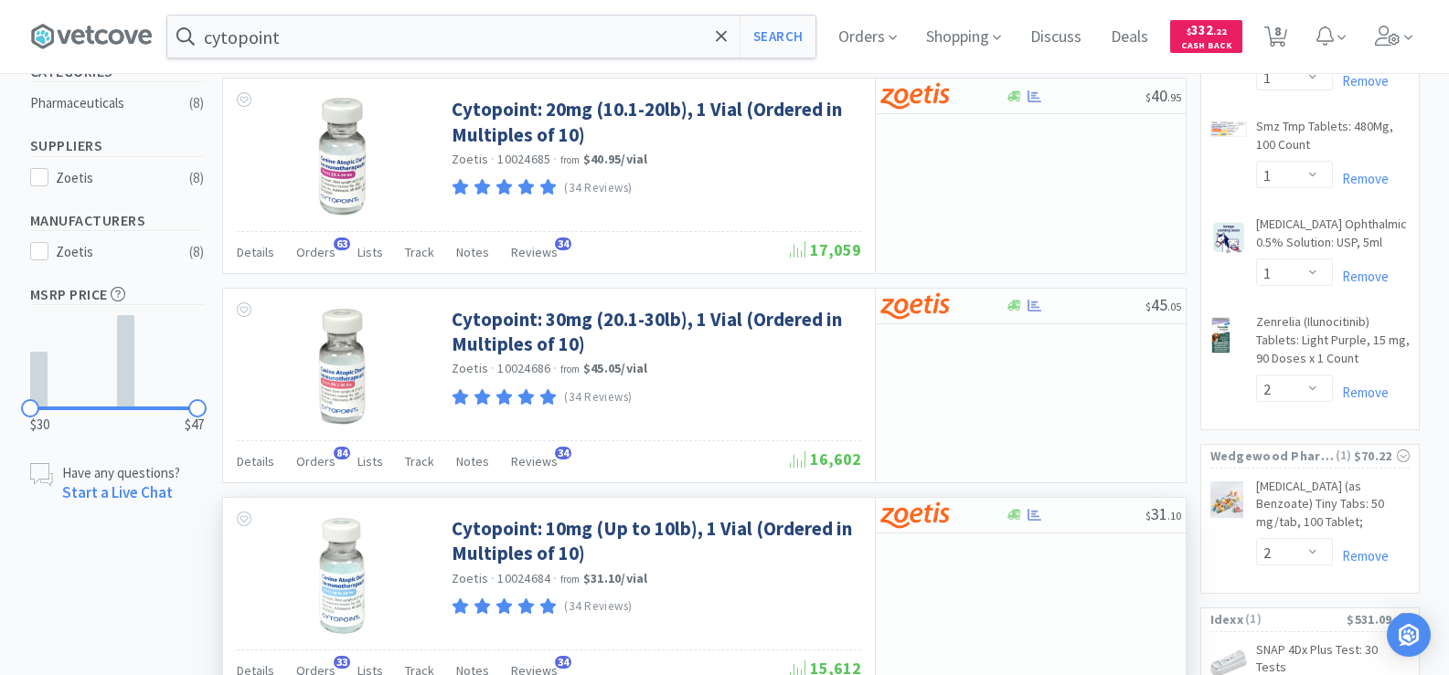
scroll to position [457, 0]
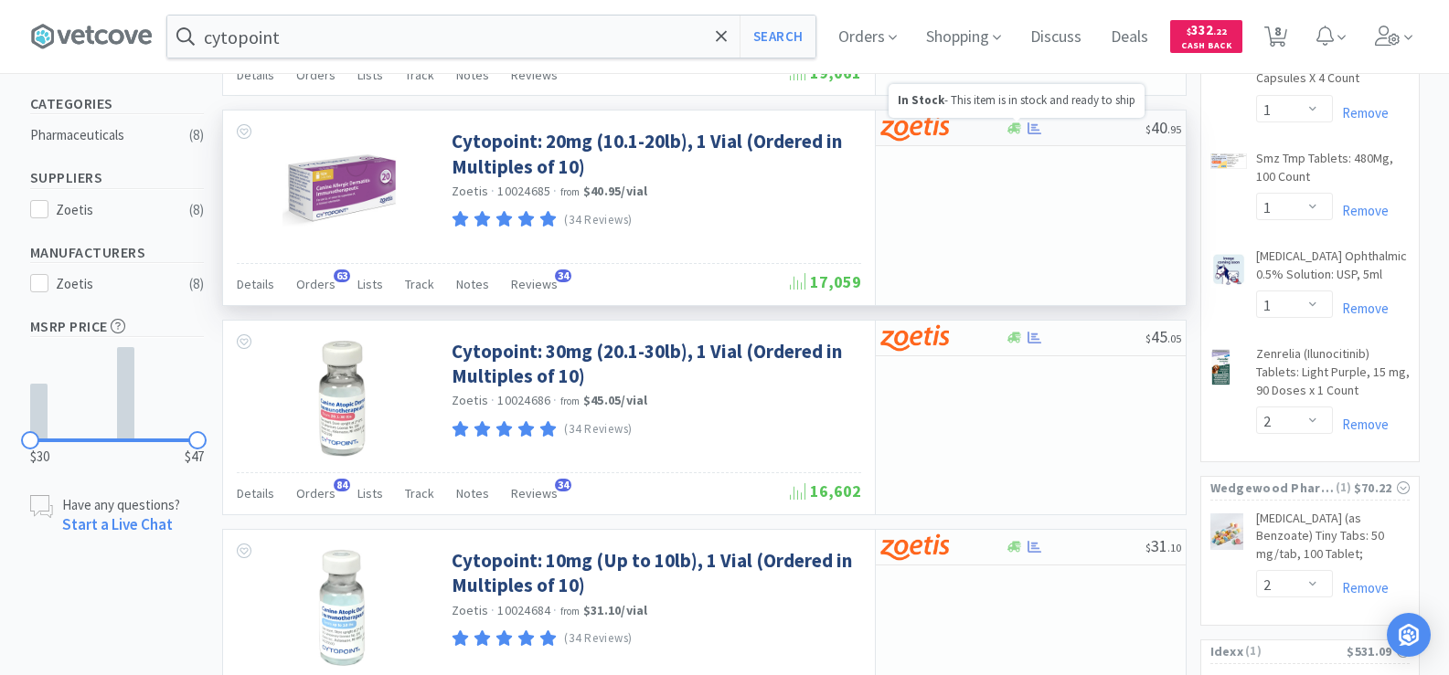
click at [1016, 133] on icon at bounding box center [1014, 127] width 14 height 11
select select "10"
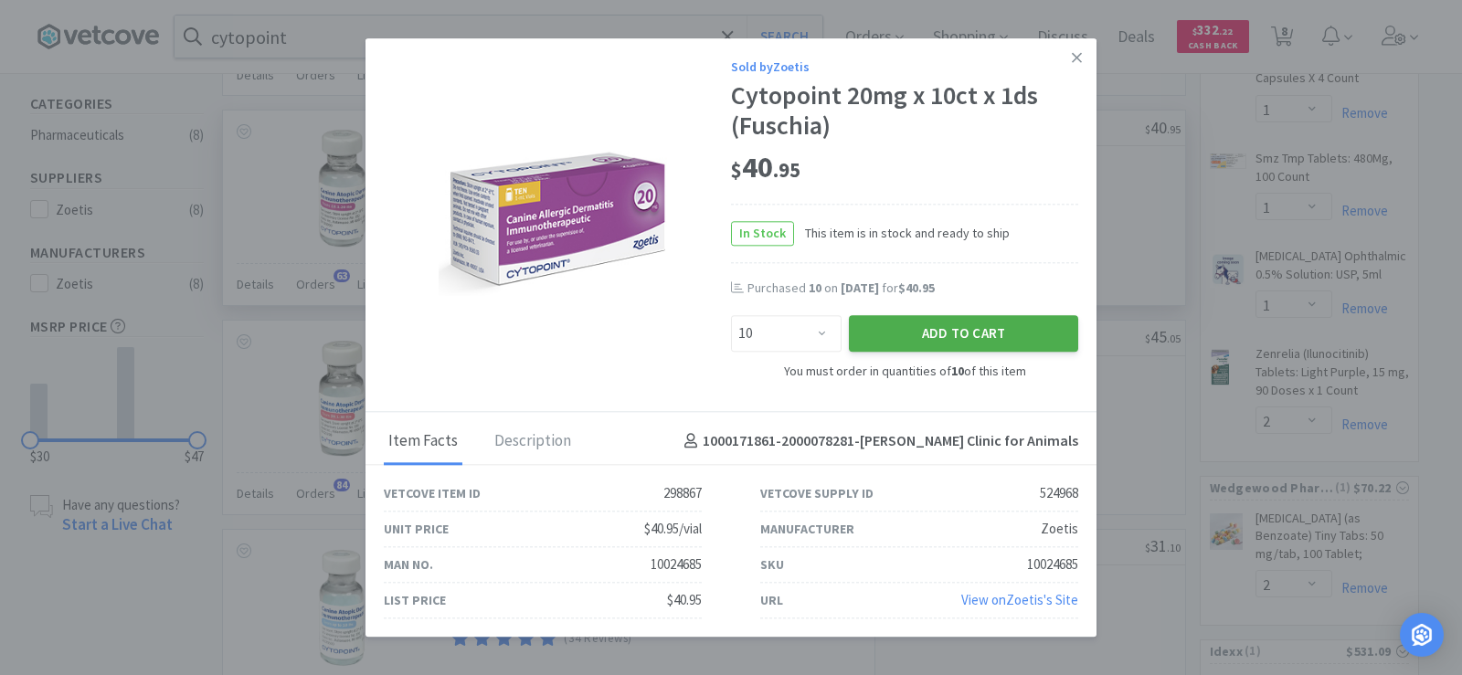
click at [925, 341] on button "Add to Cart" at bounding box center [963, 334] width 229 height 37
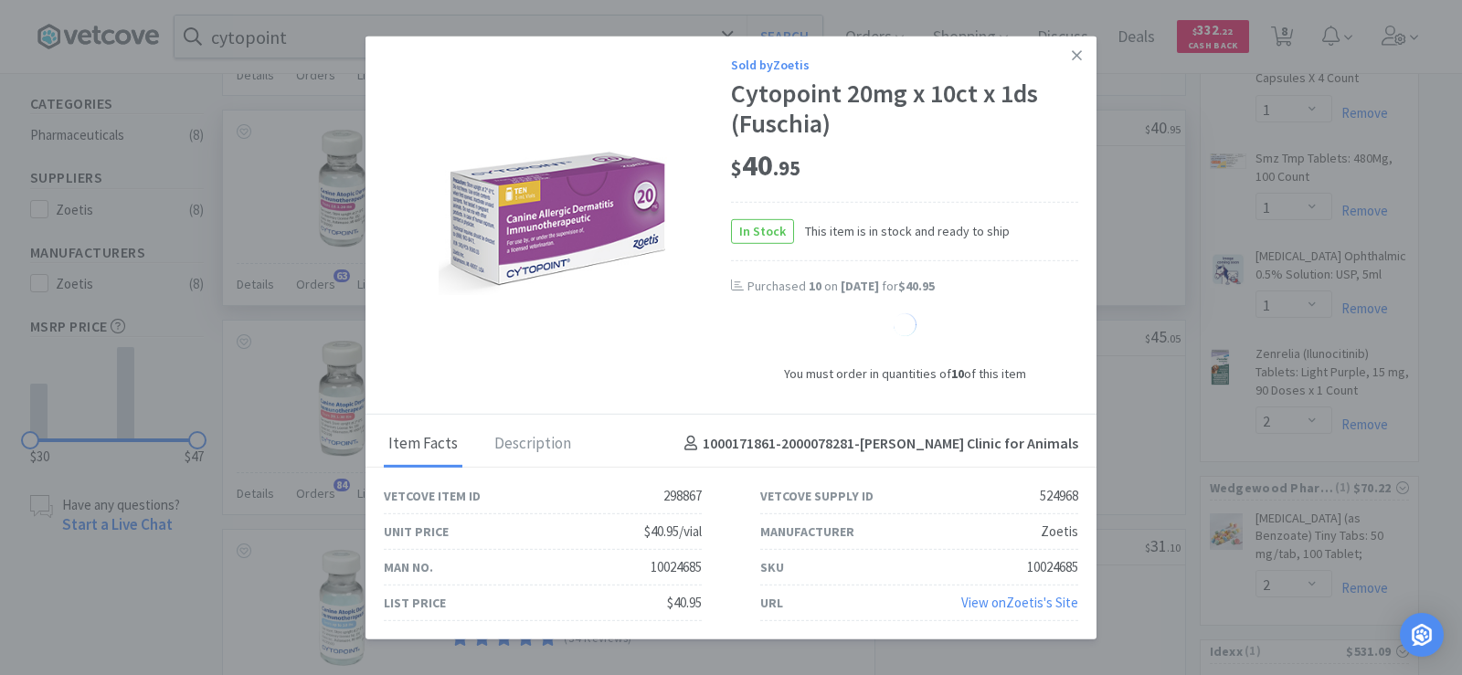
select select "10"
select select "1"
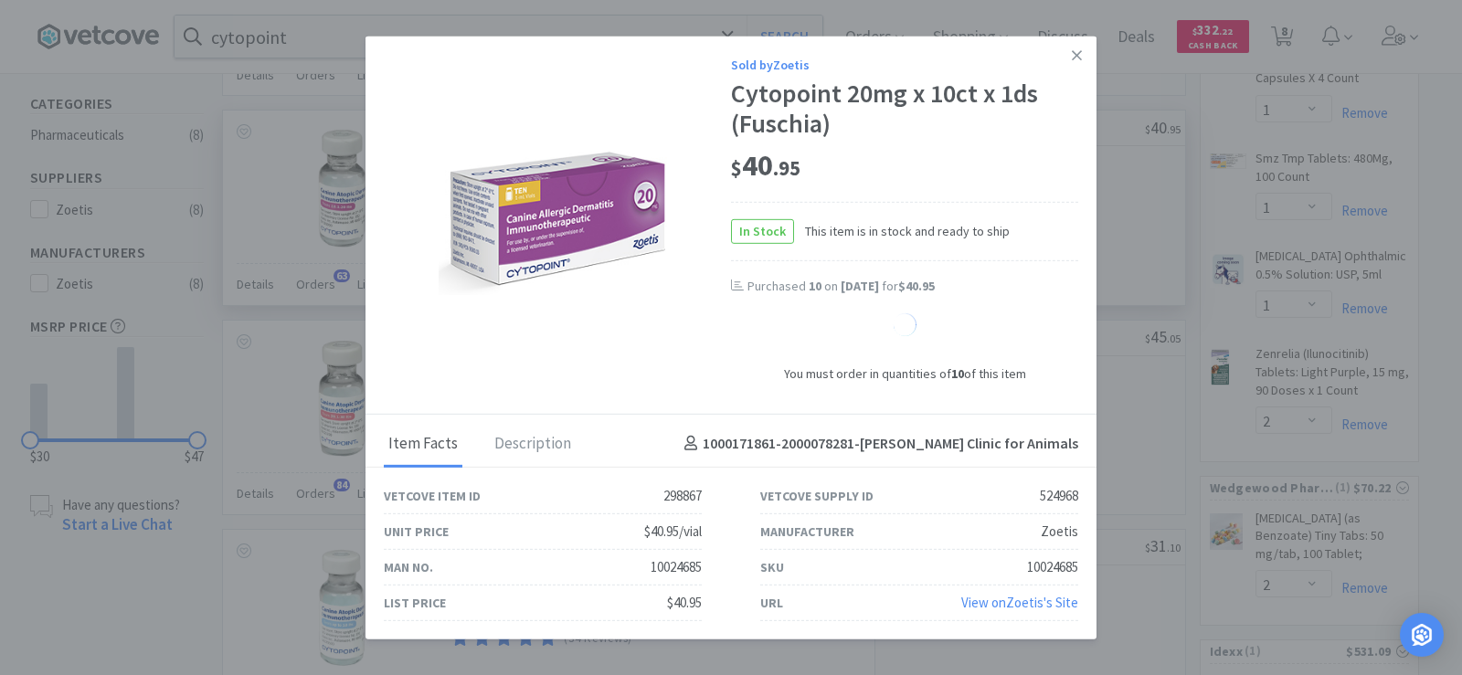
select select "1"
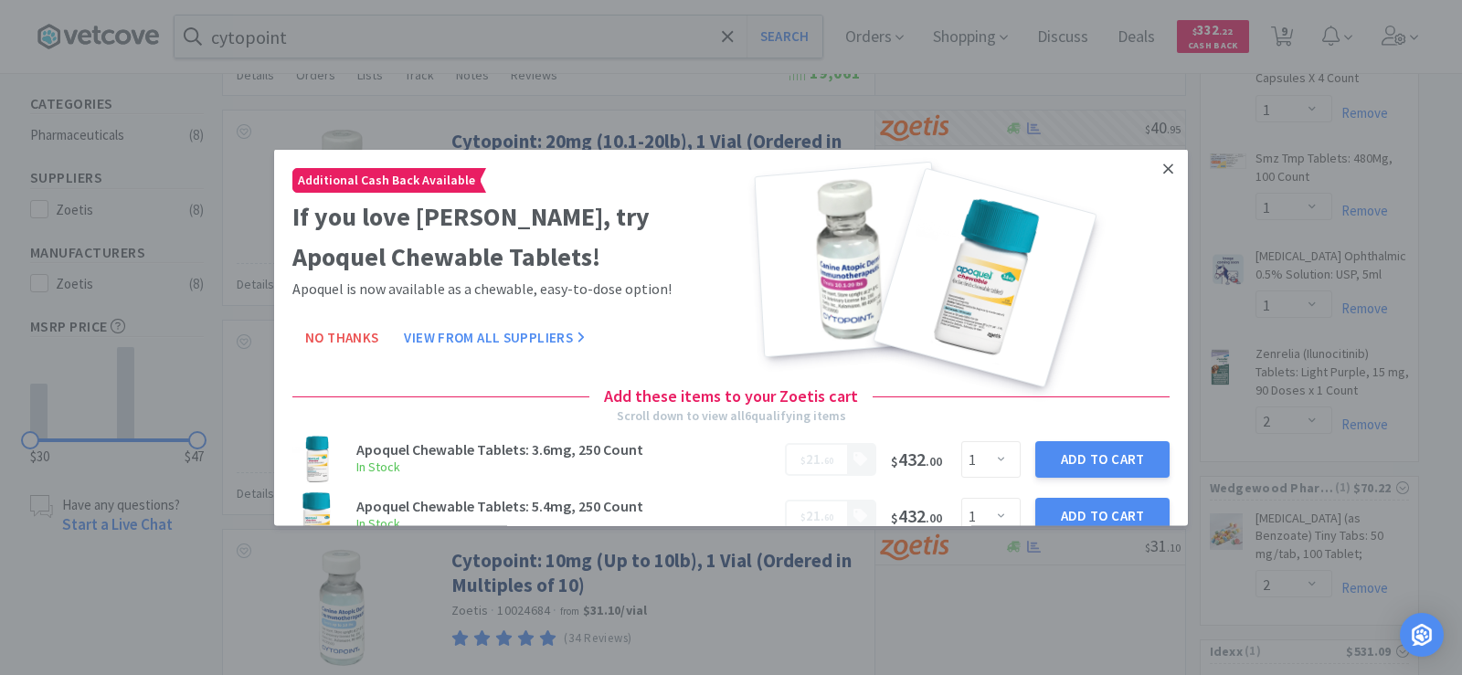
click at [1164, 163] on icon at bounding box center [1169, 168] width 10 height 16
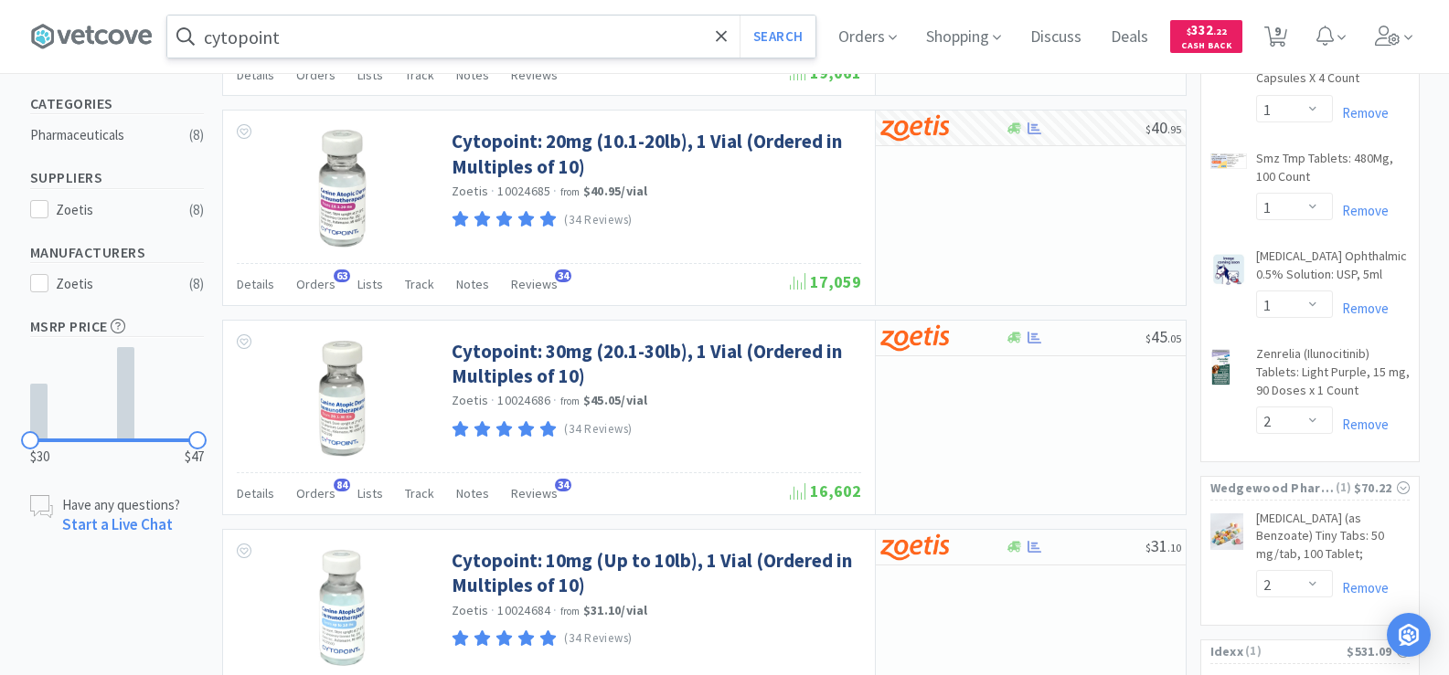
click at [352, 46] on input "cytopoint" at bounding box center [491, 37] width 648 height 42
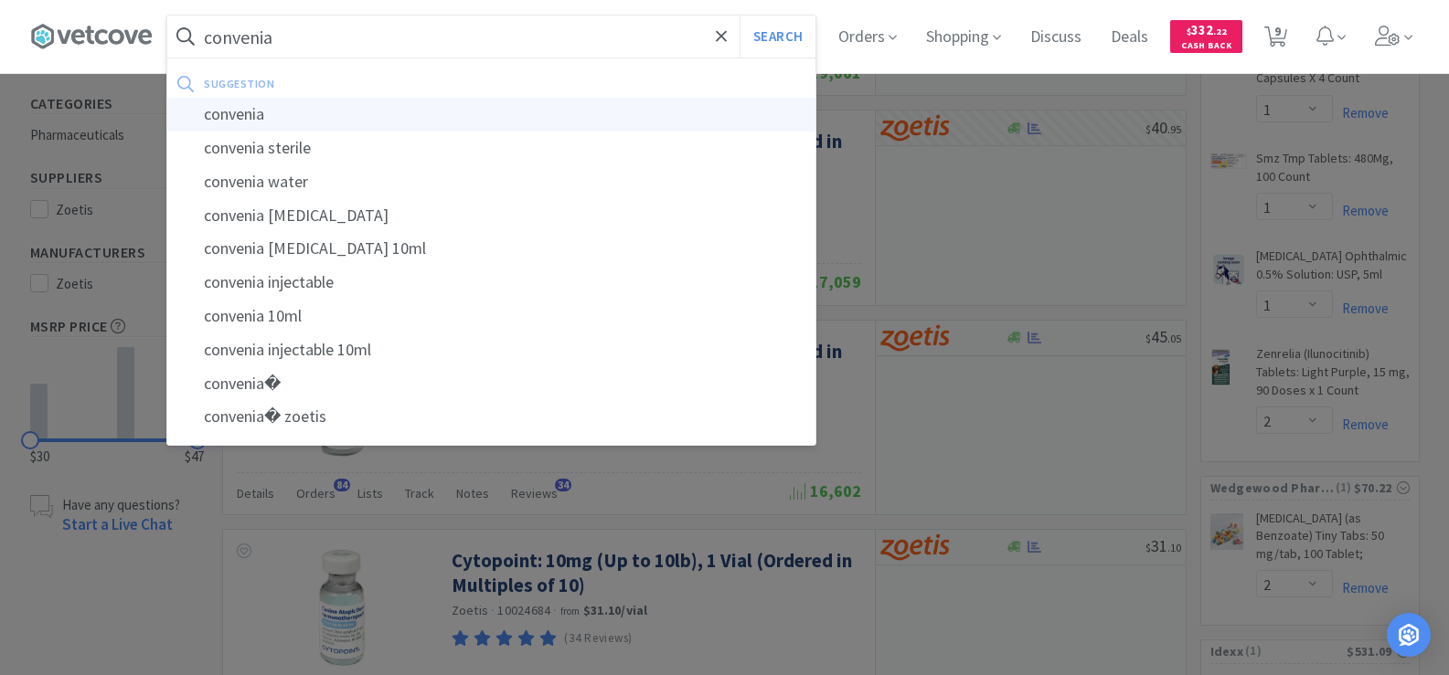
type input "convenia"
click at [326, 112] on div "convenia" at bounding box center [491, 115] width 648 height 34
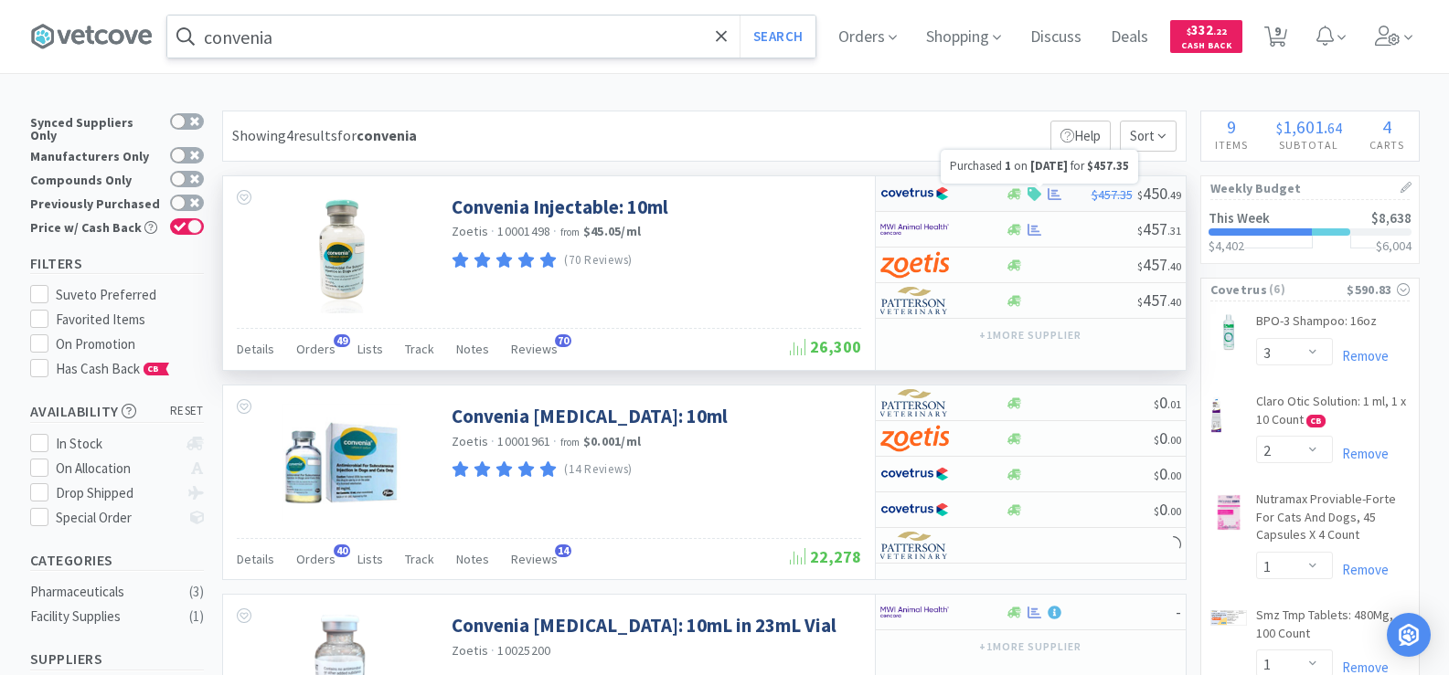
click at [1049, 197] on icon at bounding box center [1054, 194] width 14 height 14
select select "1"
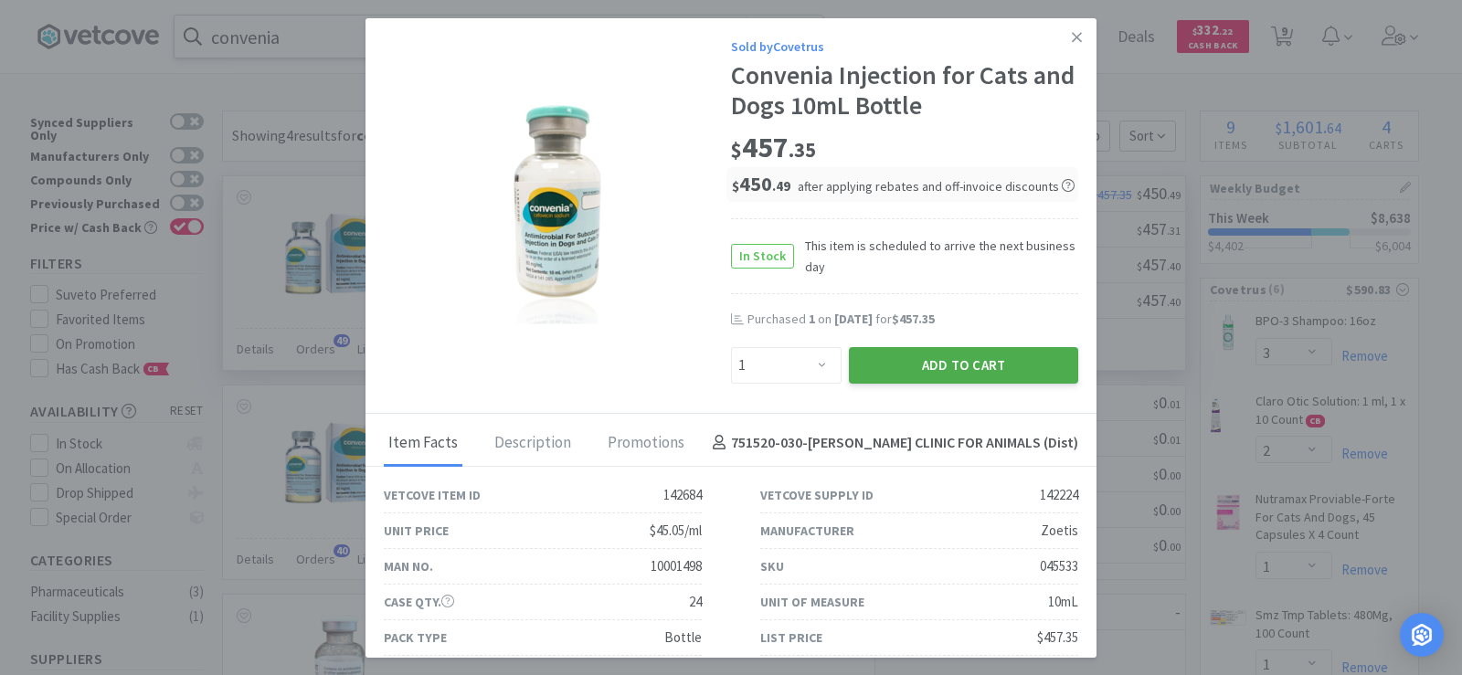
click at [994, 367] on button "Add to Cart" at bounding box center [963, 365] width 229 height 37
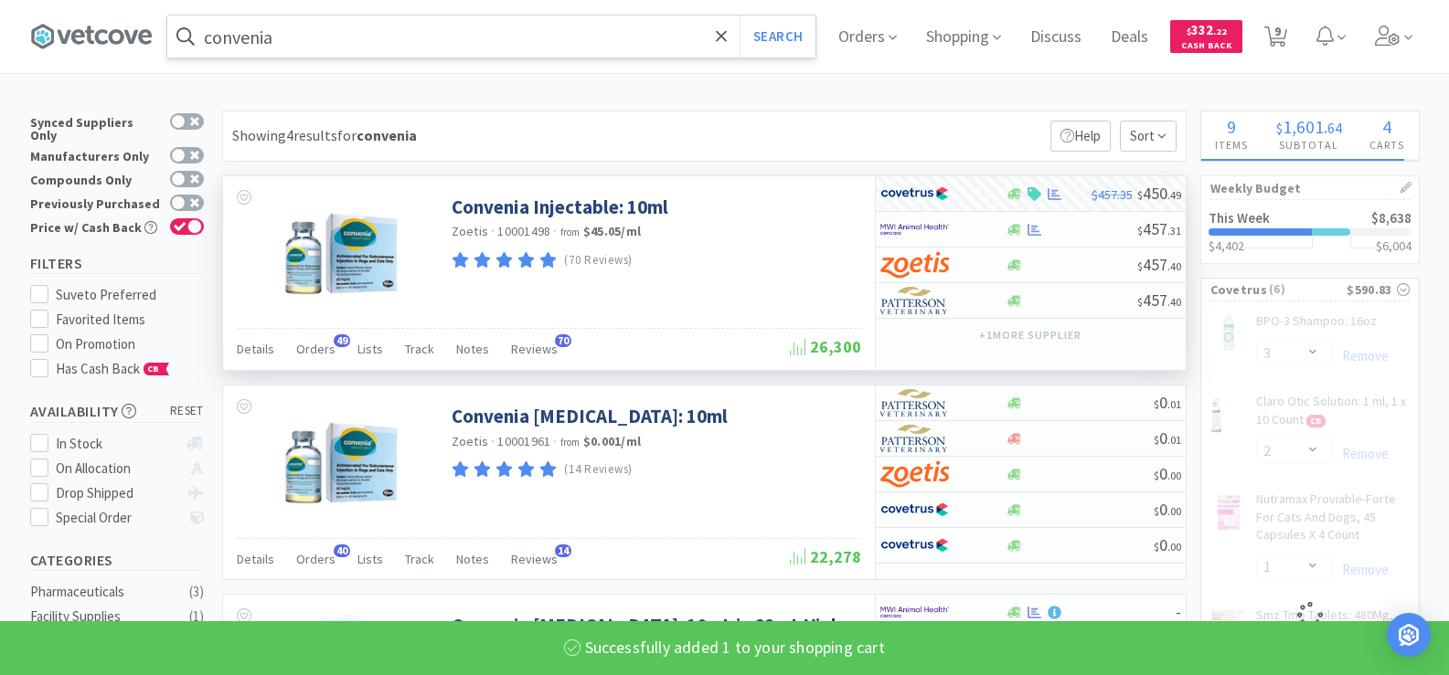
select select "1"
select select "2"
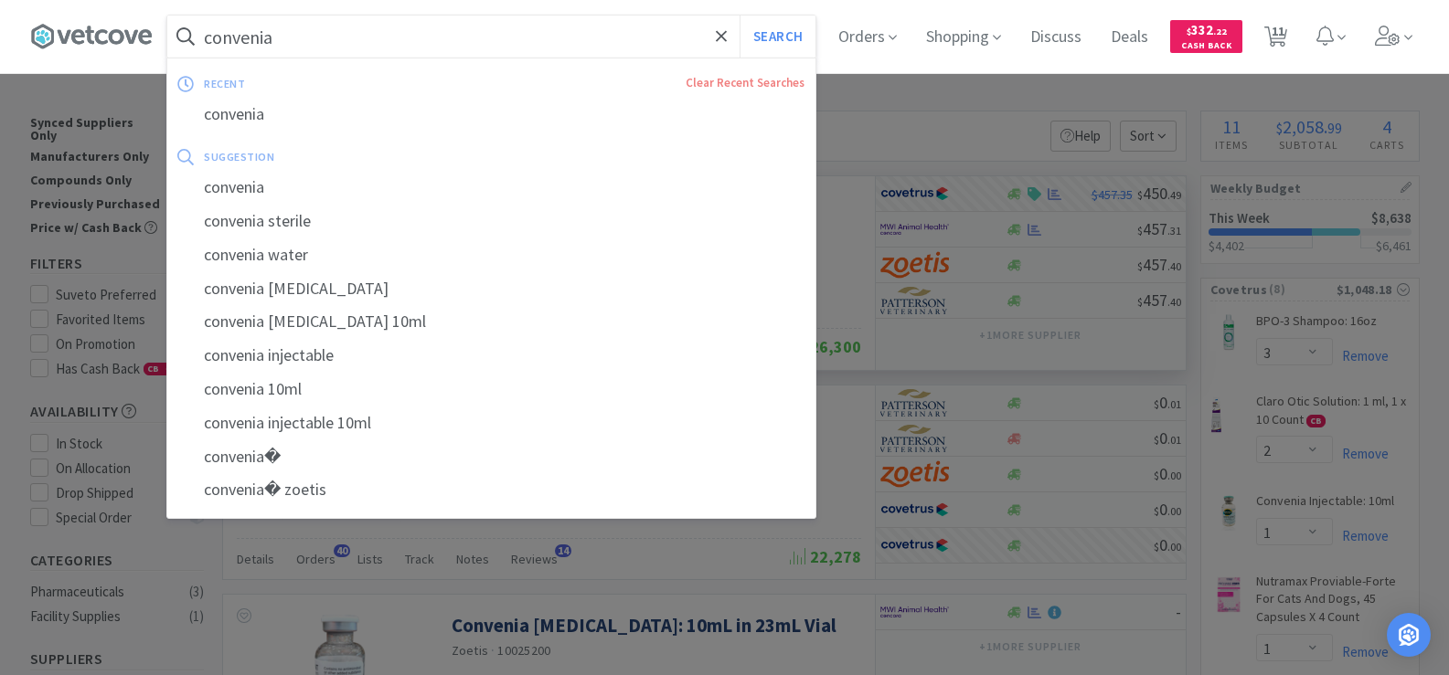
click at [301, 21] on input "convenia" at bounding box center [491, 37] width 648 height 42
type input "e"
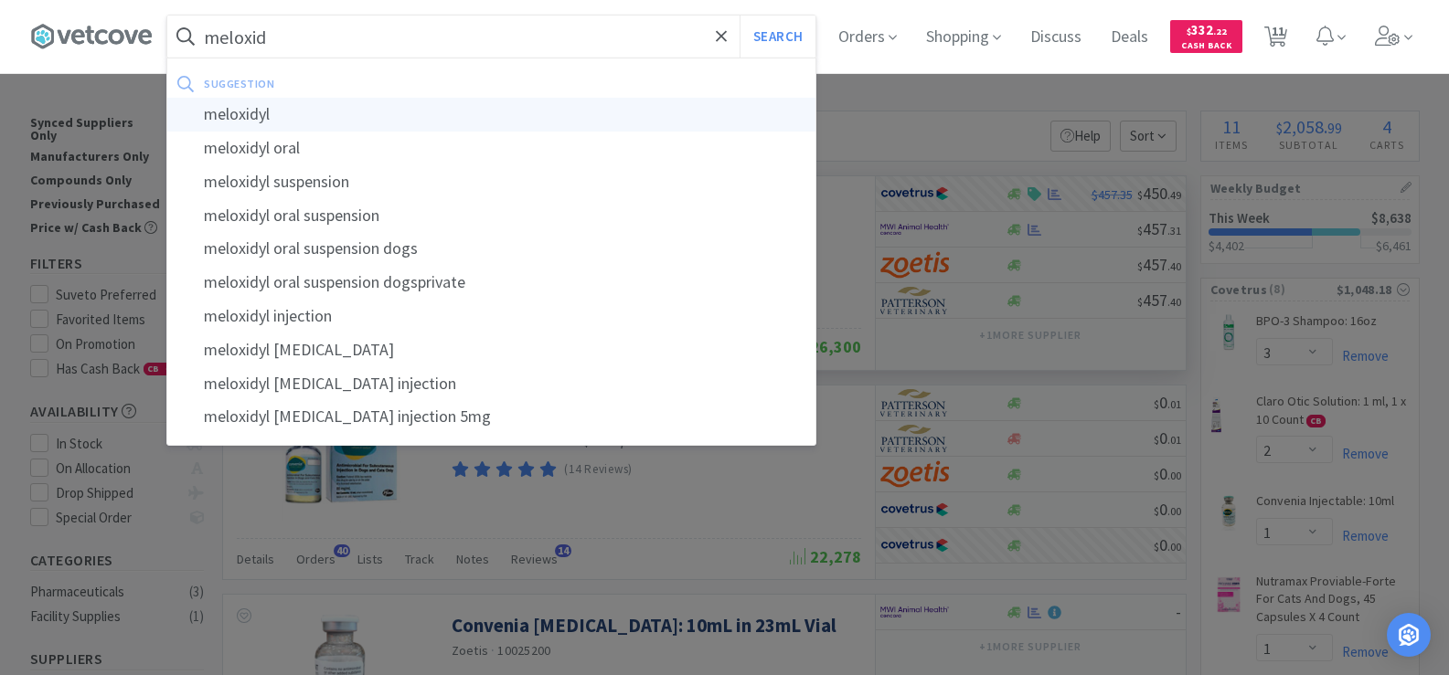
click at [309, 117] on div "meloxidyl" at bounding box center [491, 115] width 648 height 34
type input "meloxidyl"
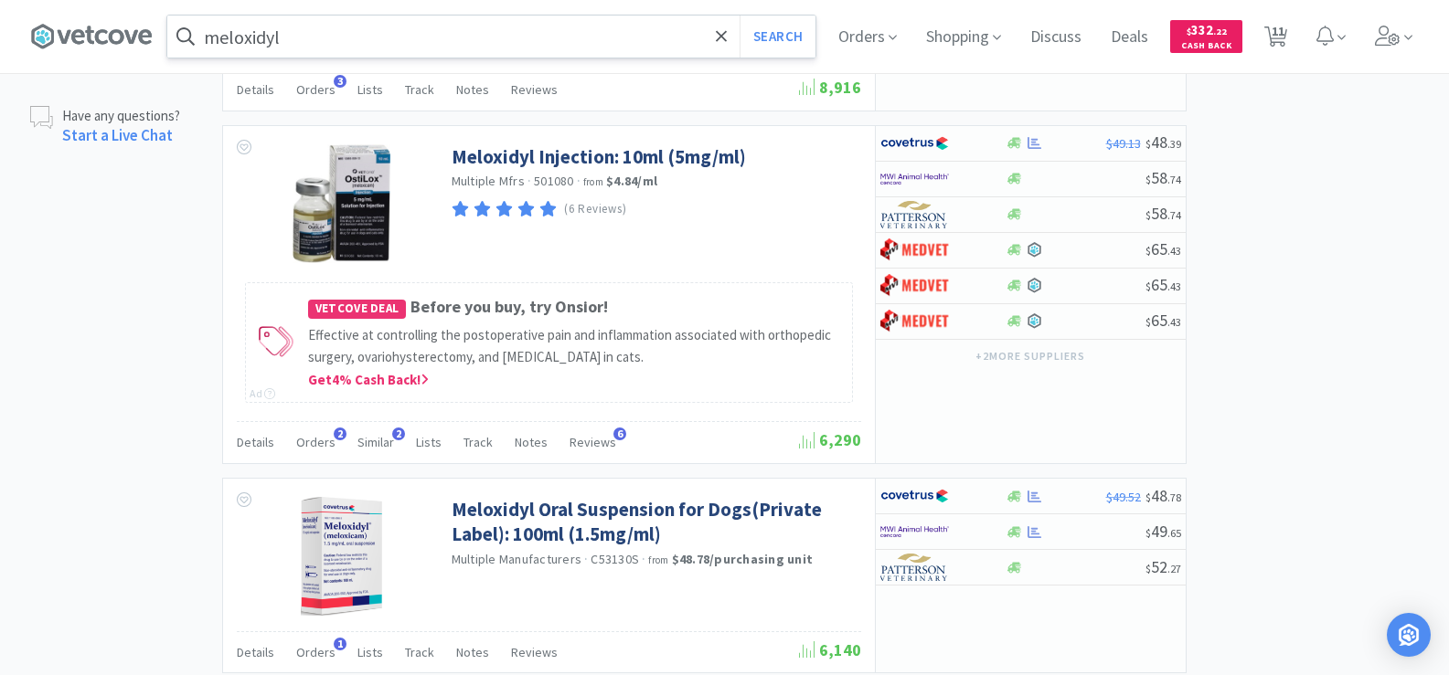
scroll to position [1645, 0]
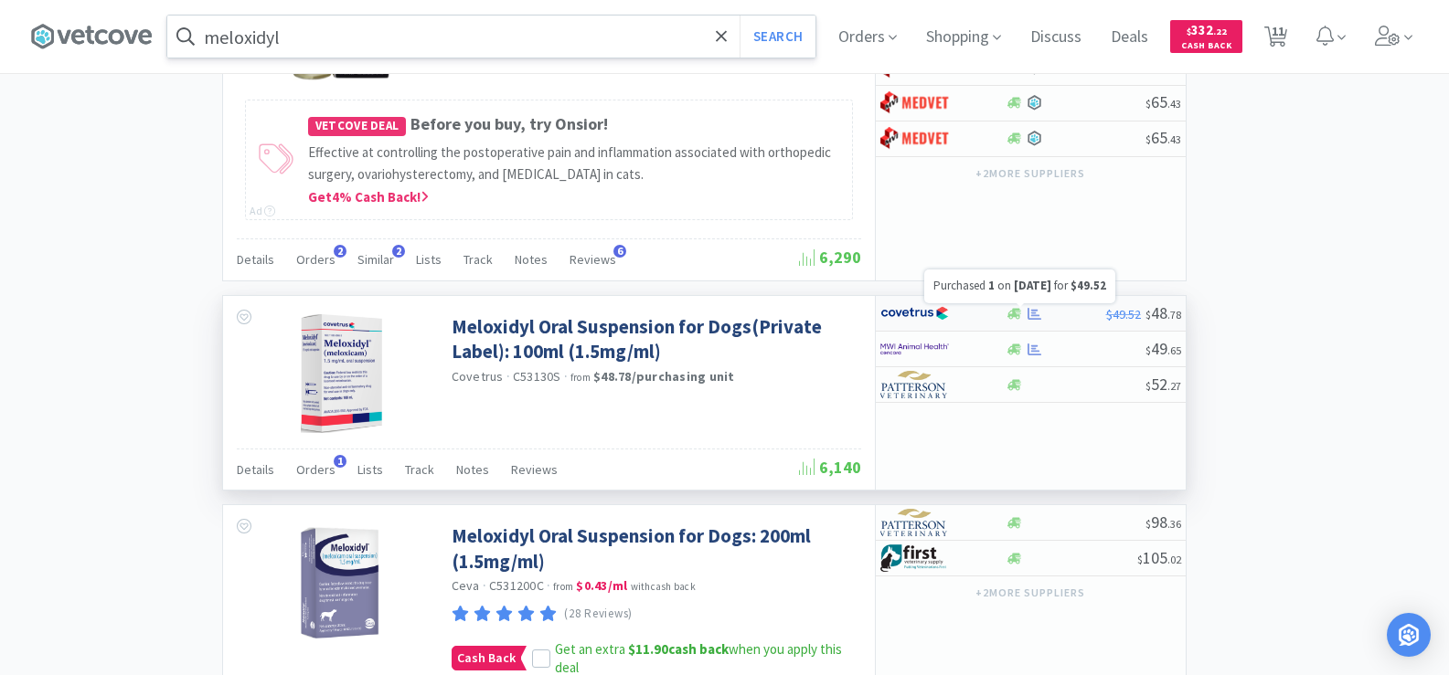
click at [1039, 316] on icon at bounding box center [1034, 314] width 14 height 14
select select "1"
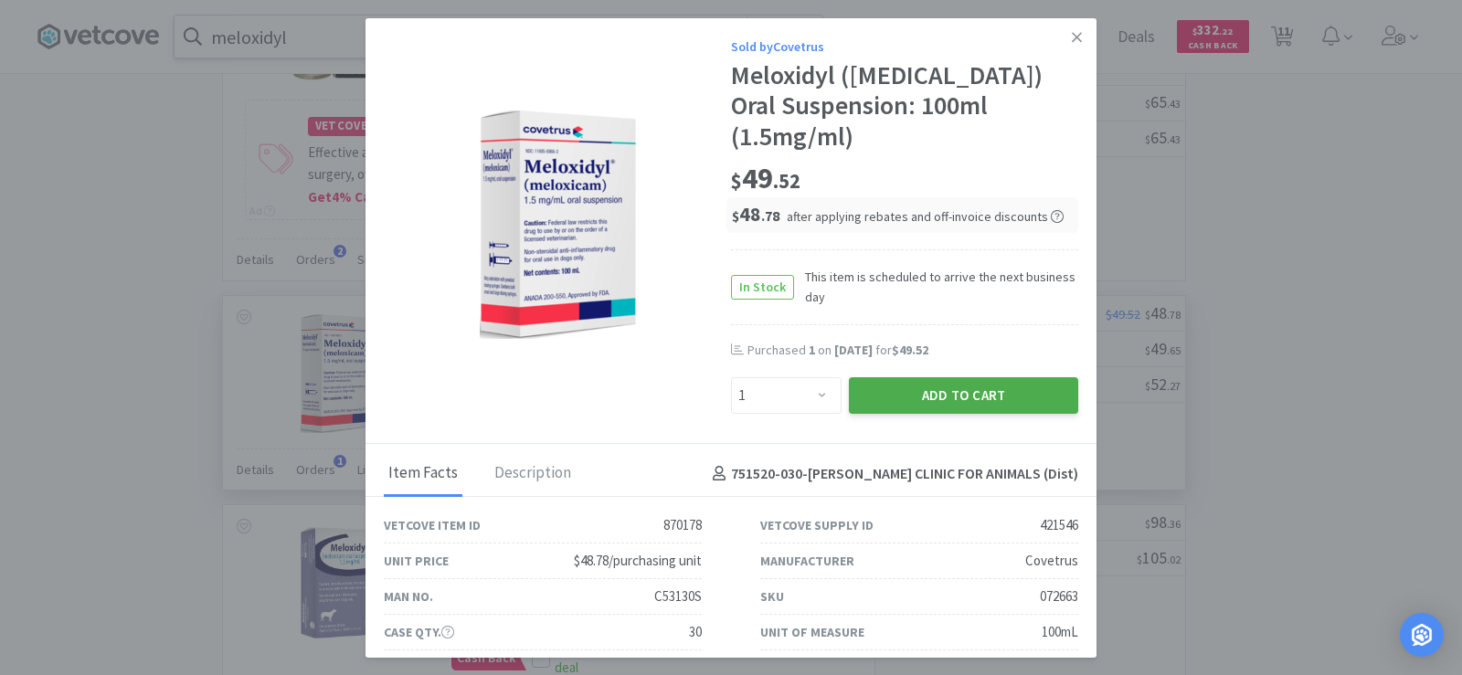
click at [1003, 377] on button "Add to Cart" at bounding box center [963, 395] width 229 height 37
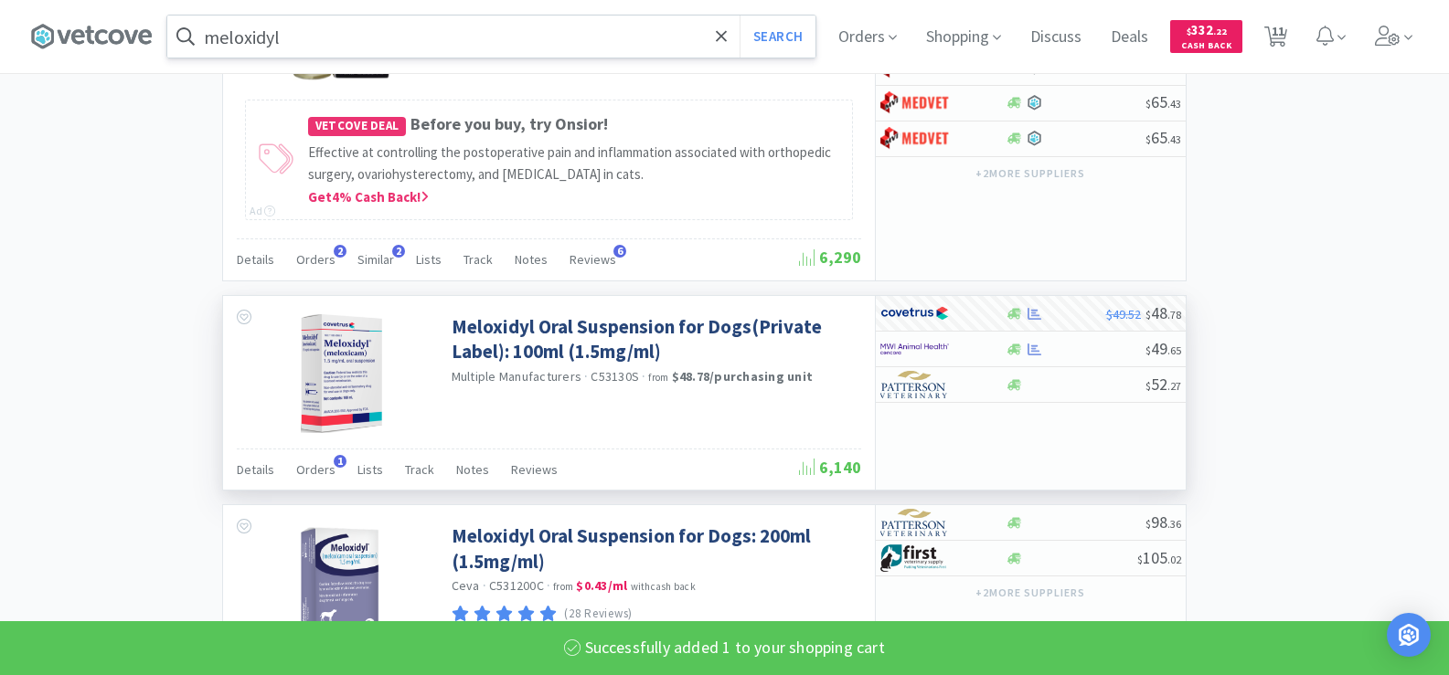
select select "1"
select select "2"
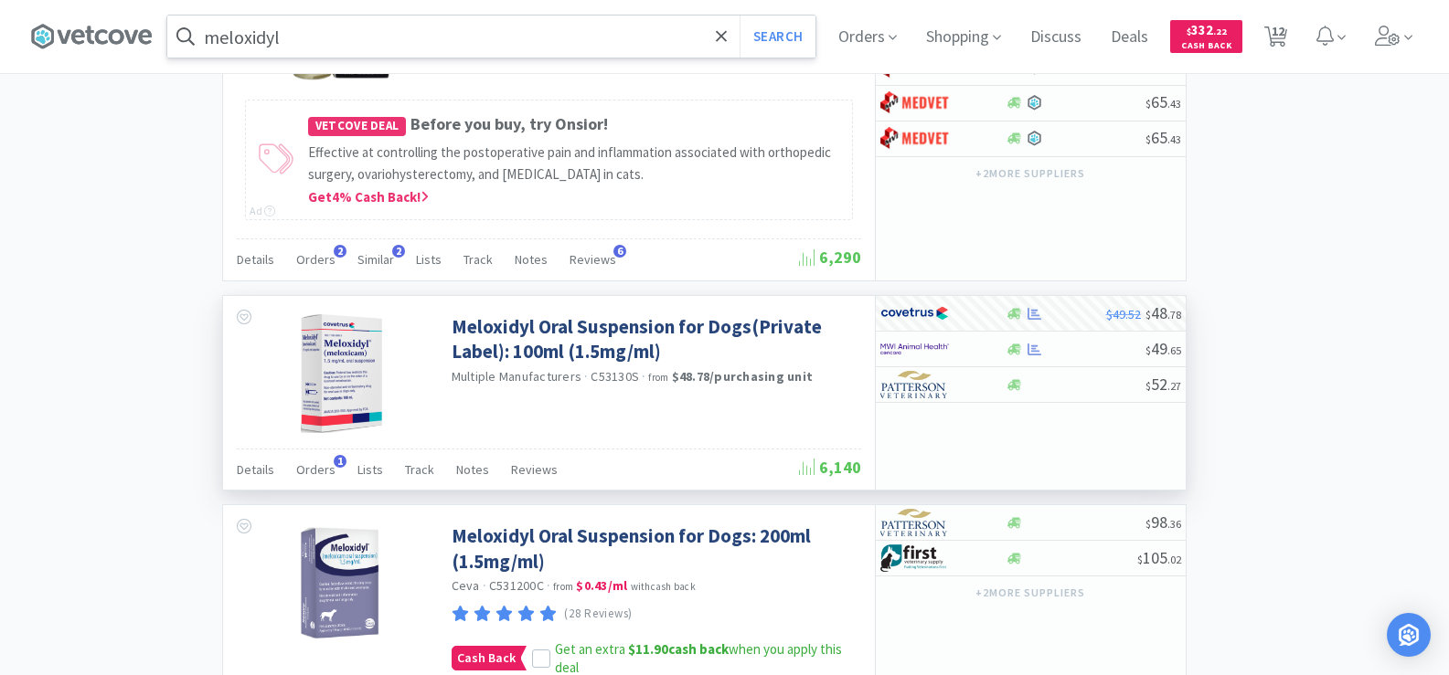
click at [304, 42] on input "meloxidyl" at bounding box center [491, 37] width 648 height 42
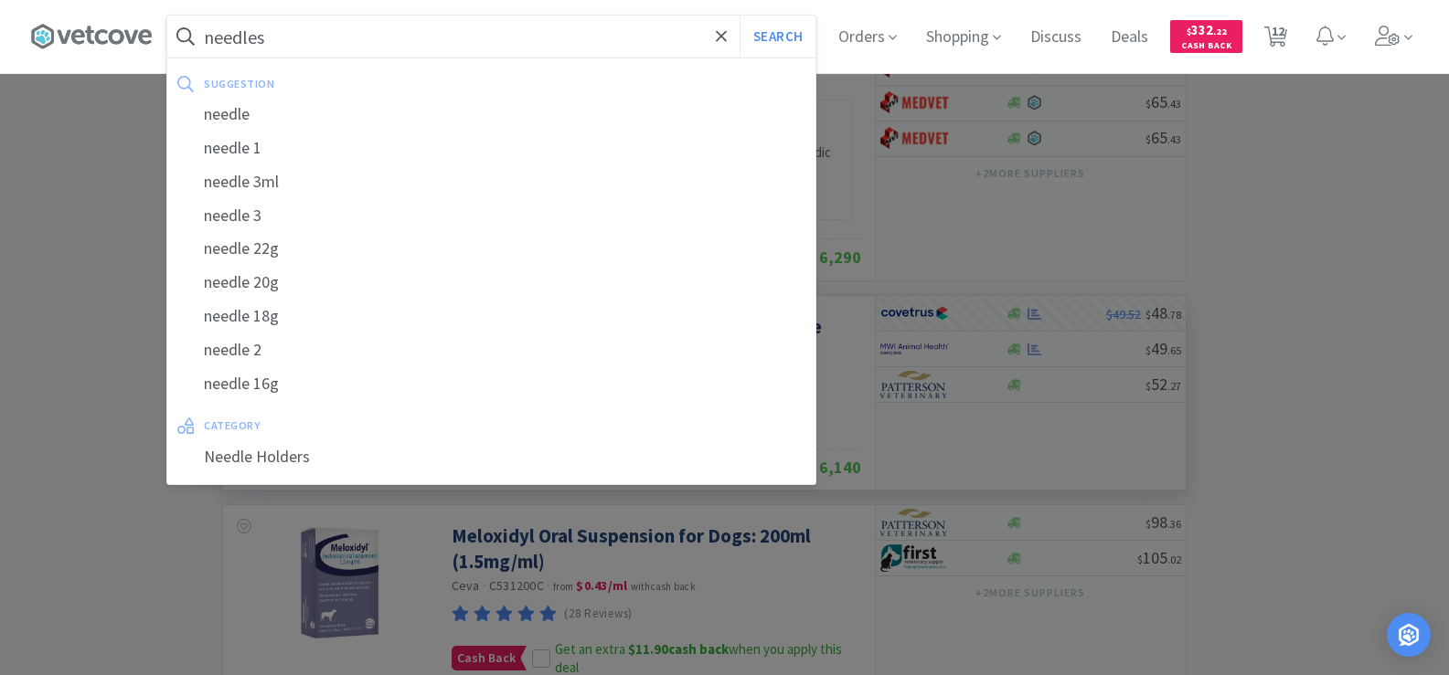
type input "needles"
click at [739, 16] on button "Search" at bounding box center [777, 37] width 76 height 42
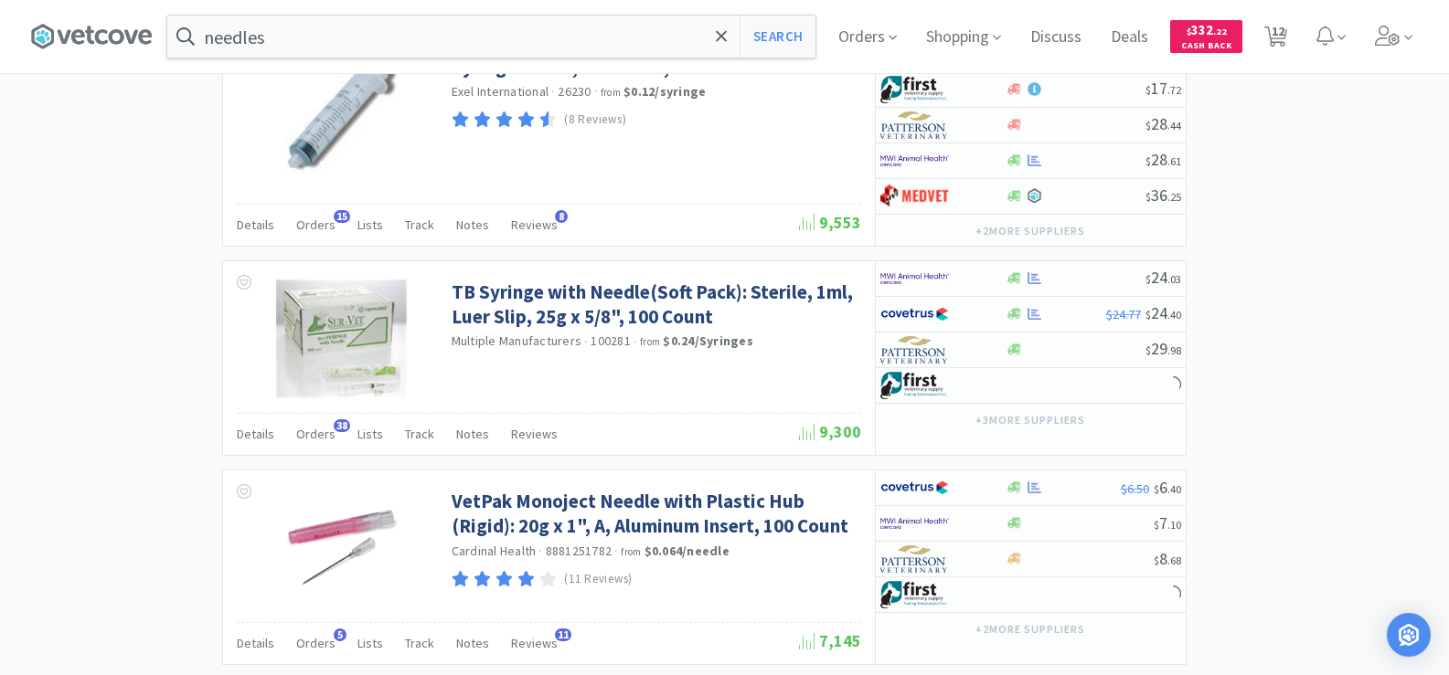
scroll to position [2376, 0]
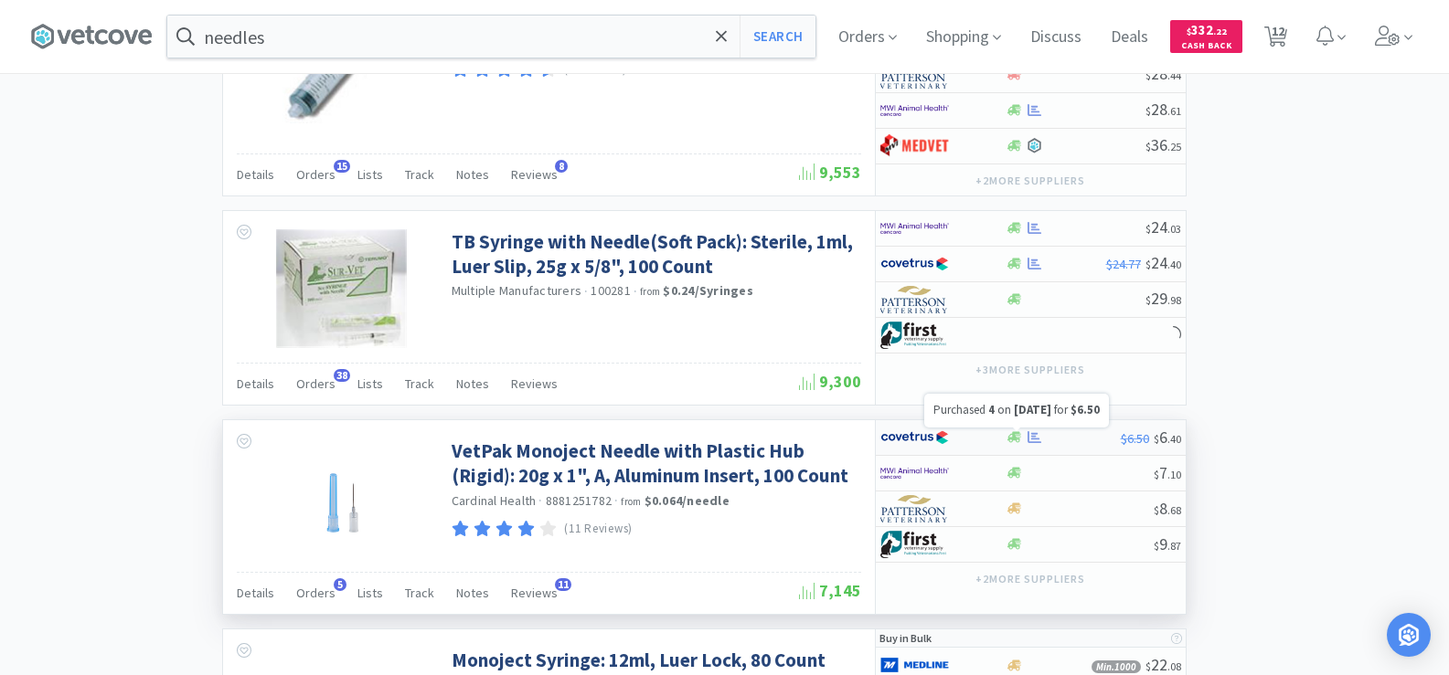
click at [1032, 436] on icon at bounding box center [1034, 437] width 14 height 14
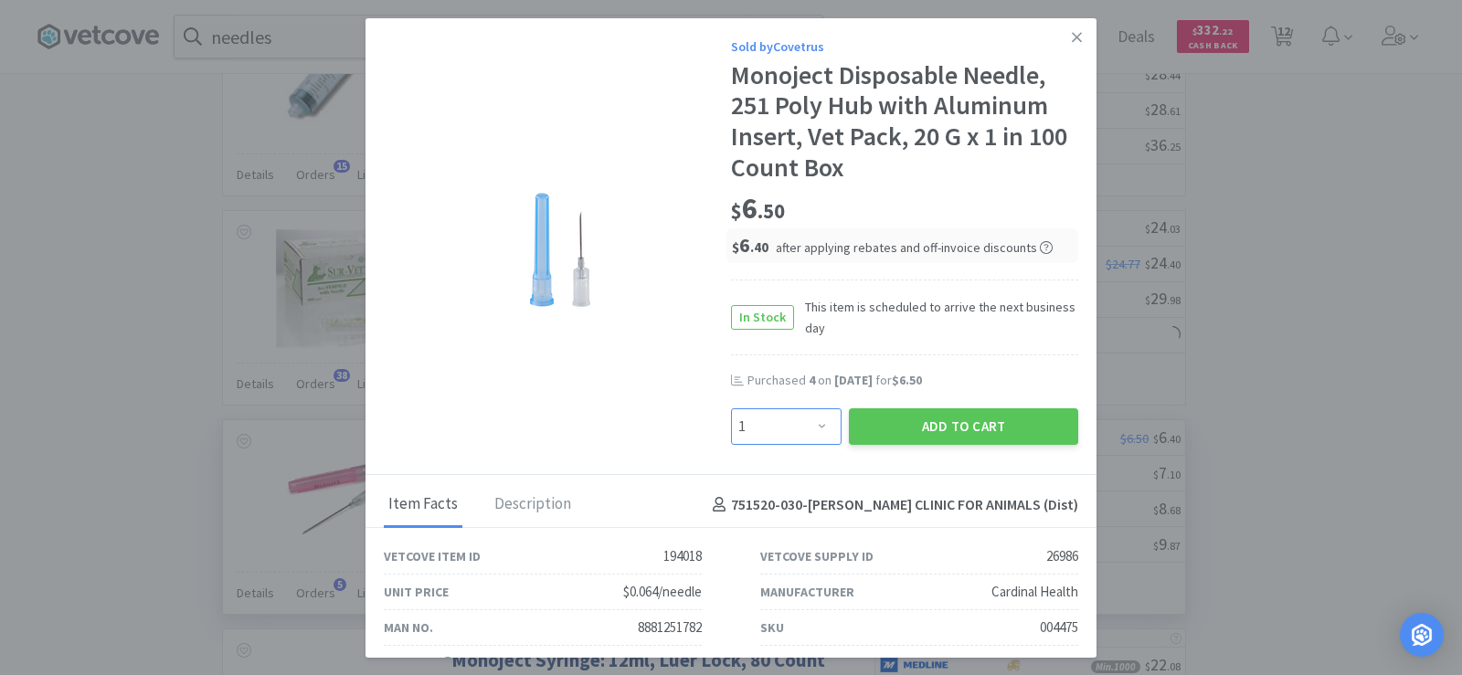
click at [814, 417] on select "Enter Quantity 1 2 3 4 5 6 7 8 9 10 11 12 13 14 15 16 17 18 19 20 Enter Quantity" at bounding box center [786, 427] width 111 height 37
select select "4"
click at [731, 409] on select "Enter Quantity 1 2 3 4 5 6 7 8 9 10 11 12 13 14 15 16 17 18 19 20 Enter Quantity" at bounding box center [786, 427] width 111 height 37
click at [983, 431] on button "Add to Cart" at bounding box center [963, 427] width 229 height 37
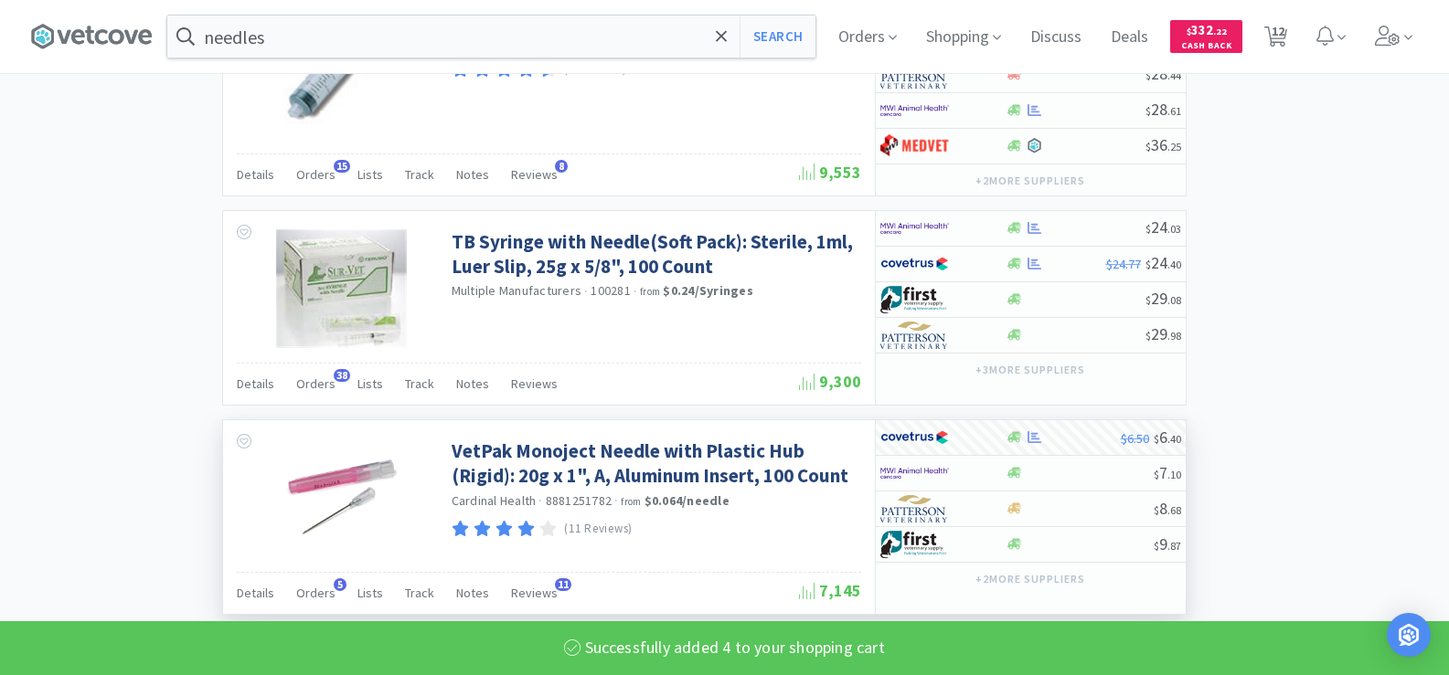
select select "4"
select select "2"
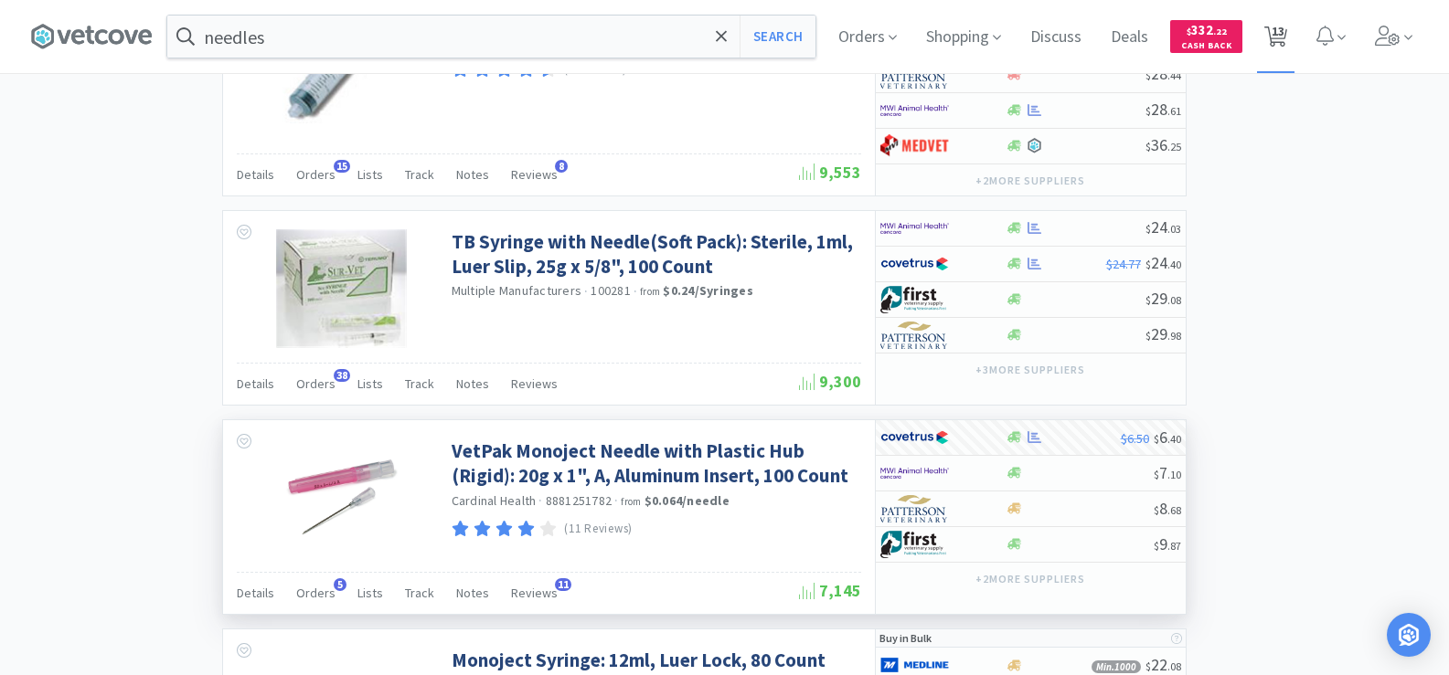
click at [1287, 35] on icon at bounding box center [1275, 37] width 23 height 20
select select "10"
select select "1"
select select "2"
select select "3"
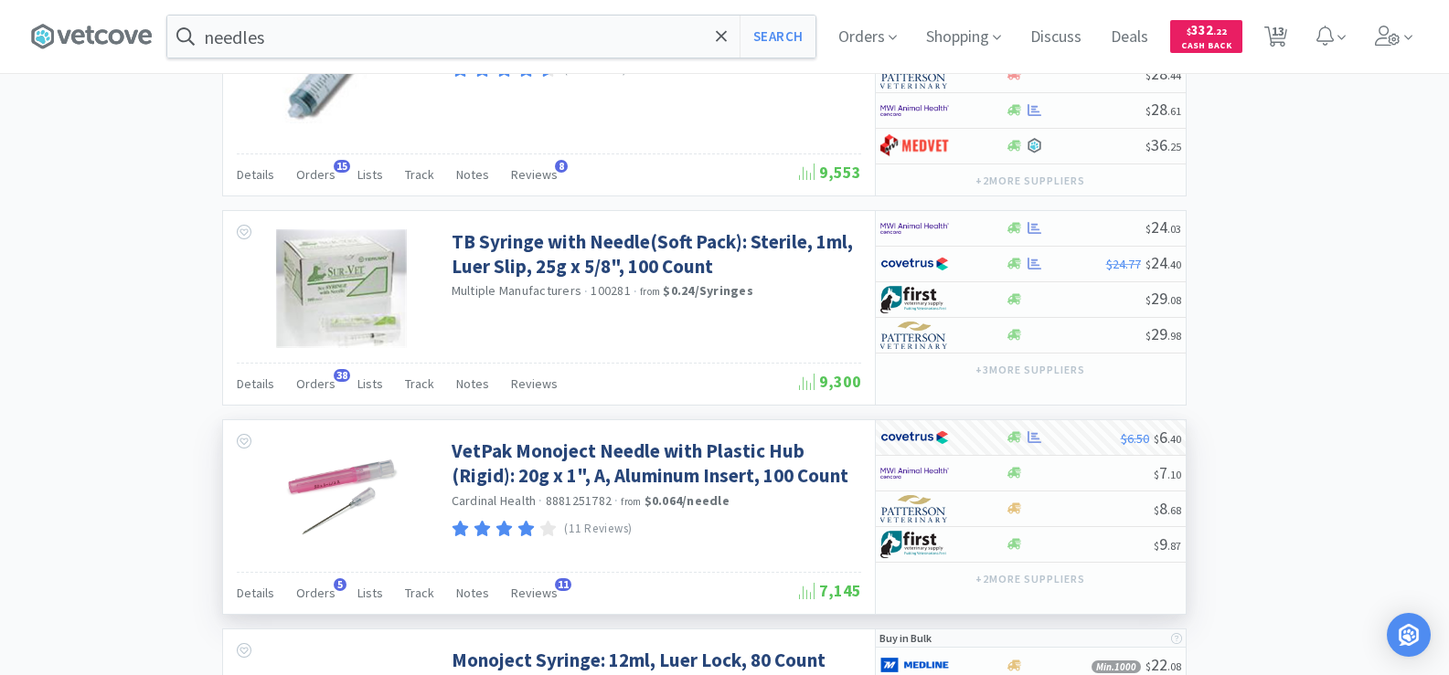
select select "2"
select select "1"
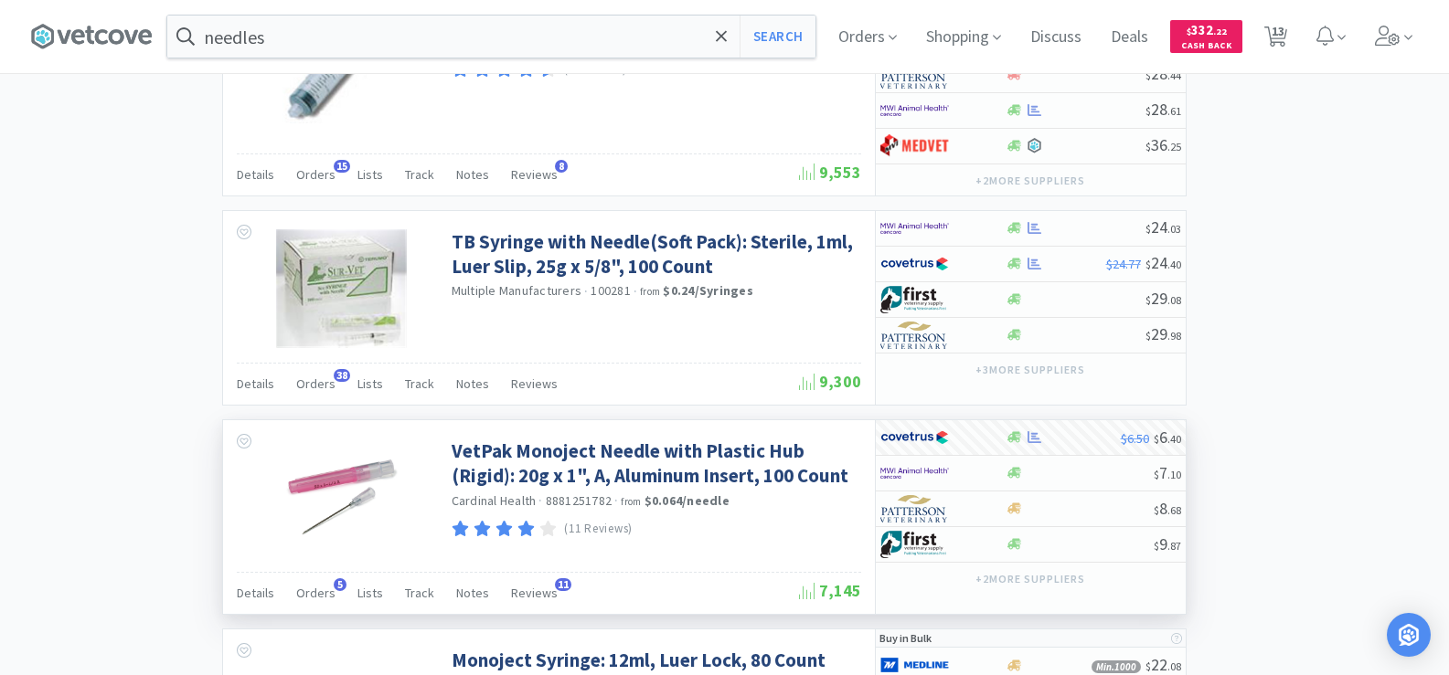
select select "1"
select select "4"
select select "2"
select select "1"
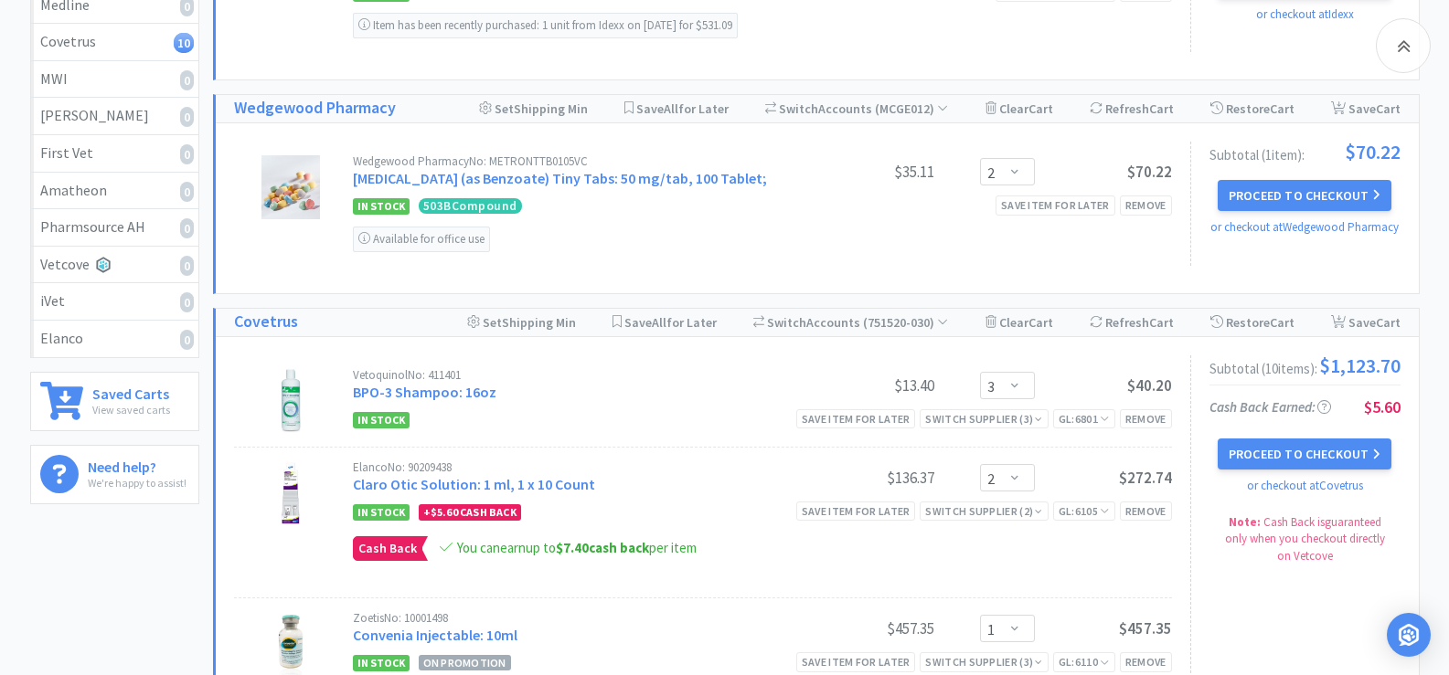
scroll to position [466, 0]
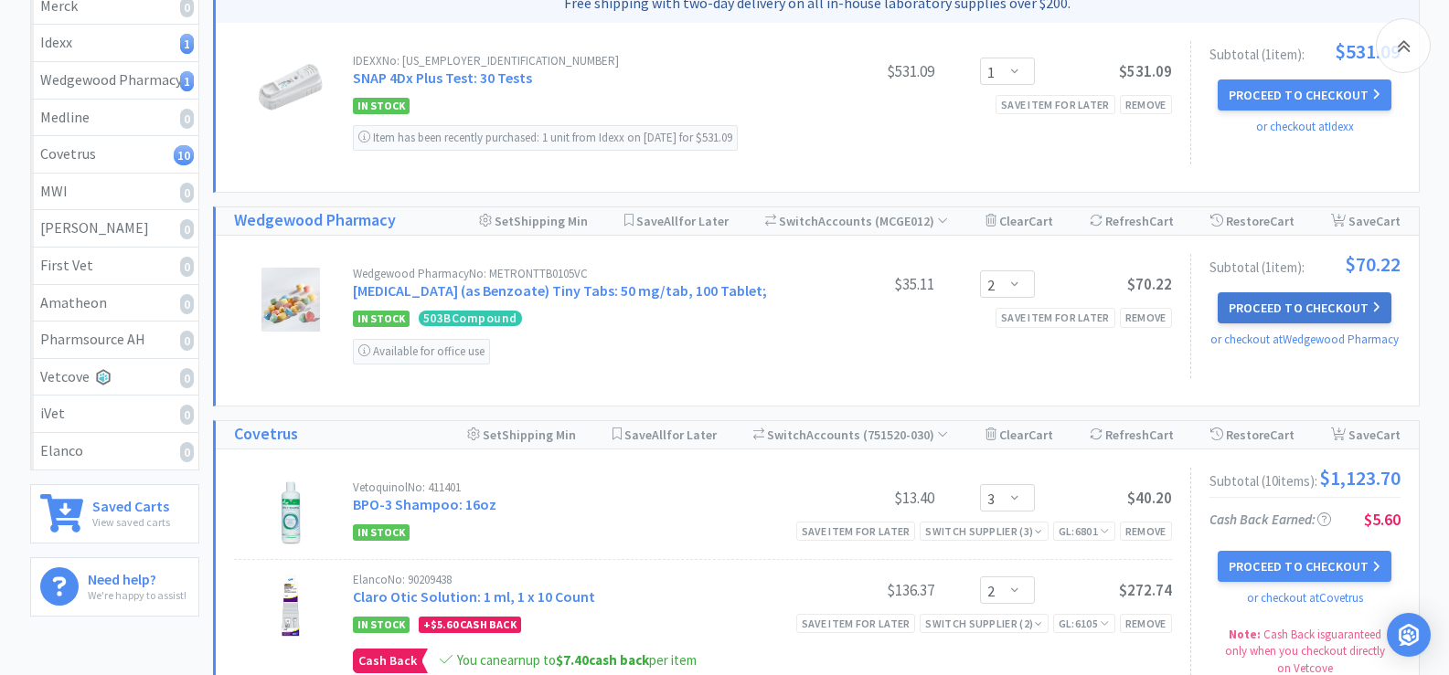
click at [1305, 303] on button "Proceed to Checkout" at bounding box center [1304, 307] width 174 height 31
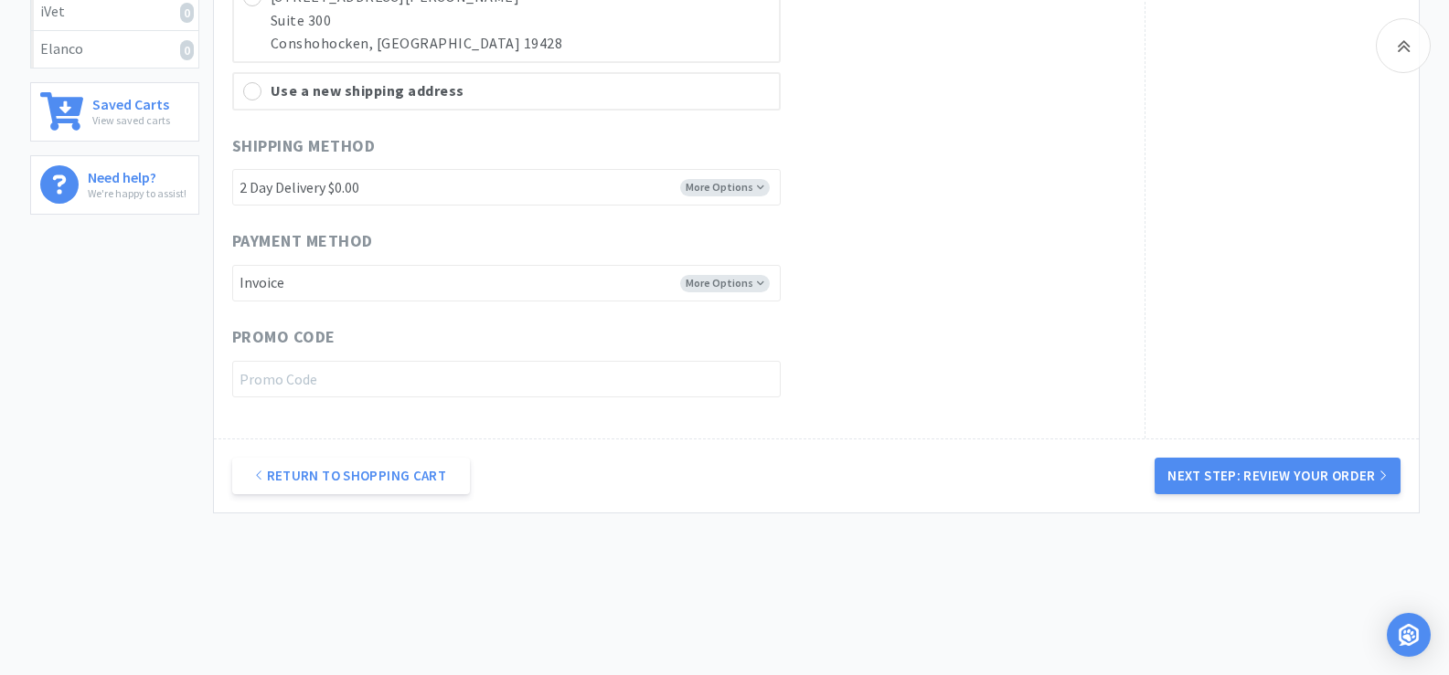
scroll to position [894, 0]
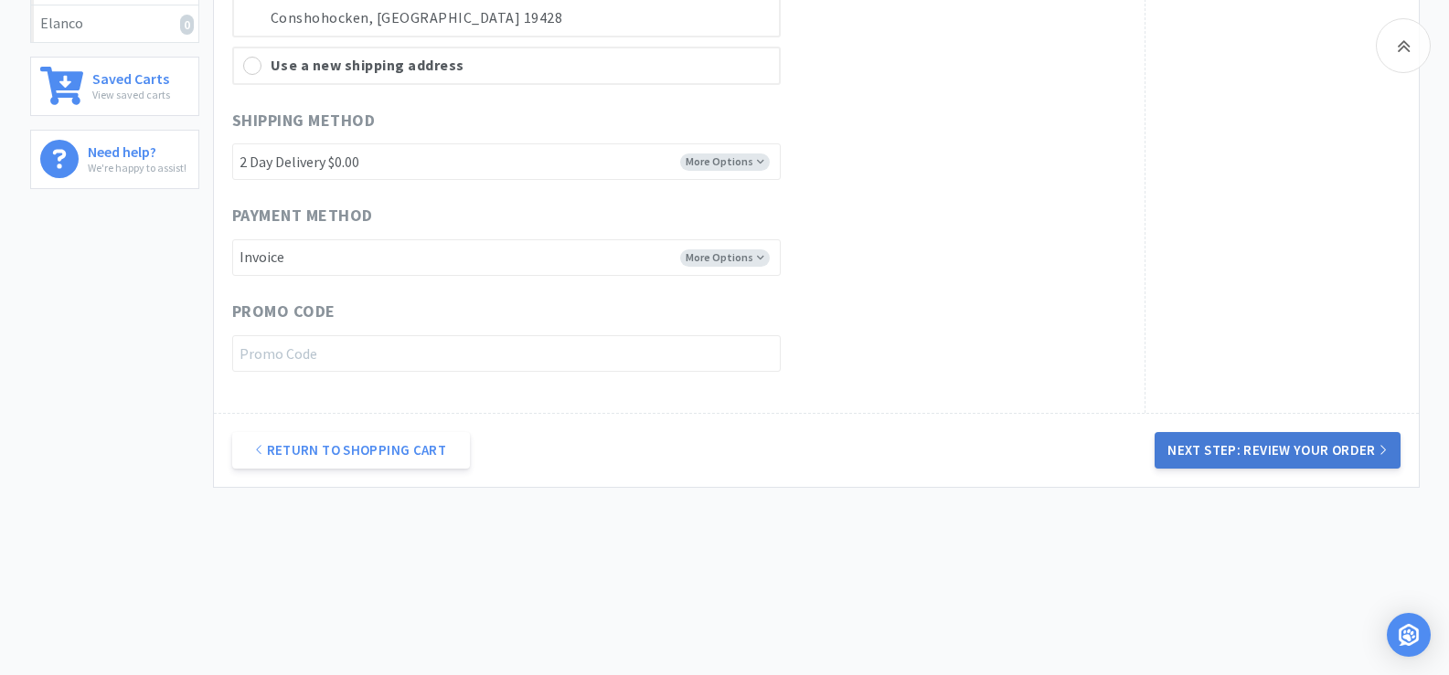
click at [1302, 452] on button "Next Step: Review Your Order" at bounding box center [1276, 450] width 245 height 37
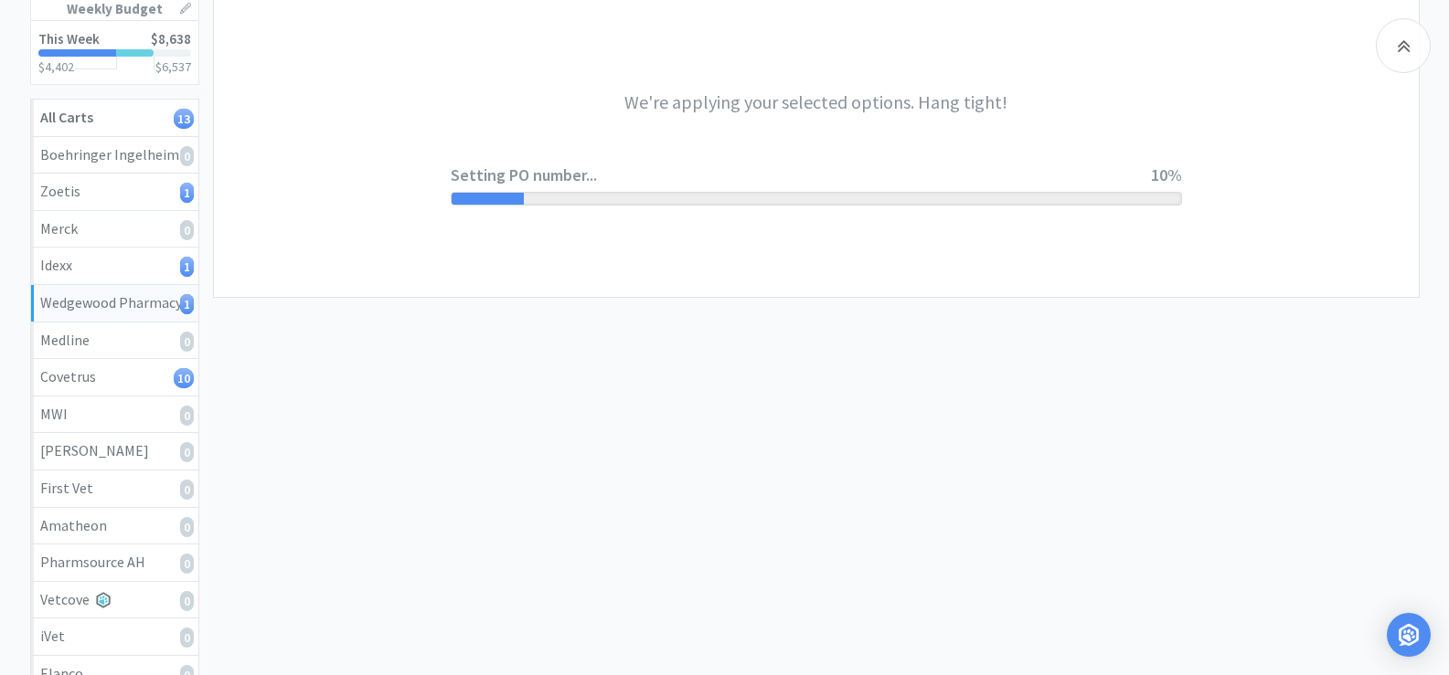
scroll to position [0, 0]
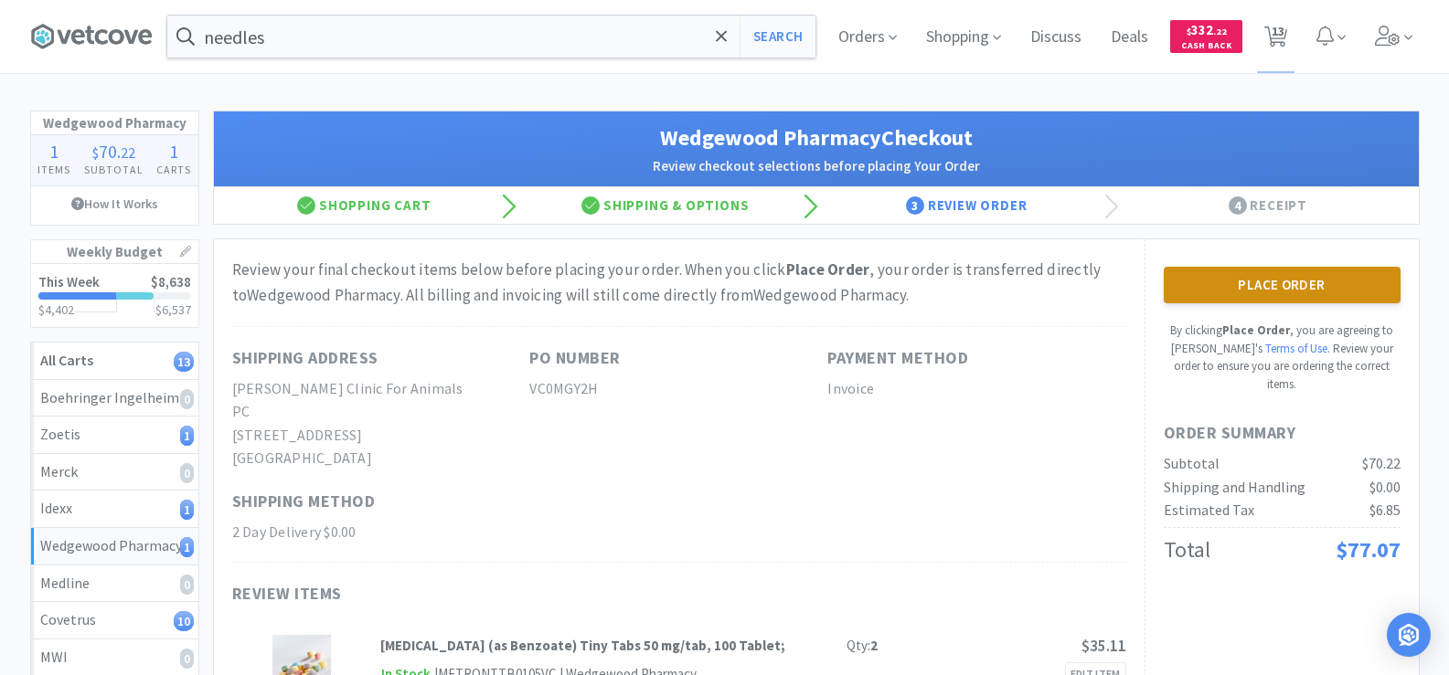
click at [1303, 288] on button "Place Order" at bounding box center [1282, 285] width 237 height 37
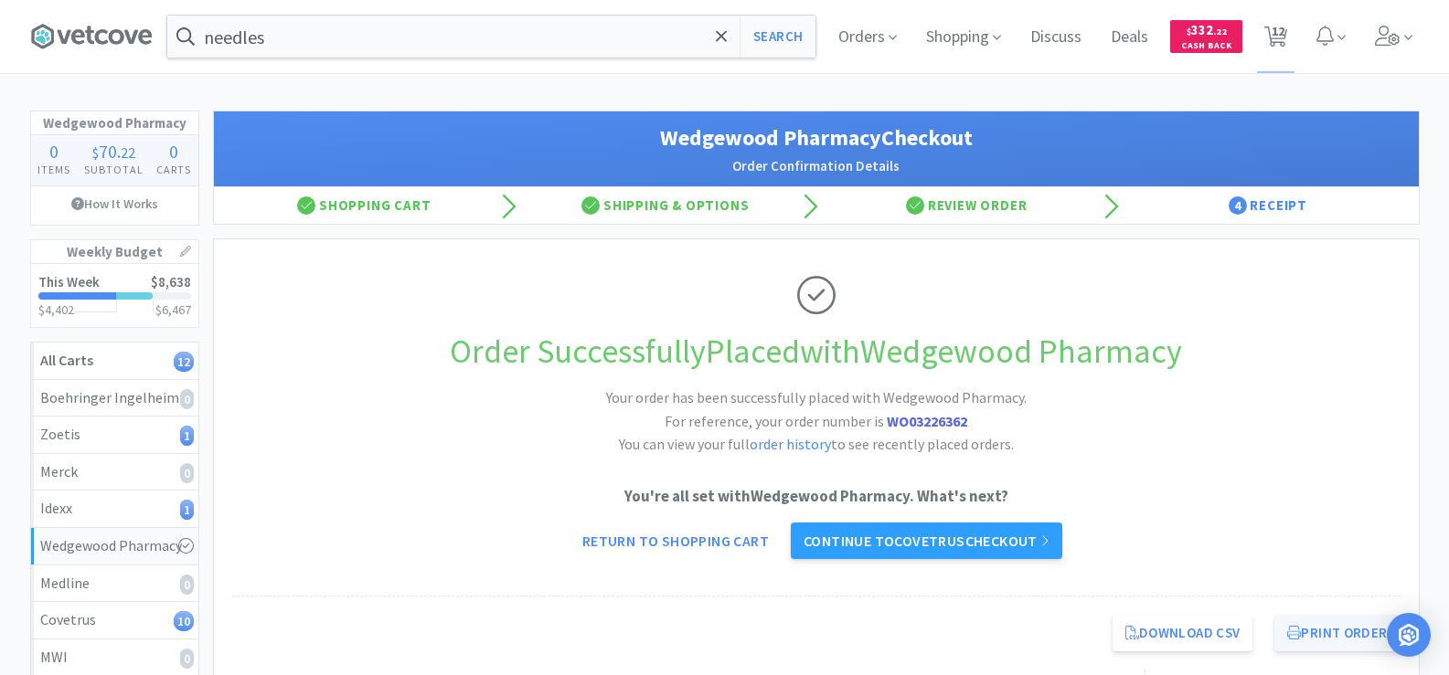
click at [1329, 625] on button "Print Order" at bounding box center [1336, 633] width 125 height 37
click at [987, 546] on link "Continue to Covetrus checkout" at bounding box center [926, 541] width 271 height 37
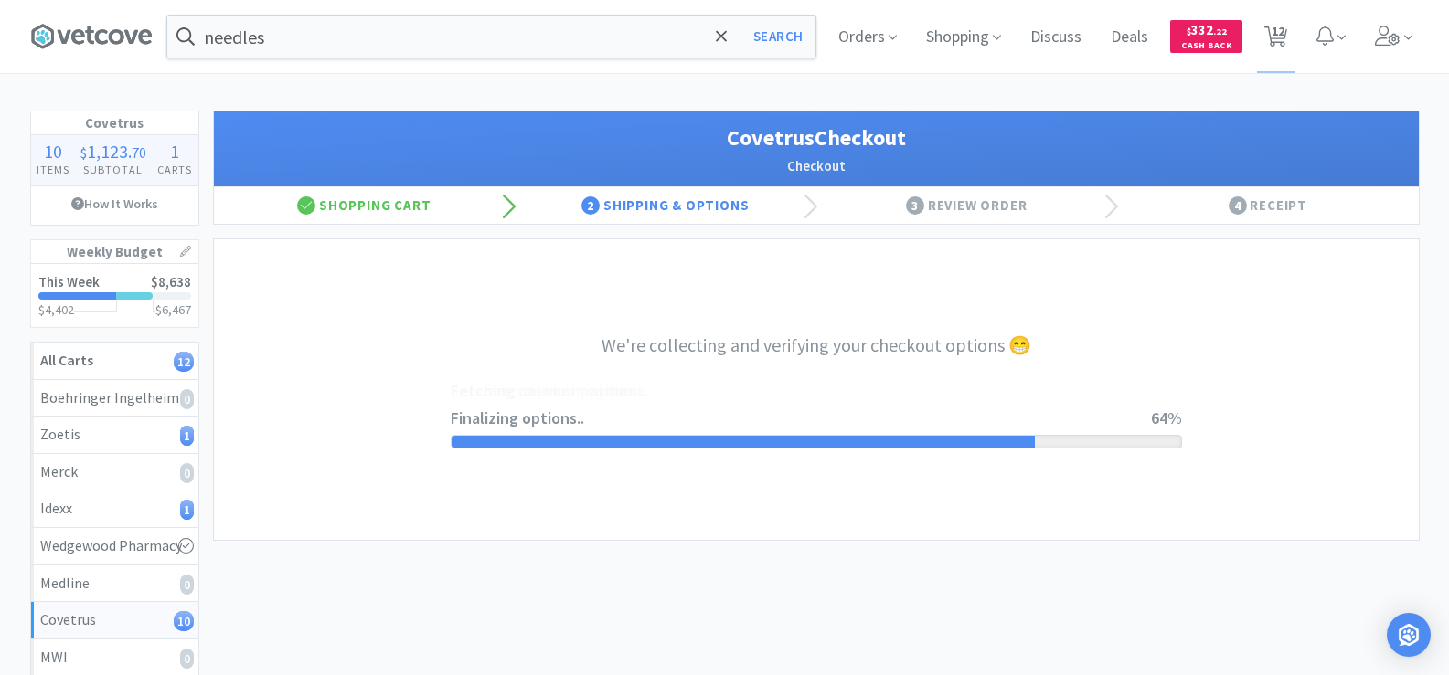
select select "ACCOUNT"
select select "cvt-standard-net"
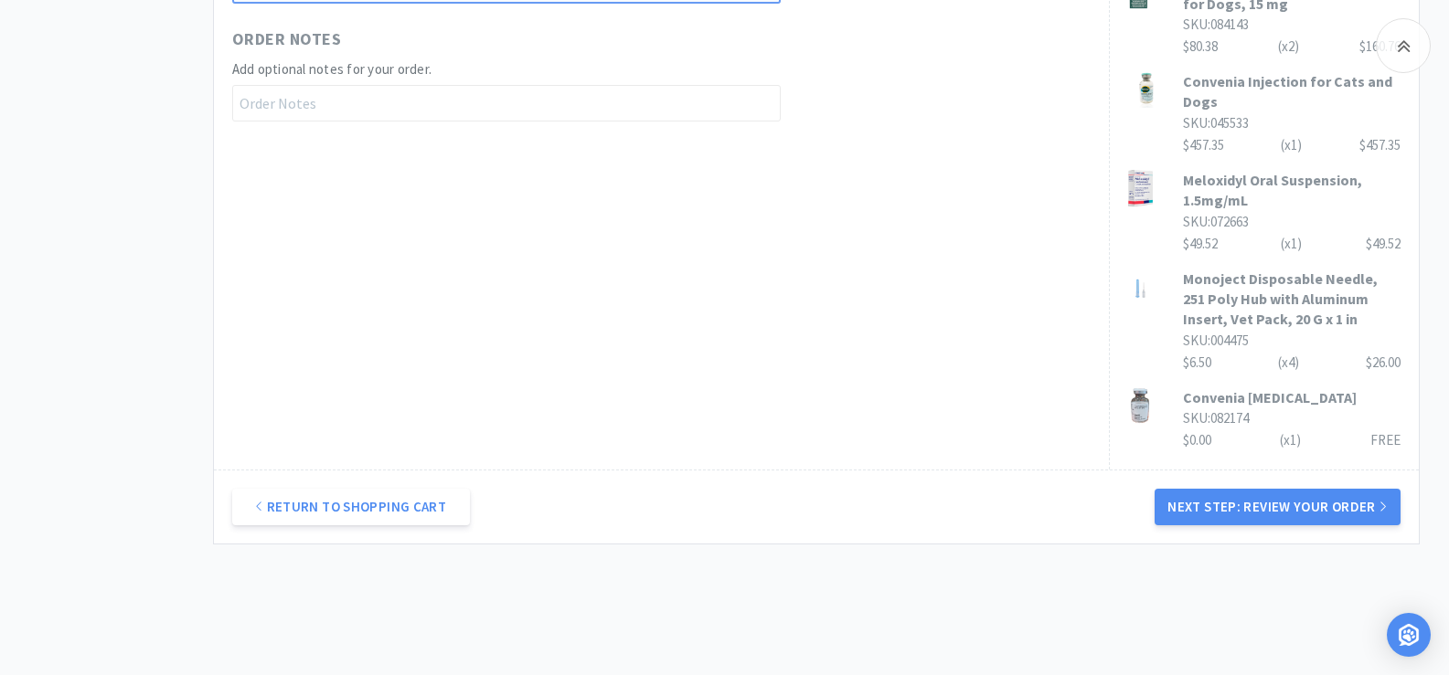
scroll to position [1180, 0]
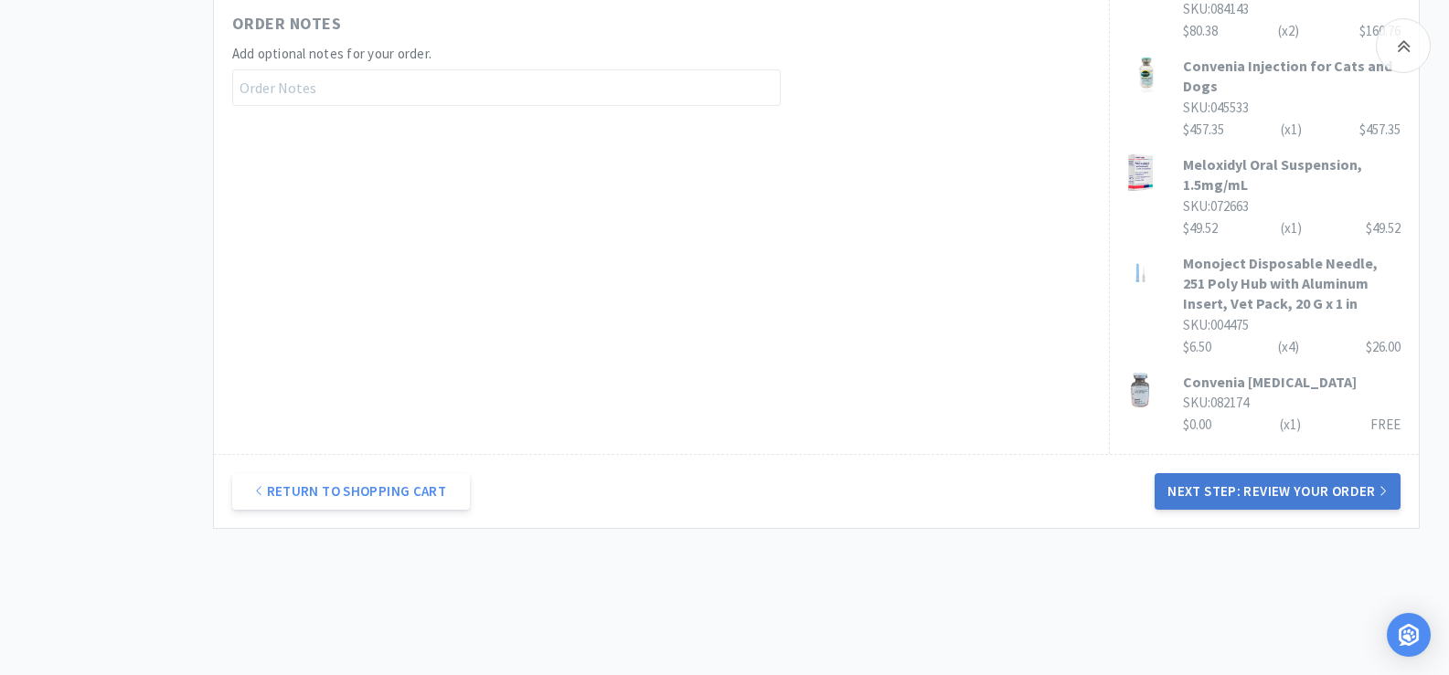
click at [1312, 473] on button "Next Step: Review Your Order" at bounding box center [1276, 491] width 245 height 37
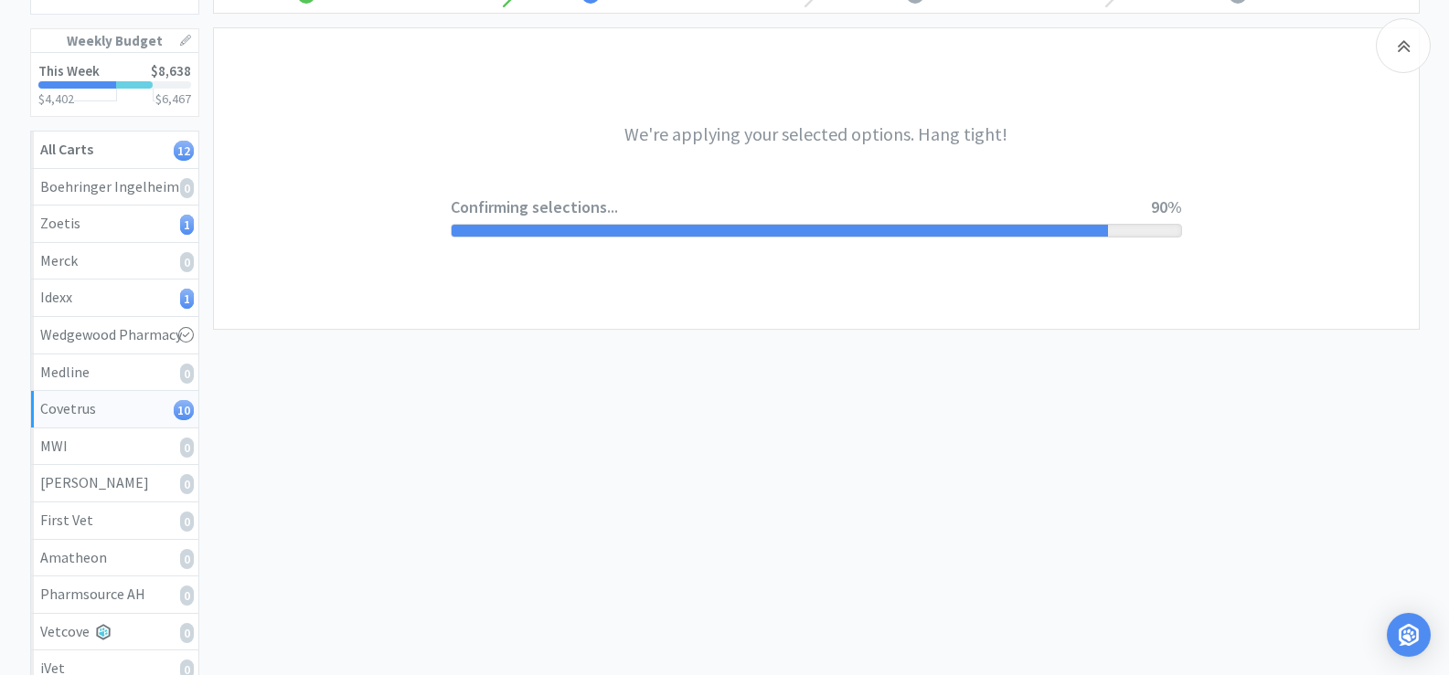
scroll to position [0, 0]
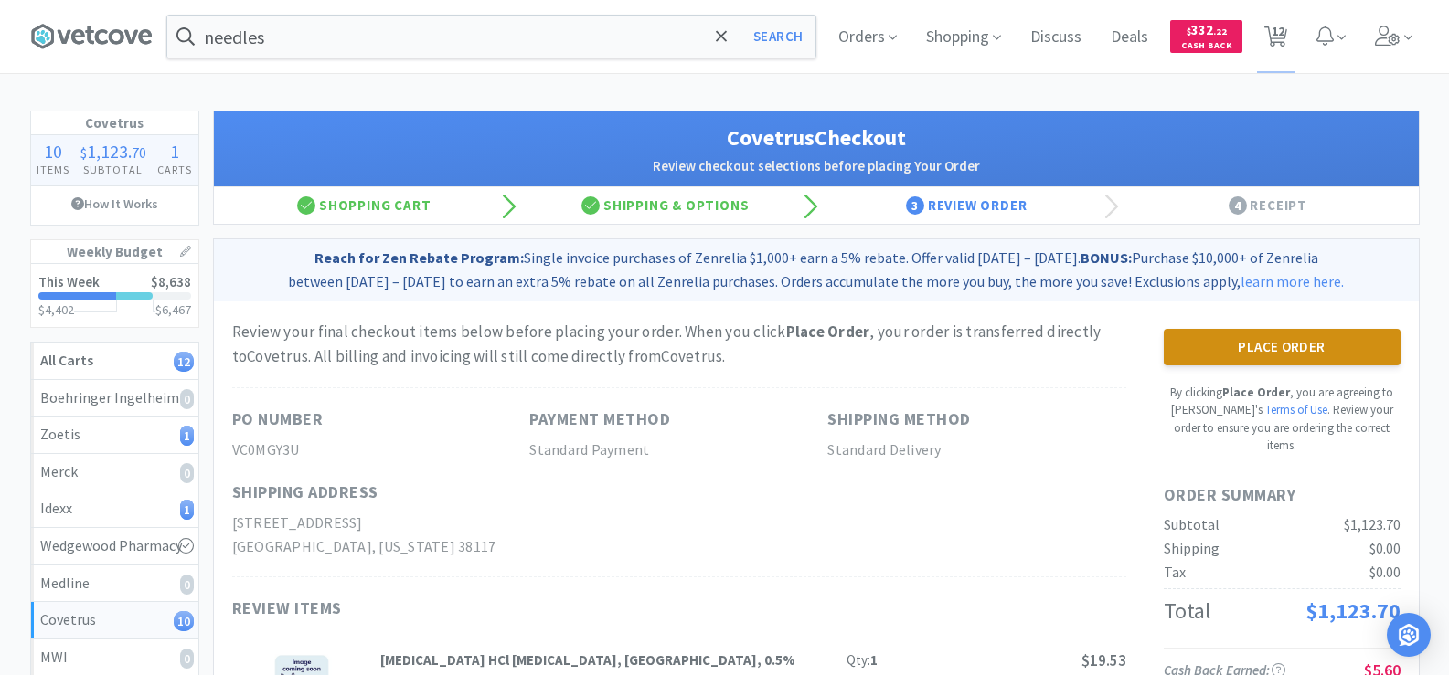
click at [1323, 356] on button "Place Order" at bounding box center [1282, 347] width 237 height 37
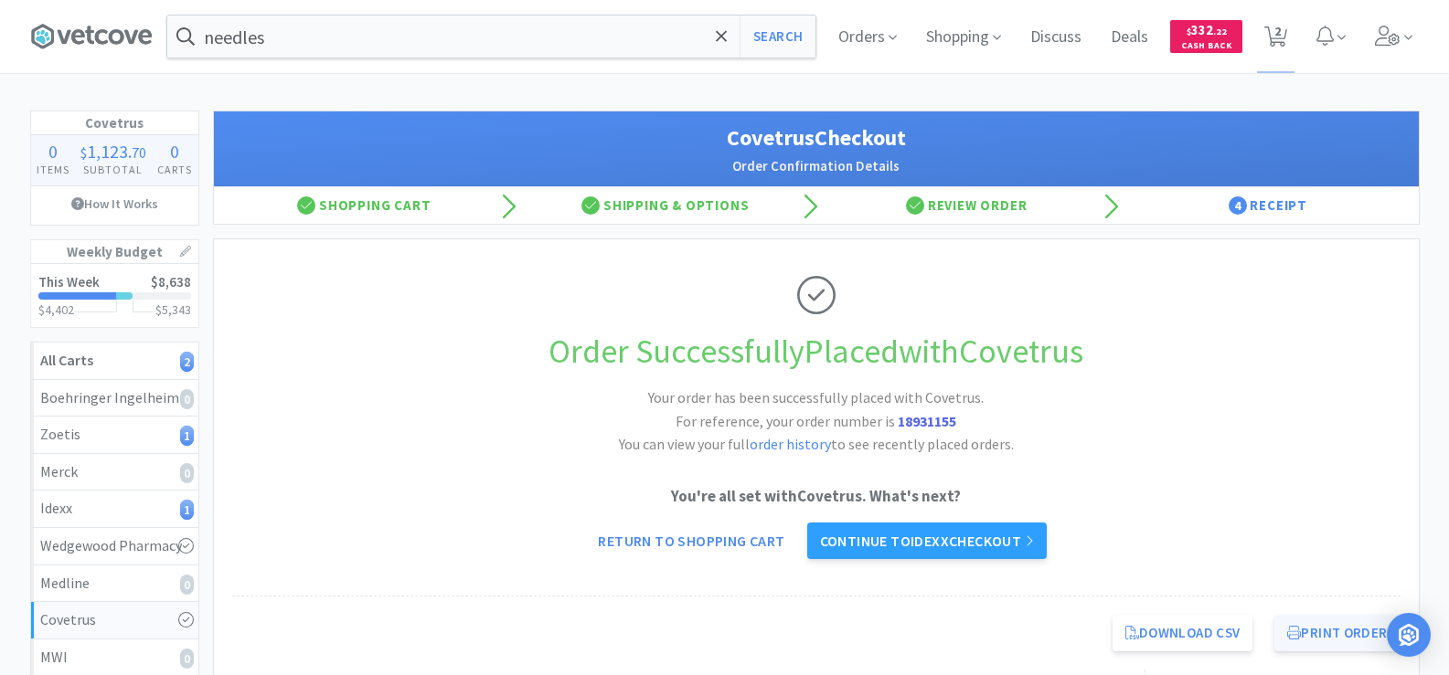
click at [1337, 620] on button "Print Order" at bounding box center [1336, 633] width 125 height 37
click at [988, 548] on link "Continue to Idexx checkout" at bounding box center [926, 541] width 239 height 37
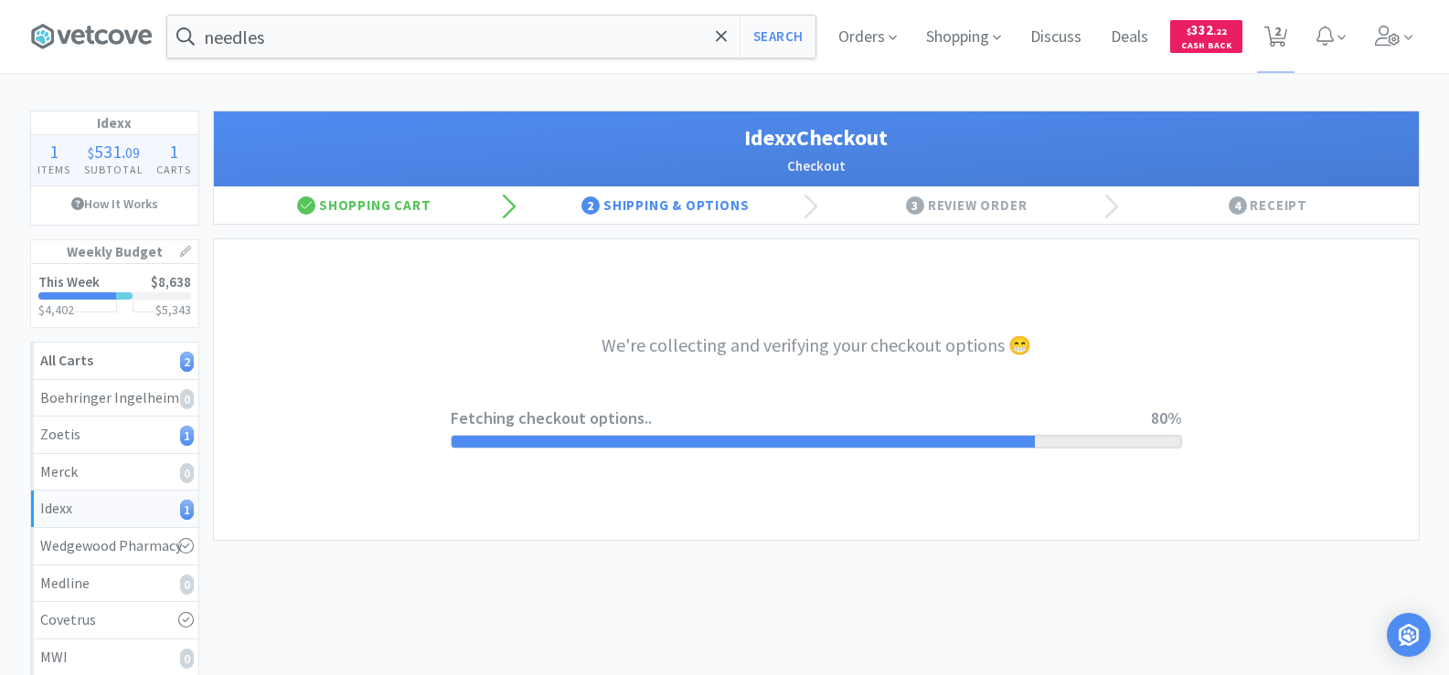
select select "904"
select select "003"
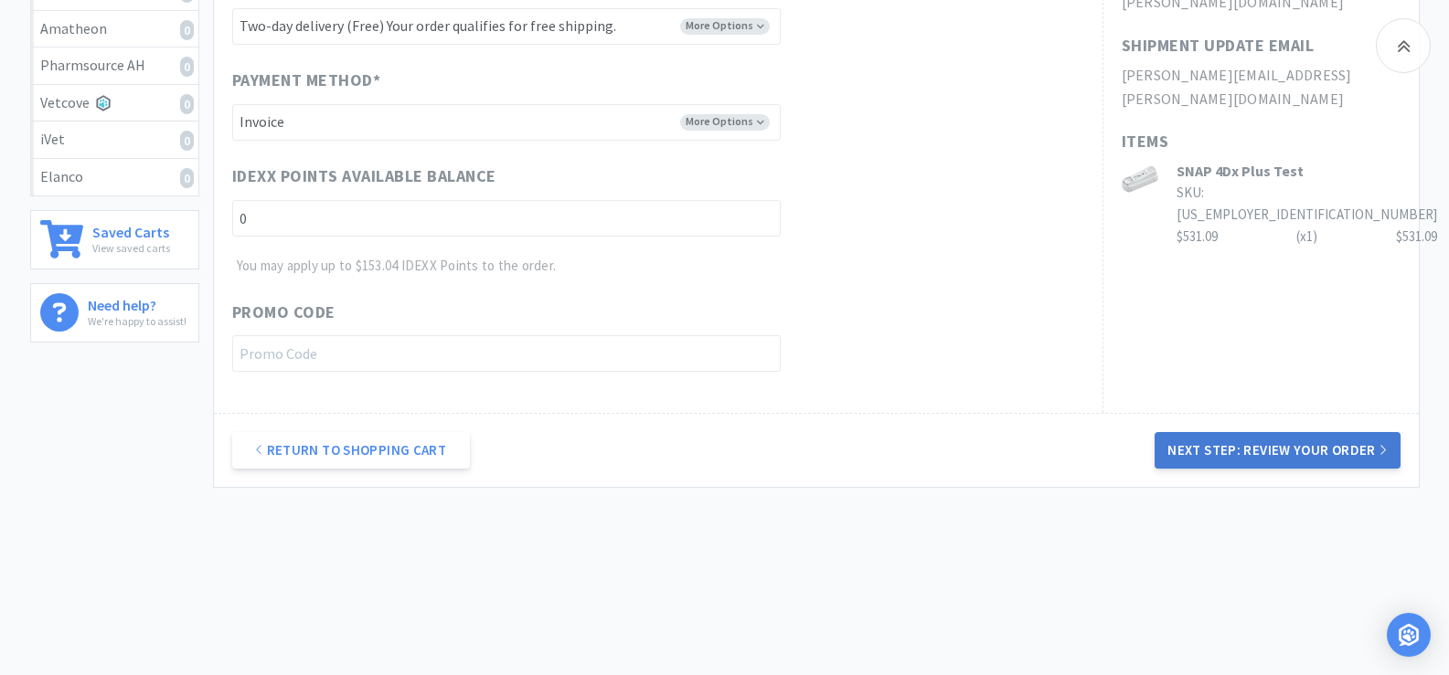
click at [1261, 452] on button "Next Step: Review Your Order" at bounding box center [1276, 450] width 245 height 37
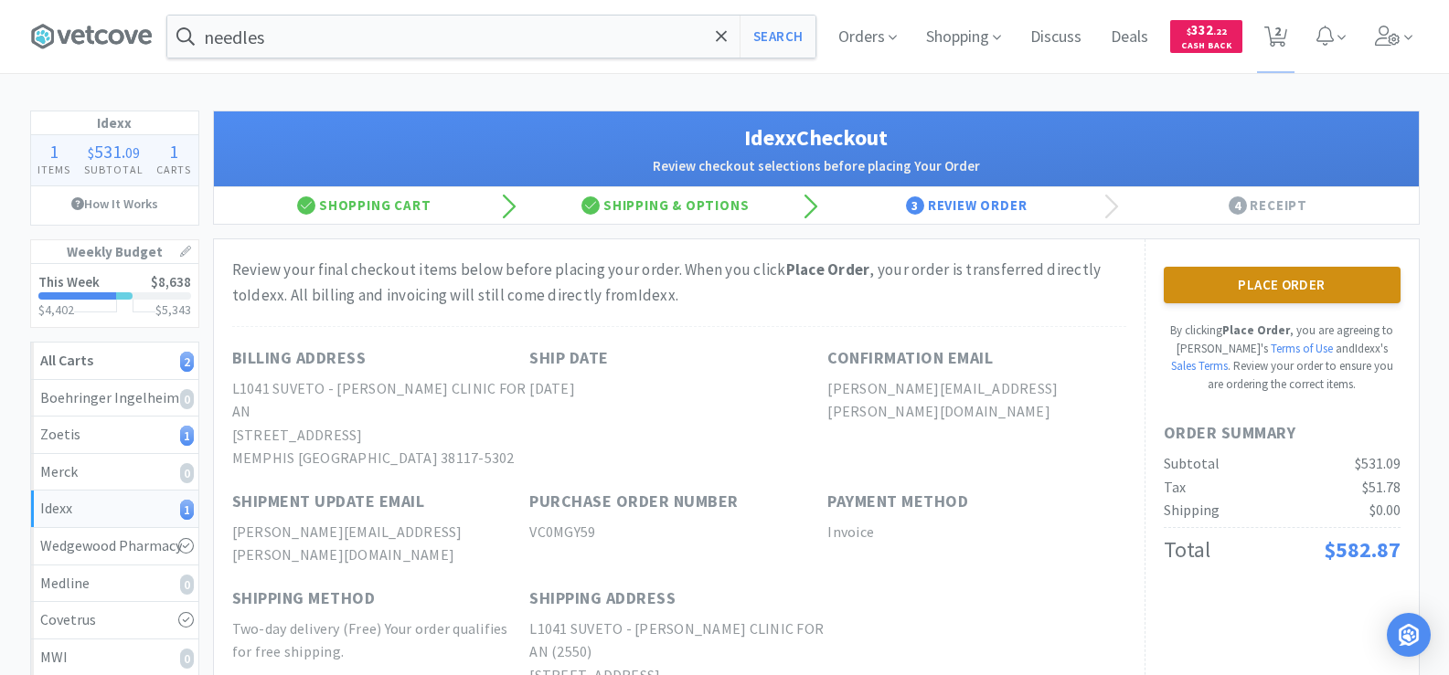
click at [1342, 290] on button "Place Order" at bounding box center [1282, 285] width 237 height 37
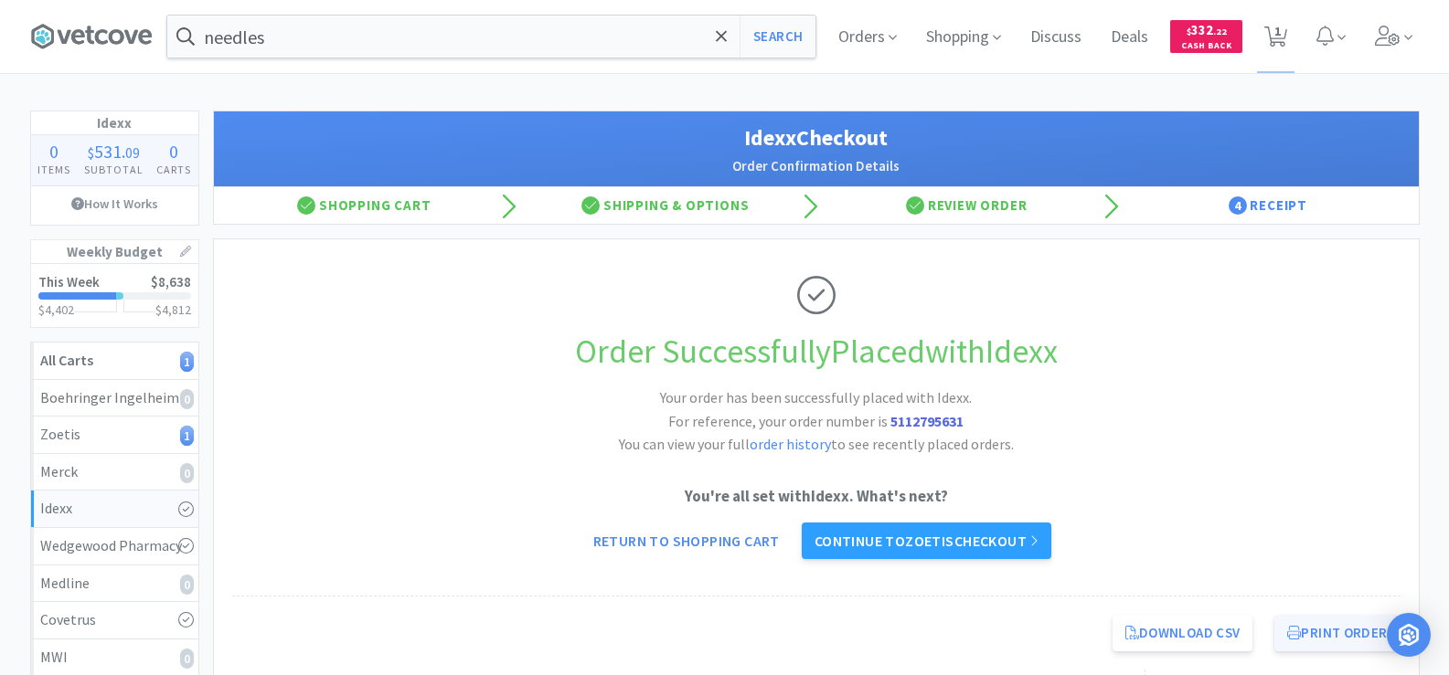
click at [1302, 642] on button "Print Order" at bounding box center [1336, 633] width 125 height 37
click at [1009, 559] on link "Continue to Zoetis checkout" at bounding box center [927, 541] width 250 height 37
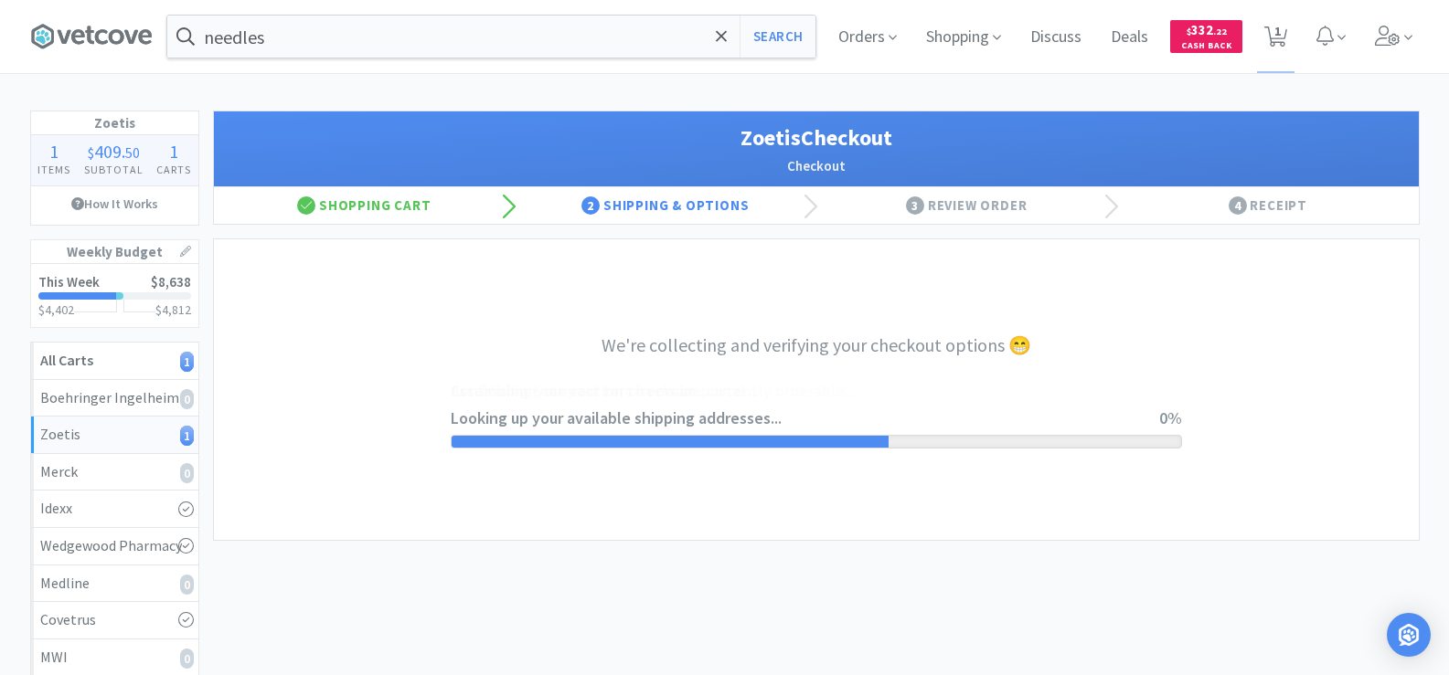
select select "invoice"
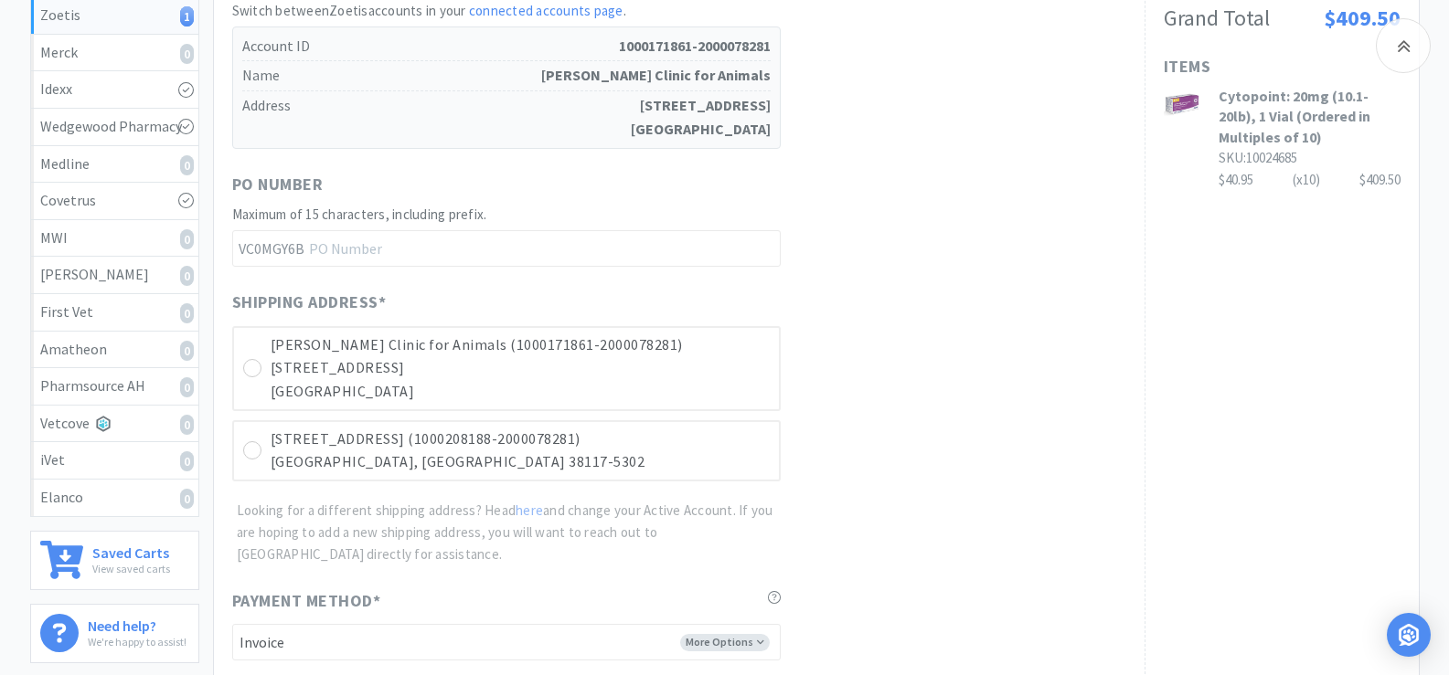
scroll to position [640, 0]
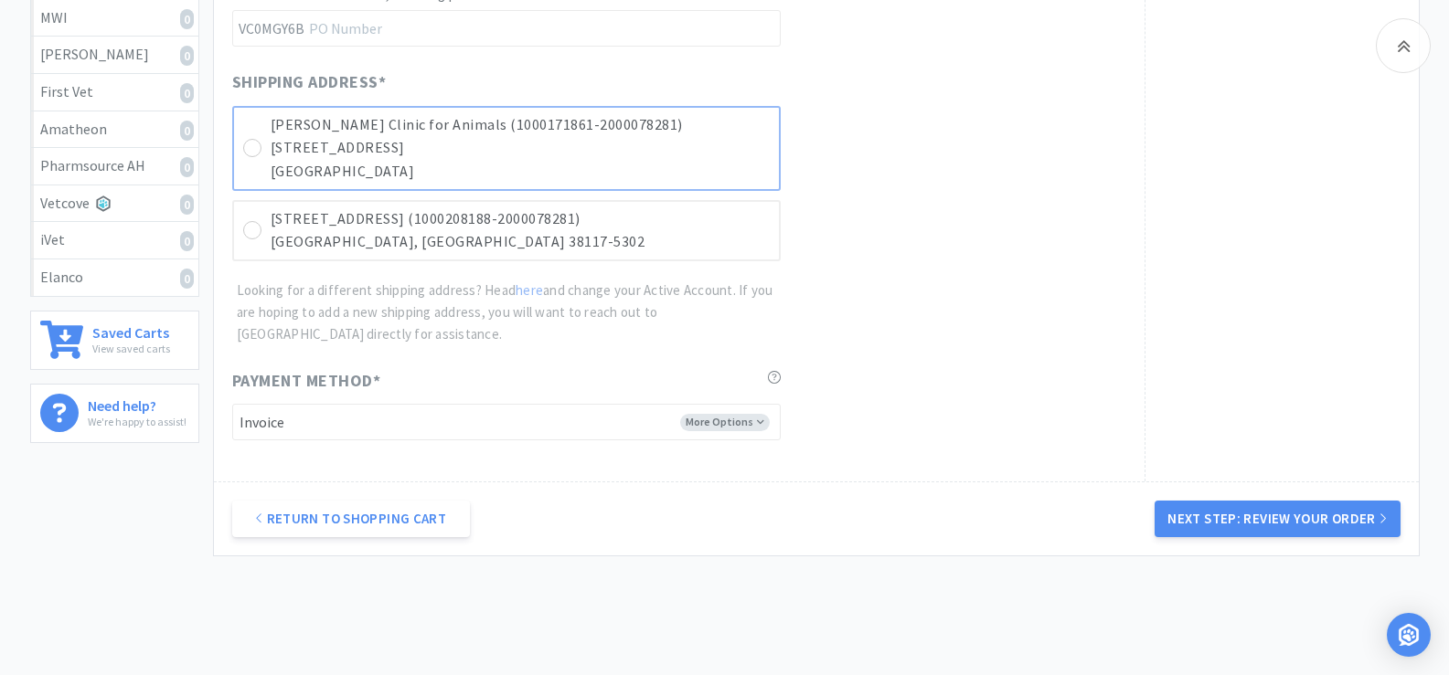
click at [259, 151] on div at bounding box center [252, 148] width 18 height 18
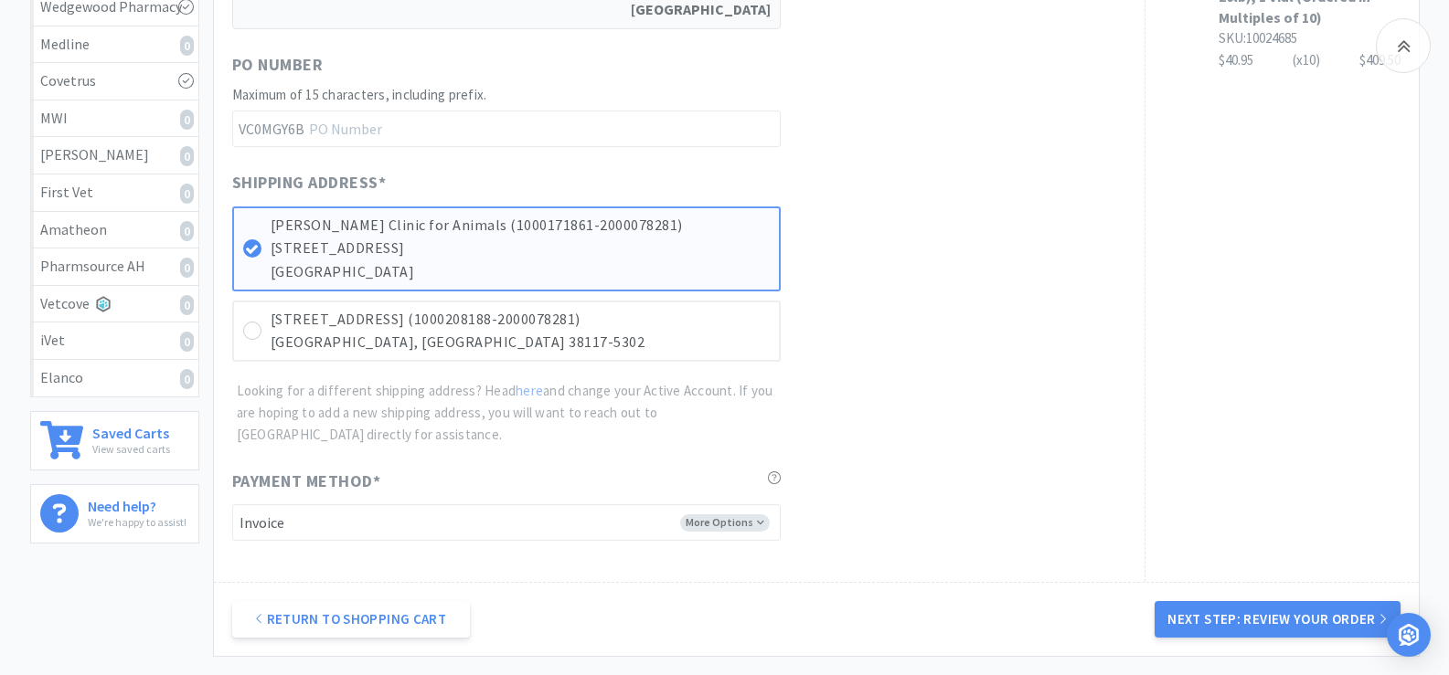
scroll to position [548, 0]
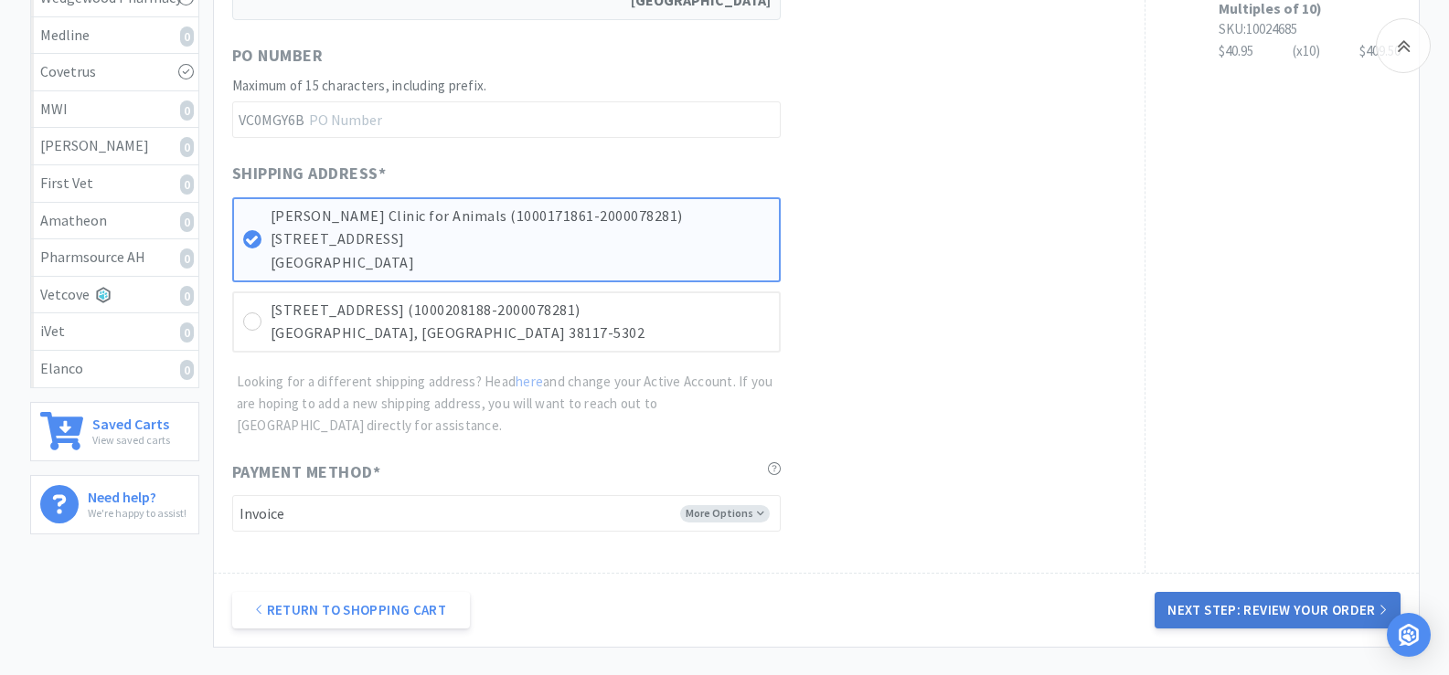
click at [1299, 611] on button "Next Step: Review Your Order" at bounding box center [1276, 610] width 245 height 37
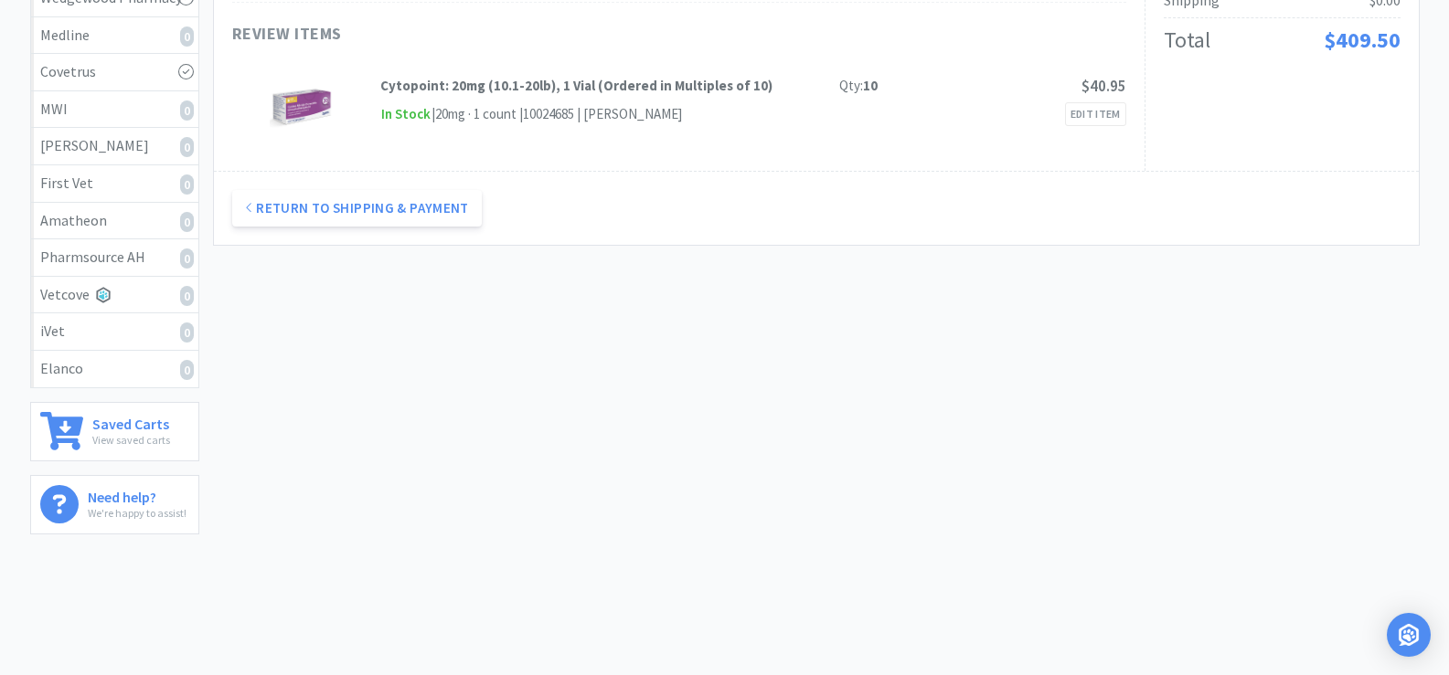
scroll to position [0, 0]
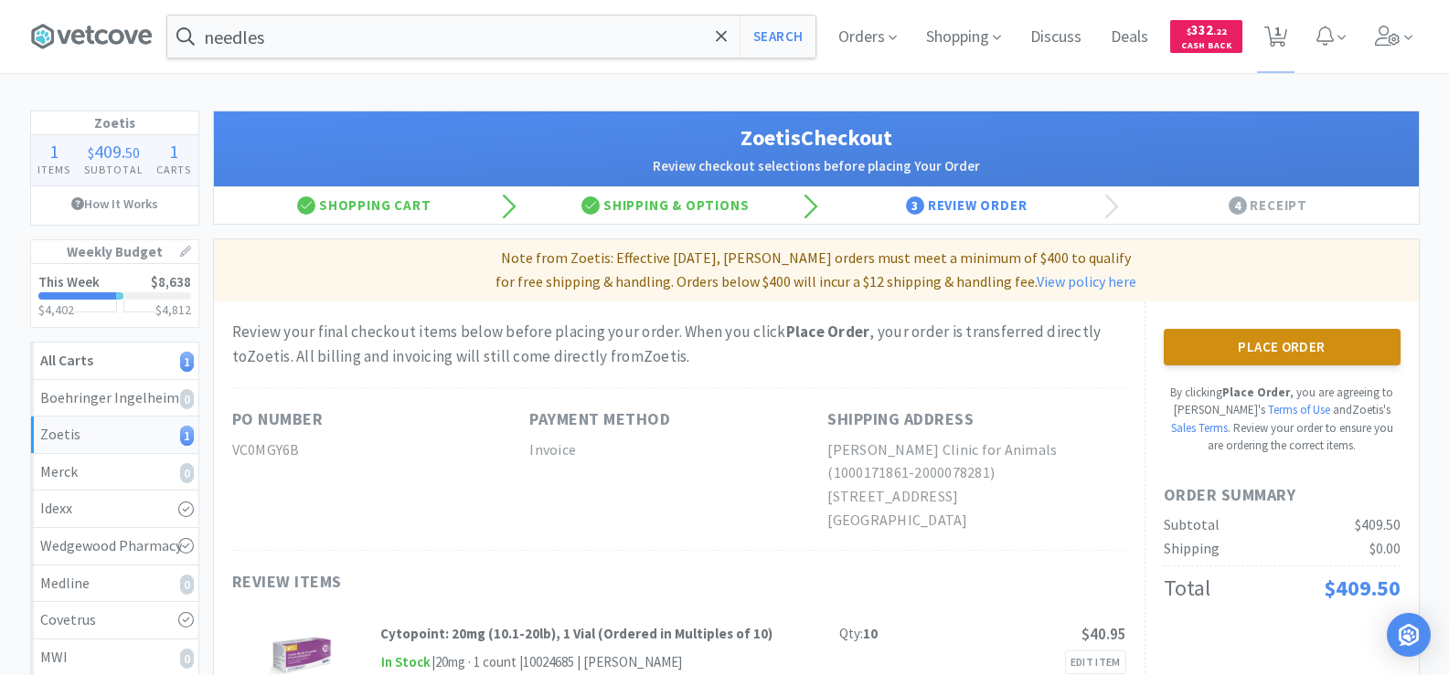
click at [1261, 358] on button "Place Order" at bounding box center [1282, 347] width 237 height 37
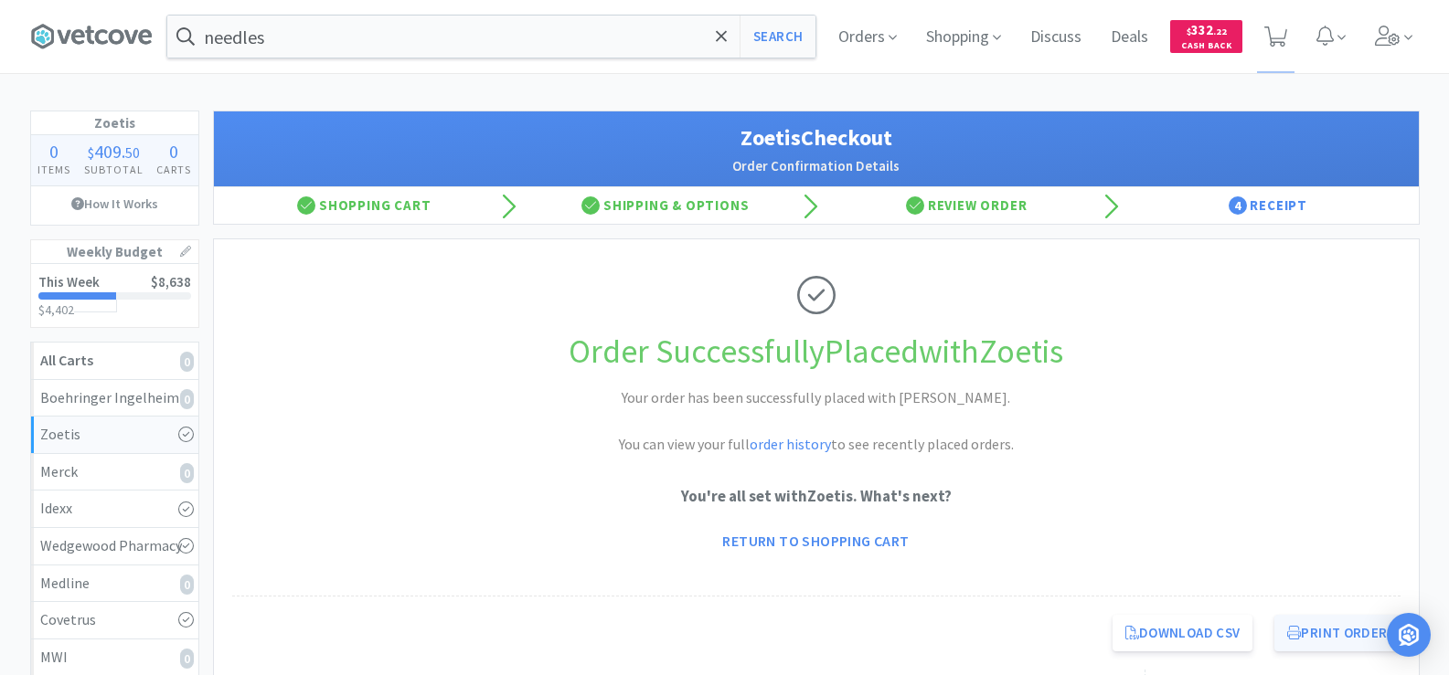
click at [1318, 644] on button "Print Order" at bounding box center [1336, 633] width 125 height 37
